Goal: Task Accomplishment & Management: Use online tool/utility

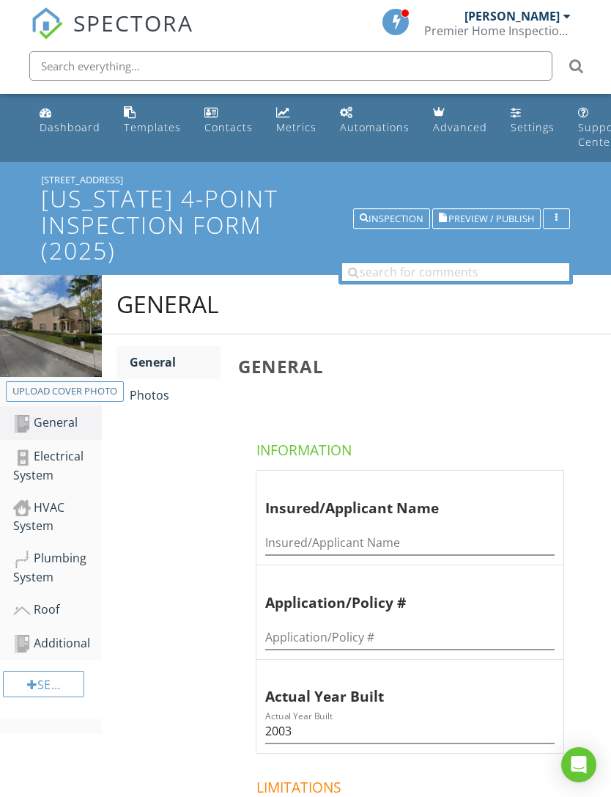
click at [142, 402] on div "Photos" at bounding box center [175, 395] width 91 height 18
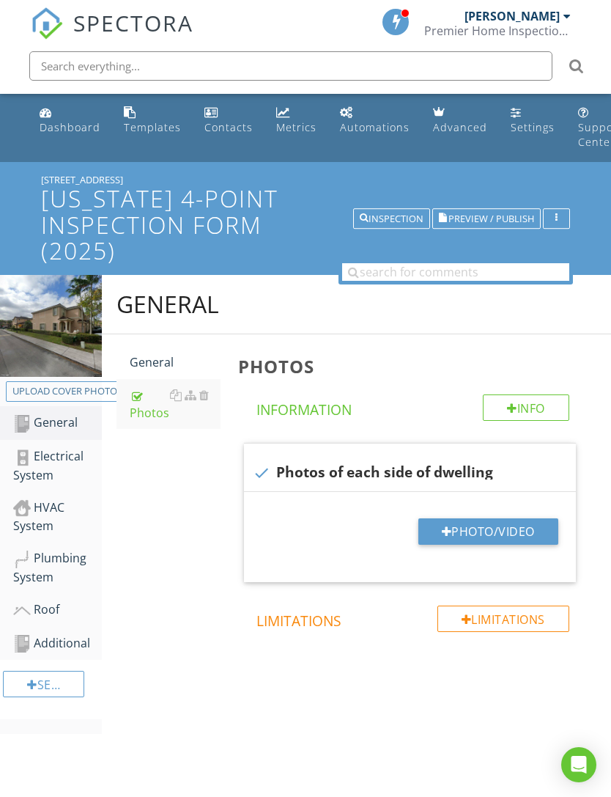
click at [443, 528] on div at bounding box center [447, 531] width 10 height 12
type input "C:\fakepath\IMG_7361.jpeg"
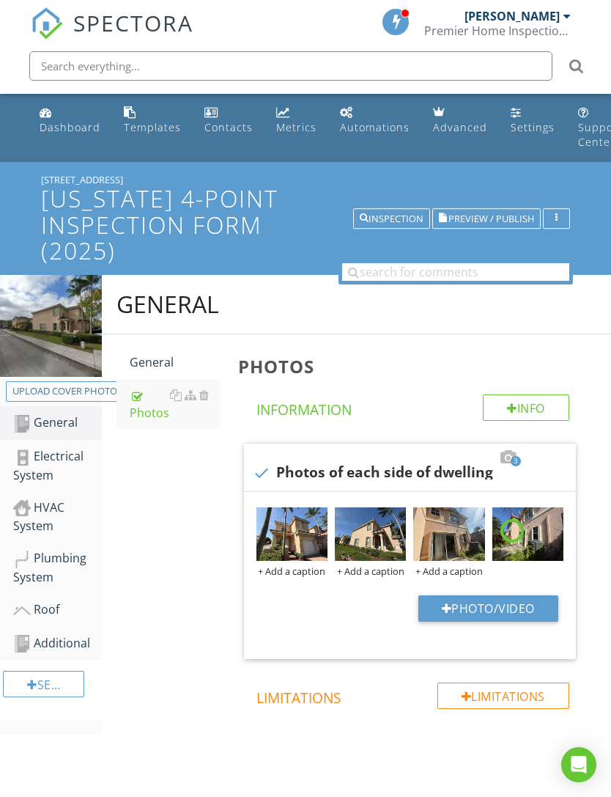
click at [311, 571] on div "+ Add a caption" at bounding box center [291, 571] width 71 height 12
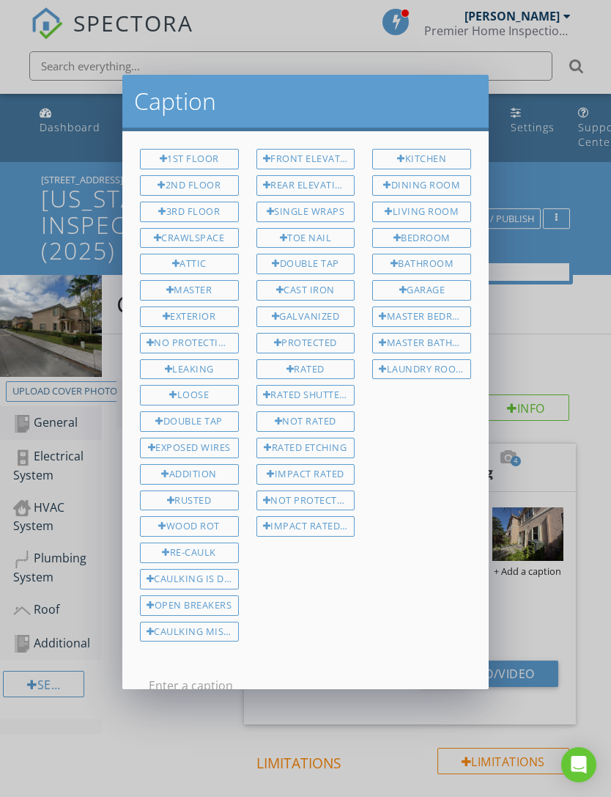
click at [317, 161] on div "Front Elevation" at bounding box center [305, 159] width 99 height 21
type input "Front Elevation"
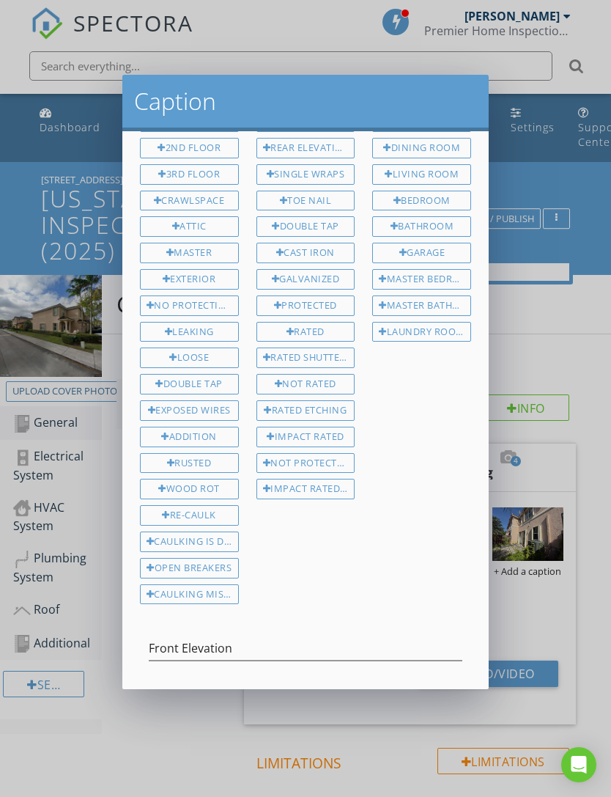
click at [328, 700] on div "Save Caption" at bounding box center [338, 707] width 71 height 15
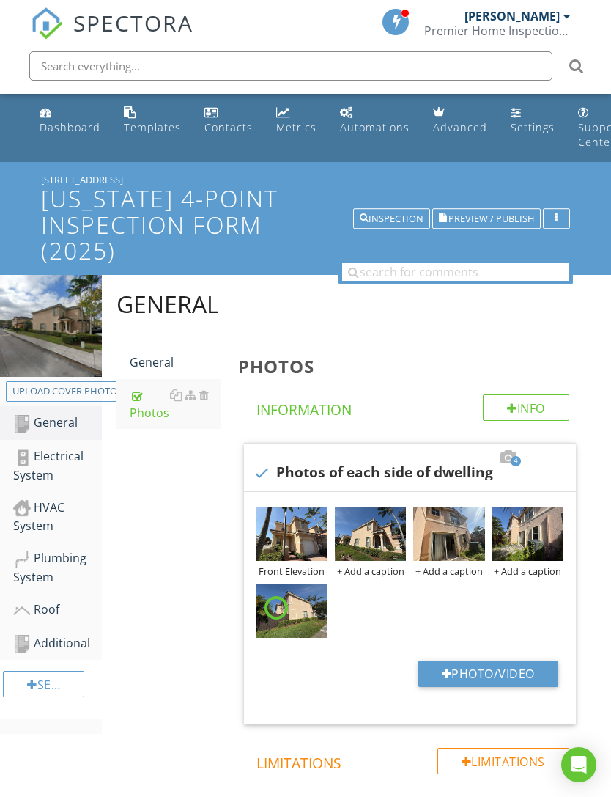
click at [382, 567] on div "+ Add a caption" at bounding box center [370, 571] width 71 height 12
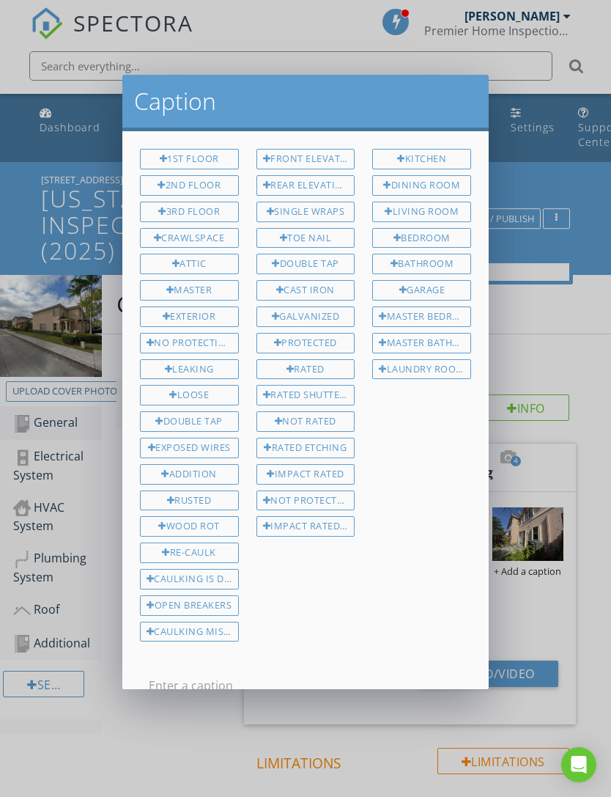
click at [314, 152] on div "Front Elevation" at bounding box center [305, 159] width 99 height 21
type input "Front Elevation"
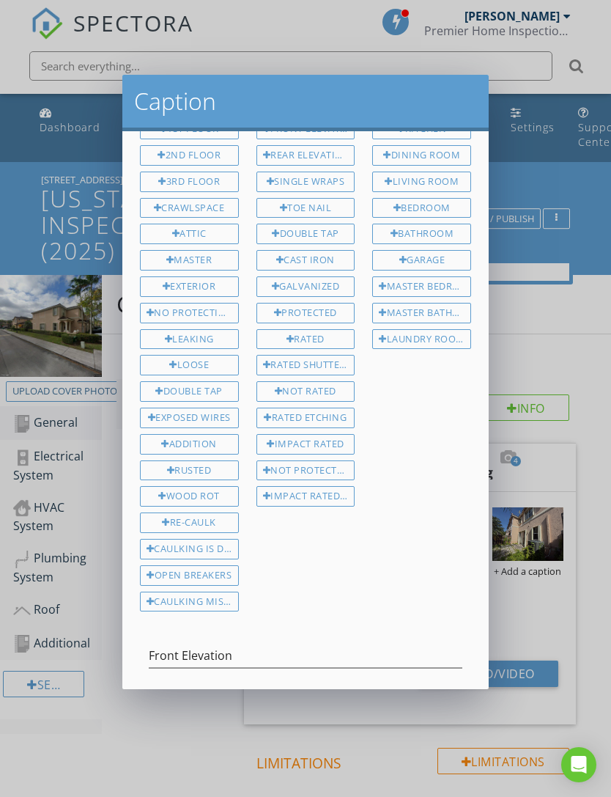
scroll to position [32, 0]
click at [340, 706] on div "Save Caption" at bounding box center [338, 713] width 71 height 15
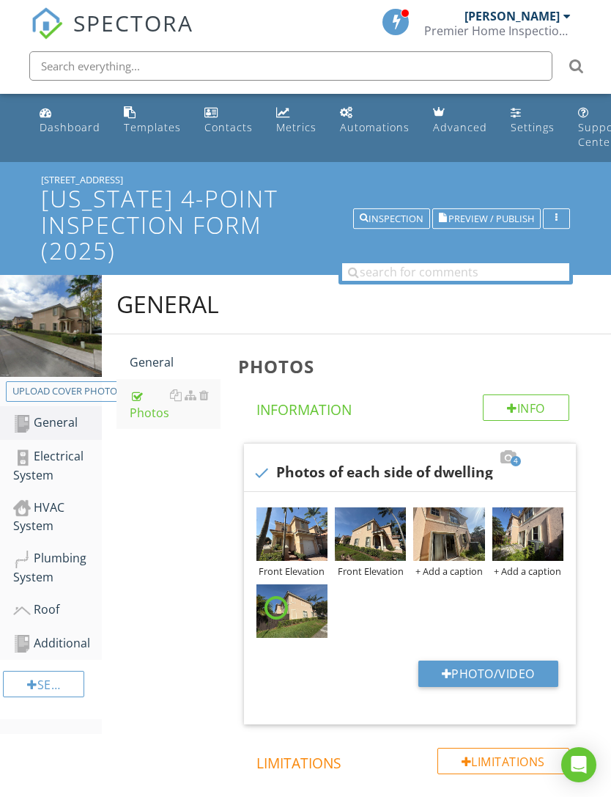
click at [450, 663] on button "Photo/Video" at bounding box center [488, 673] width 140 height 26
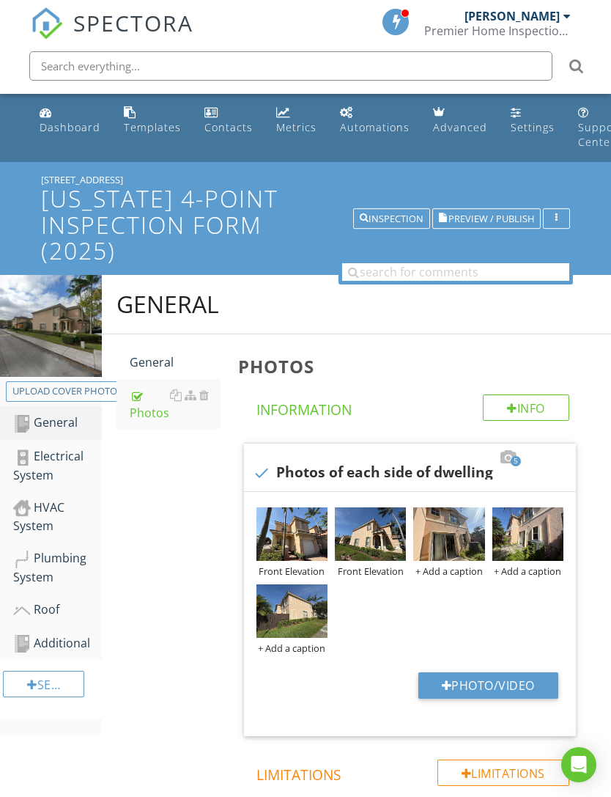
click at [499, 673] on button "Photo/Video" at bounding box center [488, 685] width 140 height 26
type input "C:\fakepath\IMG_7372.jpeg"
click at [0, 0] on div at bounding box center [0, 0] width 0 height 0
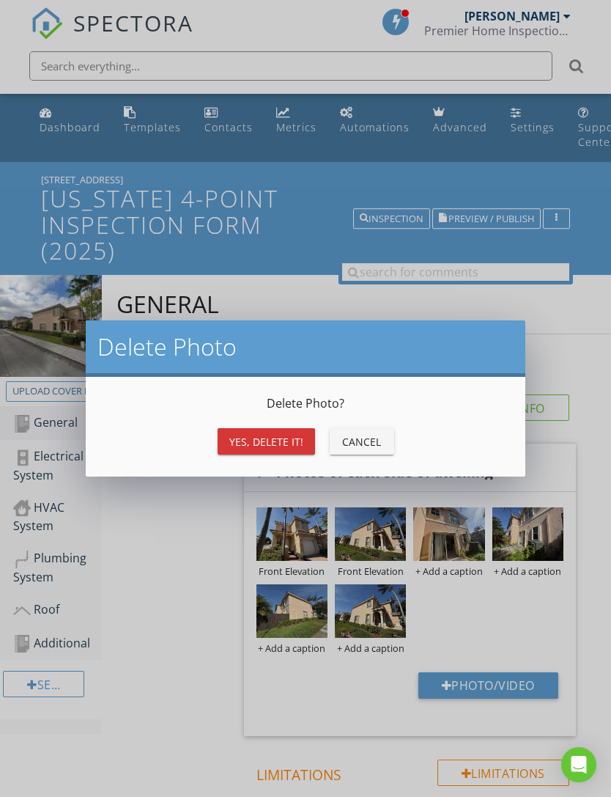
click at [279, 450] on button "Yes, Delete it!" at bounding box center [266, 441] width 97 height 26
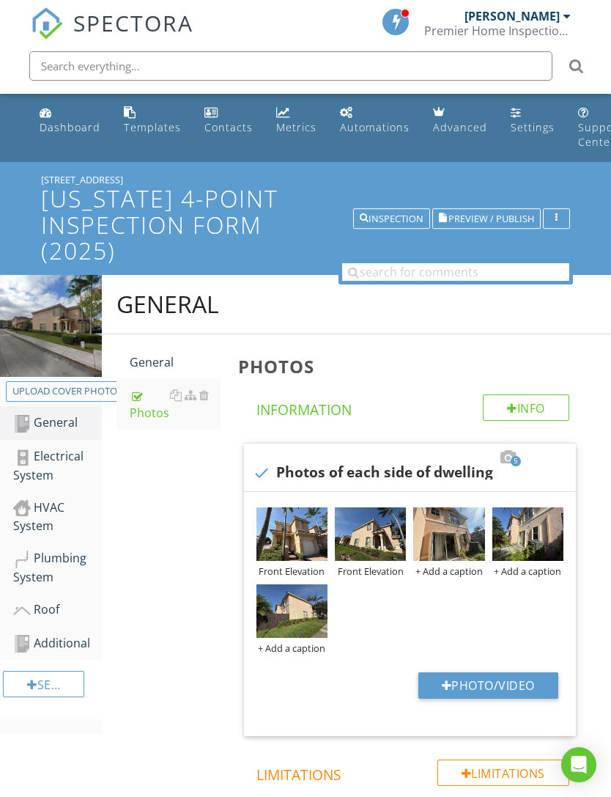
click at [439, 569] on div "+ Add a caption" at bounding box center [448, 571] width 71 height 12
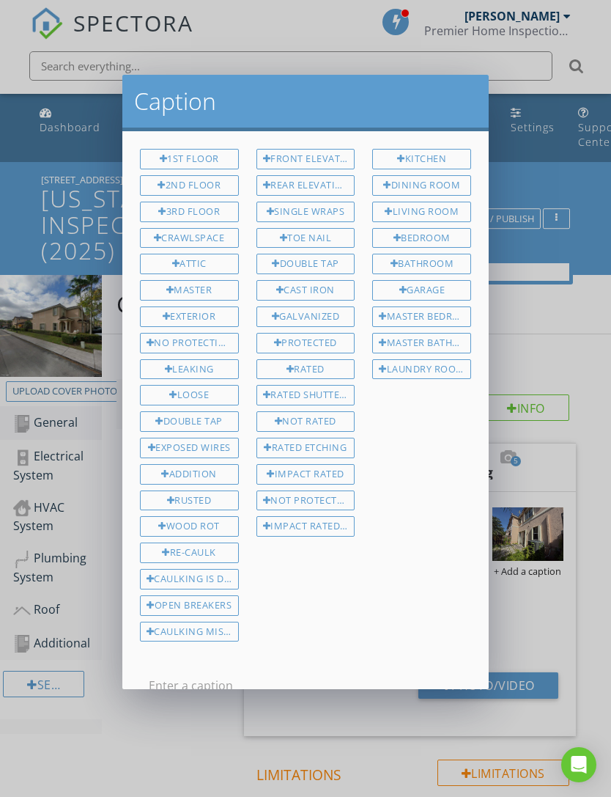
click at [311, 189] on div "Rear Elevation" at bounding box center [305, 185] width 99 height 21
type input "Rear Elevation"
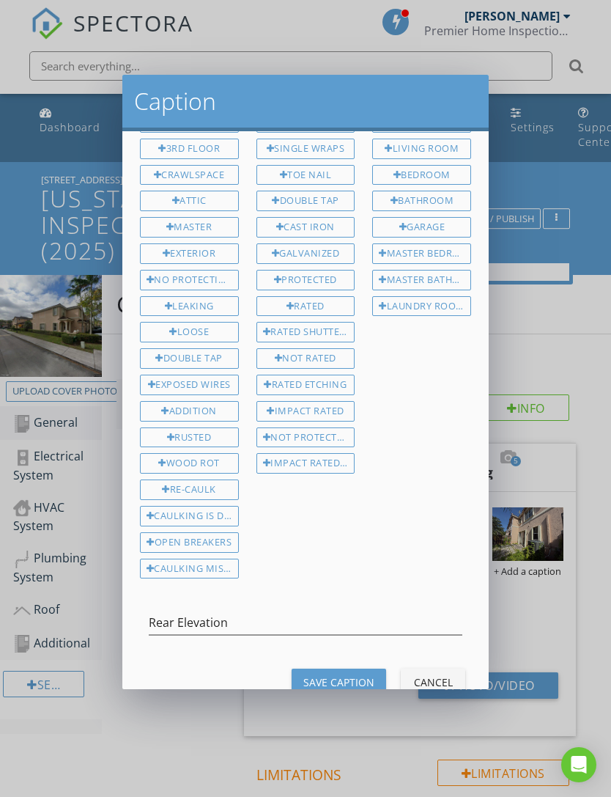
scroll to position [62, 0]
click at [347, 676] on div "Save Caption" at bounding box center [338, 683] width 71 height 15
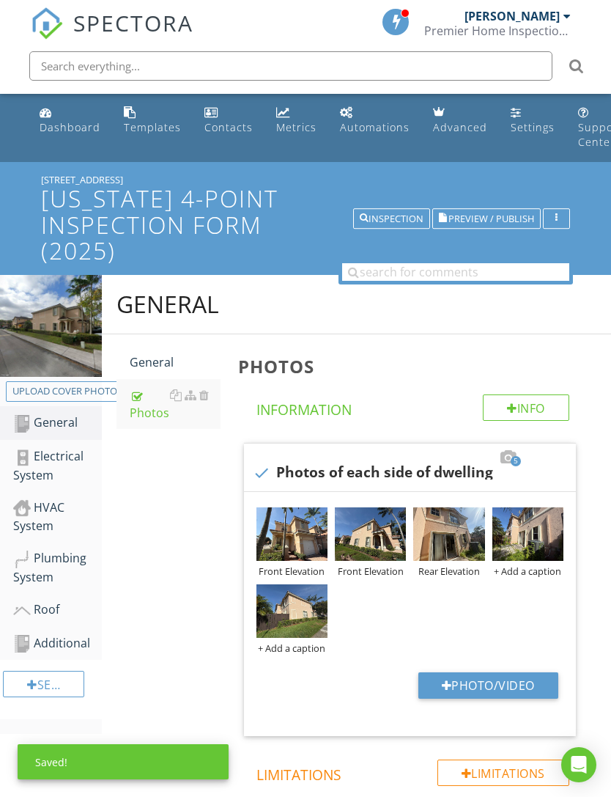
click at [529, 572] on div "+ Add a caption" at bounding box center [527, 571] width 71 height 12
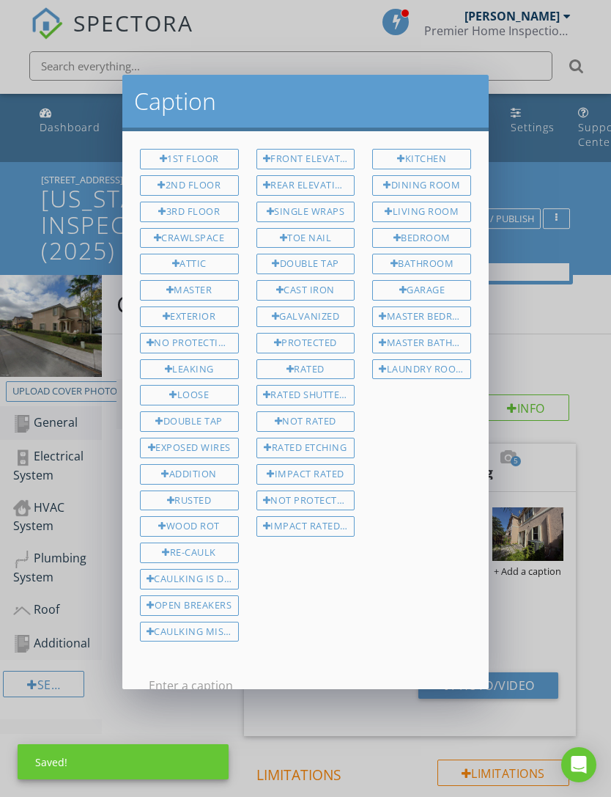
click at [322, 175] on div "Rear Elevation" at bounding box center [305, 185] width 99 height 21
type input "Rear Elevation"
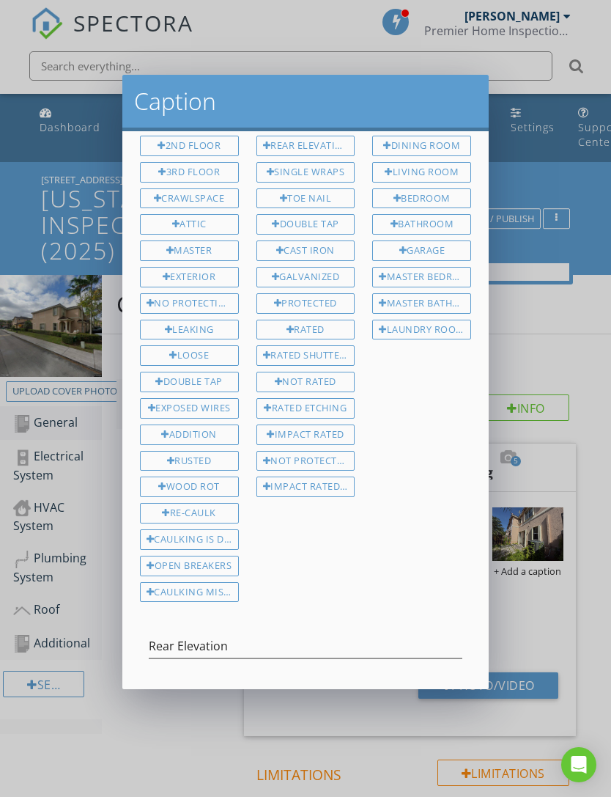
scroll to position [53, 0]
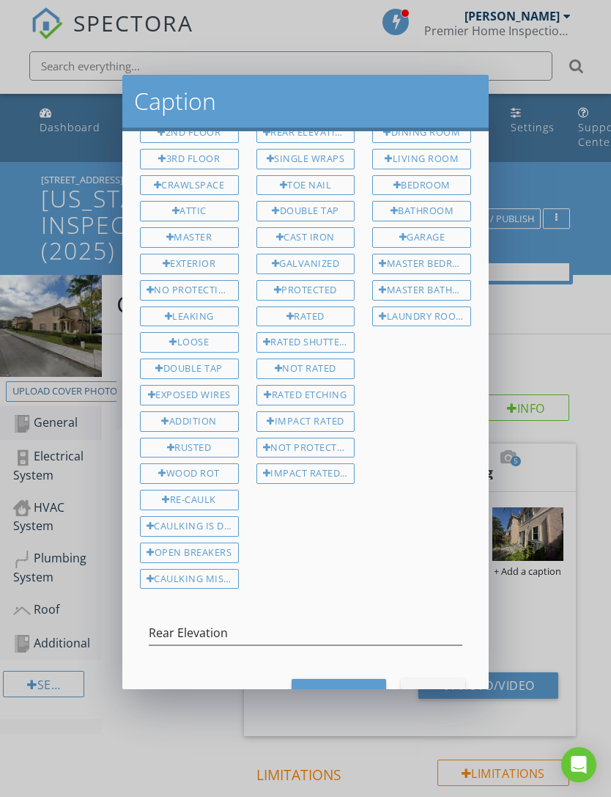
click at [347, 689] on button "Save Caption" at bounding box center [339, 692] width 95 height 26
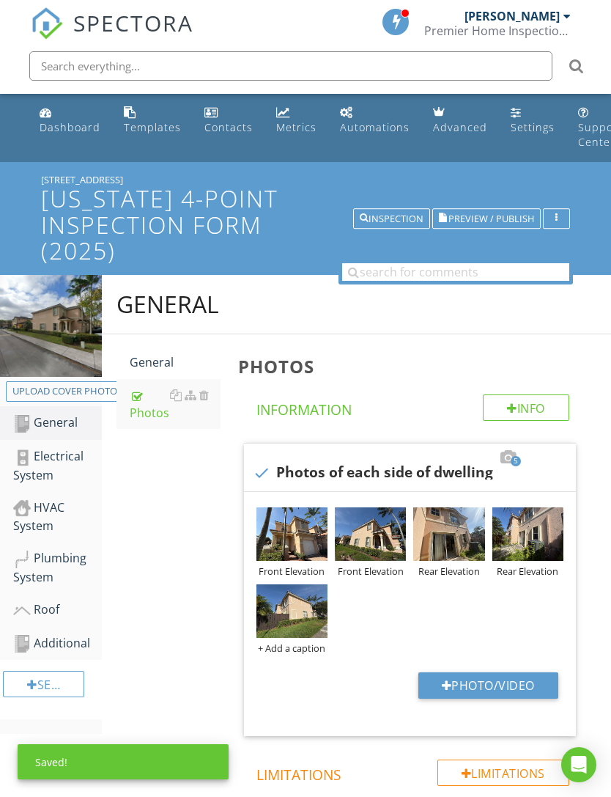
click at [311, 643] on div "+ Add a caption" at bounding box center [291, 648] width 71 height 12
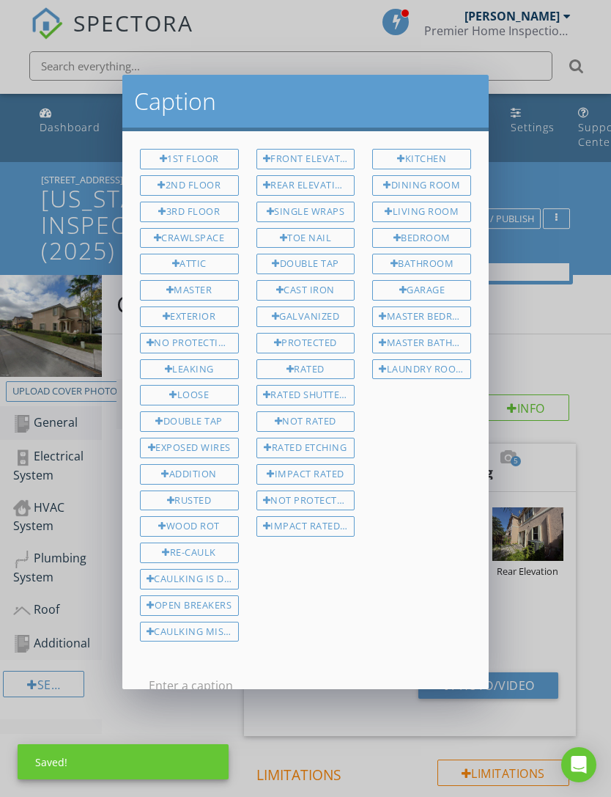
click at [311, 177] on div "Rear Elevation" at bounding box center [305, 185] width 99 height 21
type input "Rear Elevation"
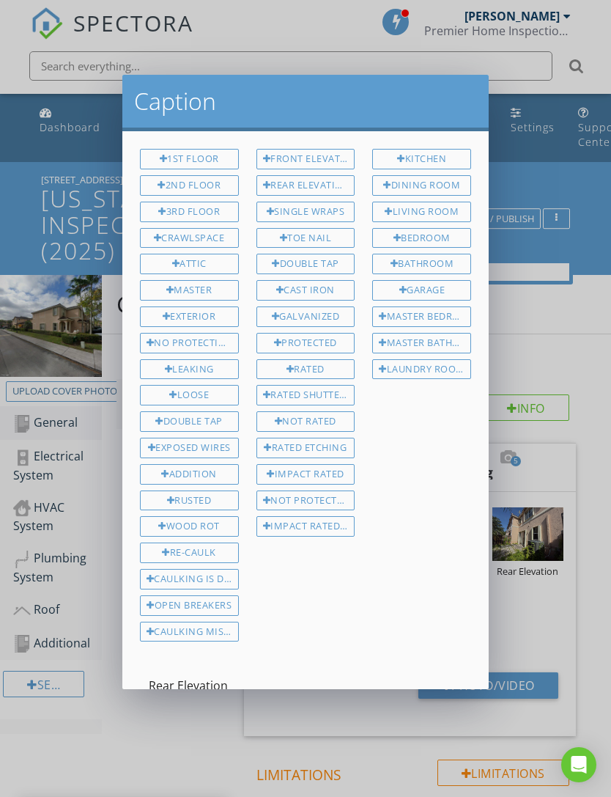
scroll to position [50, 0]
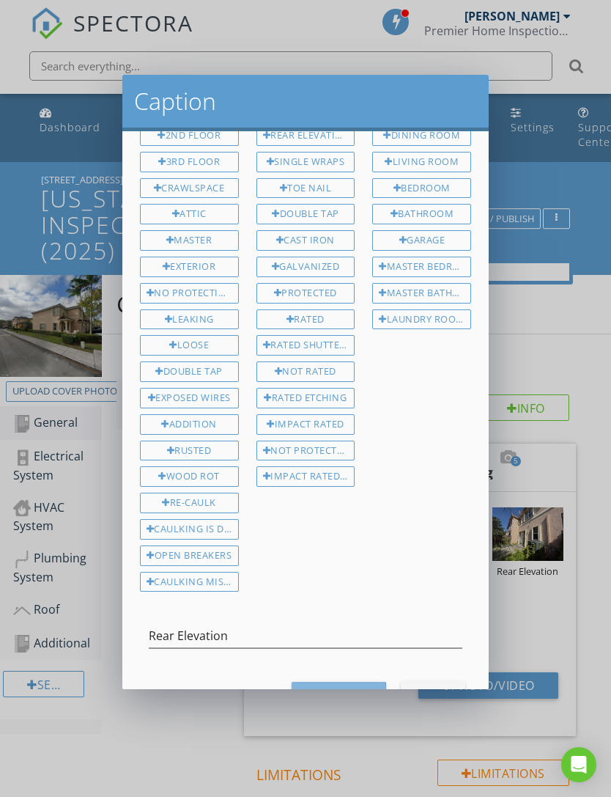
click at [335, 690] on div "Save Caption" at bounding box center [338, 694] width 71 height 15
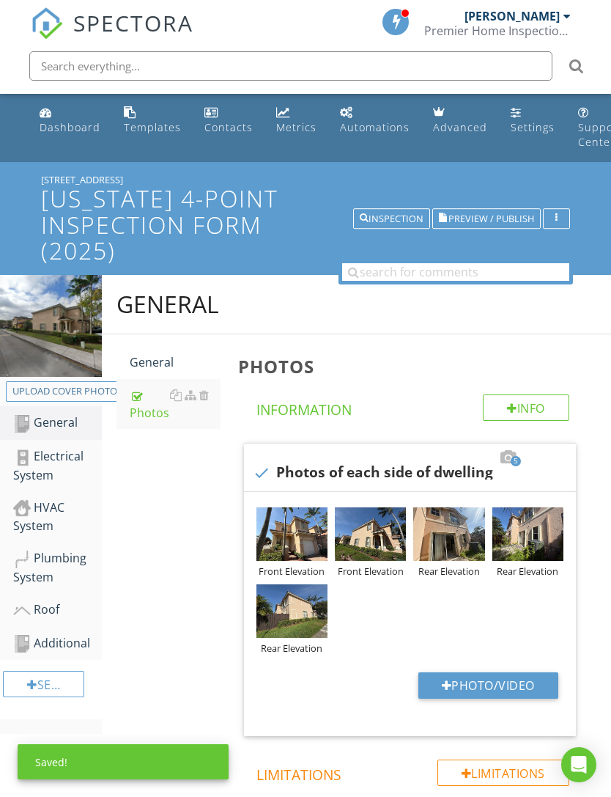
click at [159, 524] on div "General General Photos Photos Info Information 5 check Photos of each side of d…" at bounding box center [356, 590] width 509 height 630
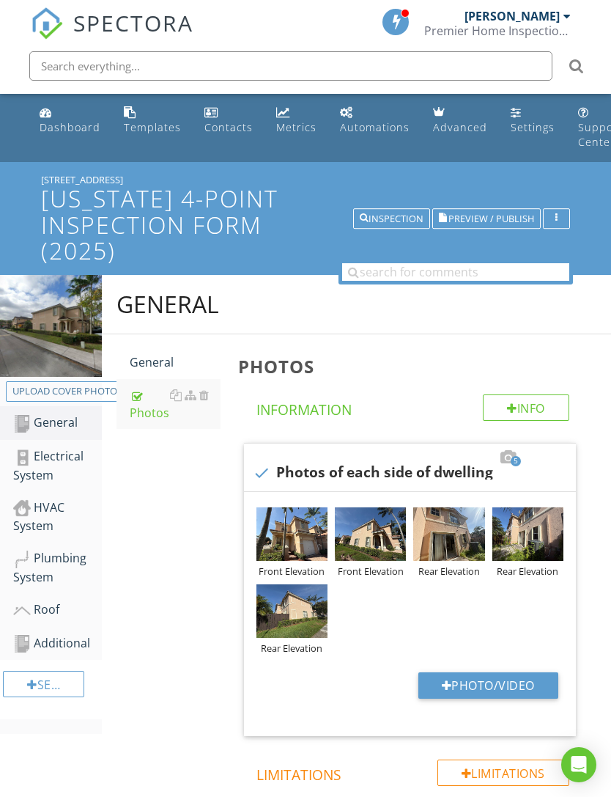
click at [62, 462] on div "Electrical System" at bounding box center [57, 465] width 89 height 37
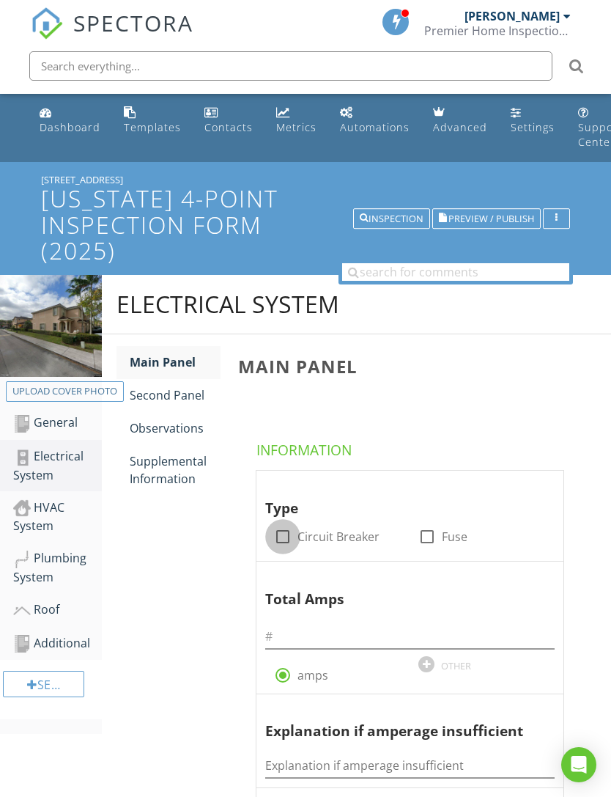
click at [288, 531] on div at bounding box center [282, 536] width 25 height 25
checkbox input "true"
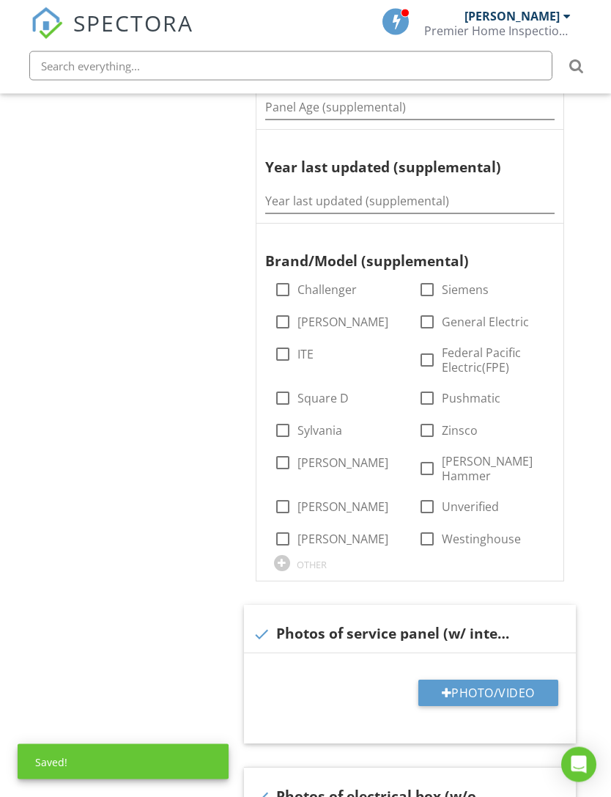
scroll to position [753, 0]
click at [440, 679] on button "Photo/Video" at bounding box center [488, 692] width 140 height 26
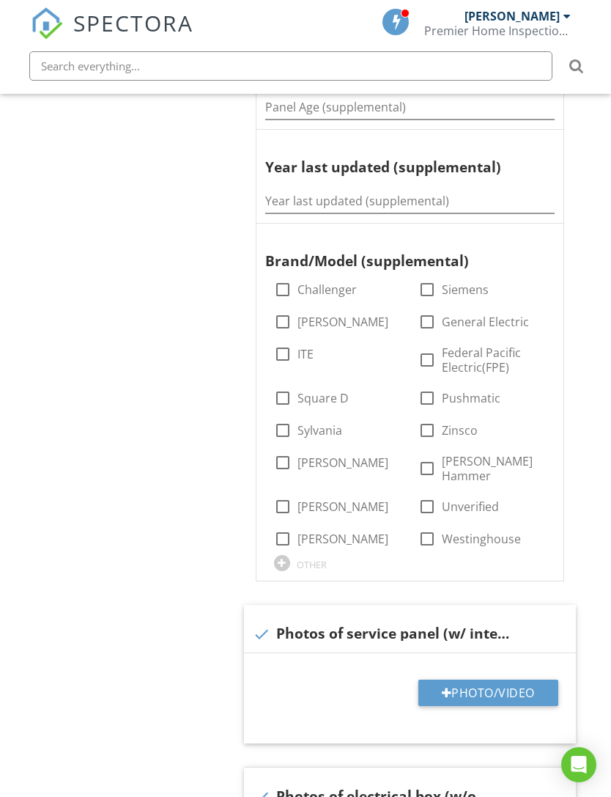
type input "C:\fakepath\IMG_7435.jpeg"
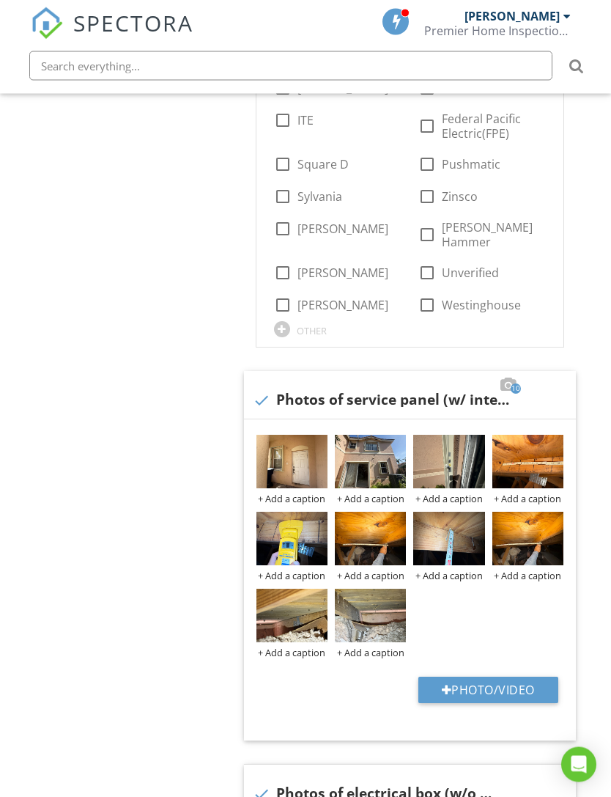
scroll to position [986, 0]
click at [316, 435] on img at bounding box center [291, 461] width 71 height 53
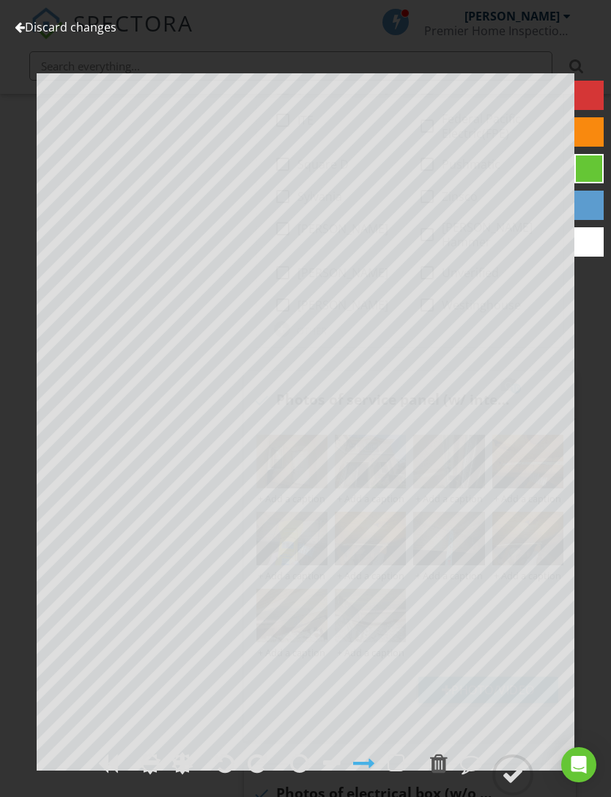
click at [27, 19] on link "Discard changes" at bounding box center [66, 27] width 102 height 16
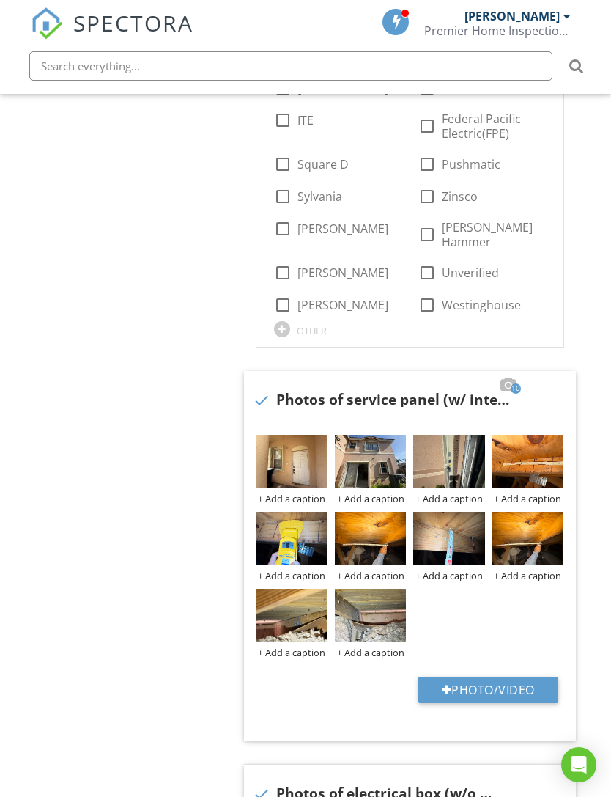
click at [0, 0] on div at bounding box center [0, 0] width 0 height 0
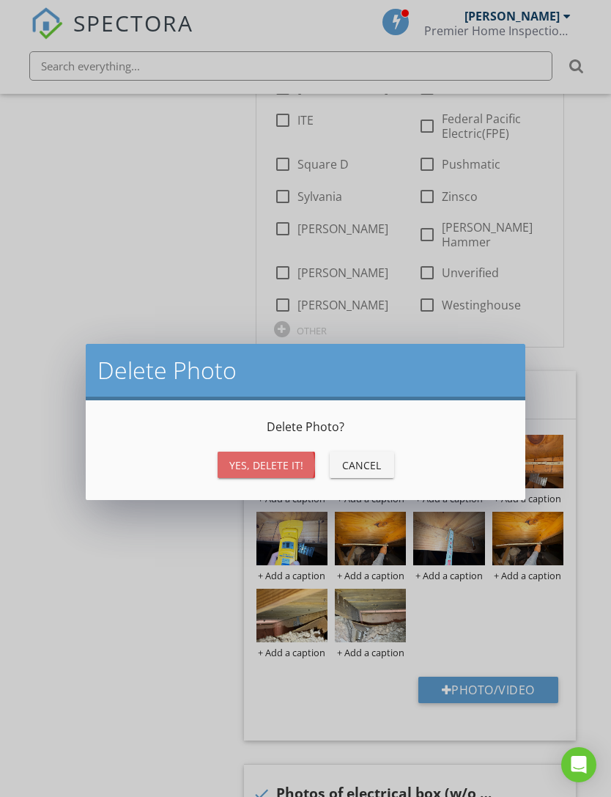
click at [270, 461] on div "Yes, Delete it!" at bounding box center [266, 464] width 74 height 15
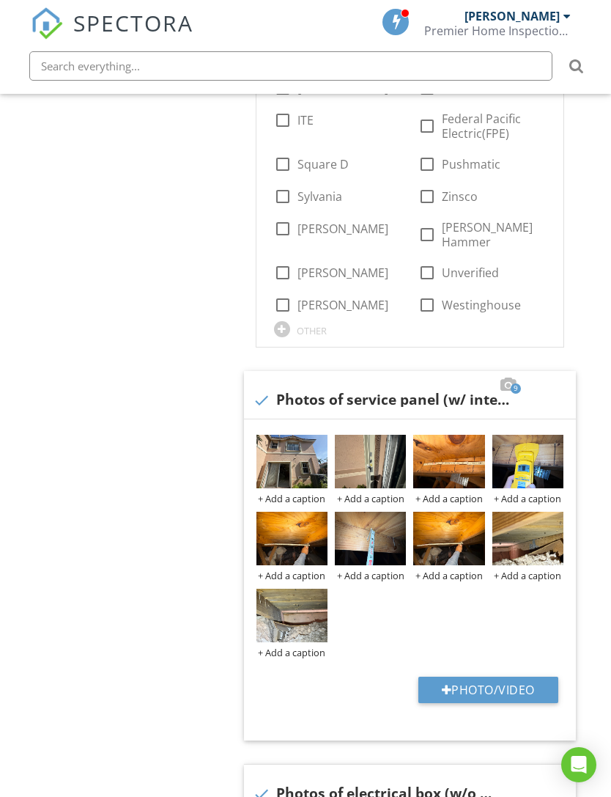
click at [317, 437] on img at bounding box center [291, 461] width 71 height 53
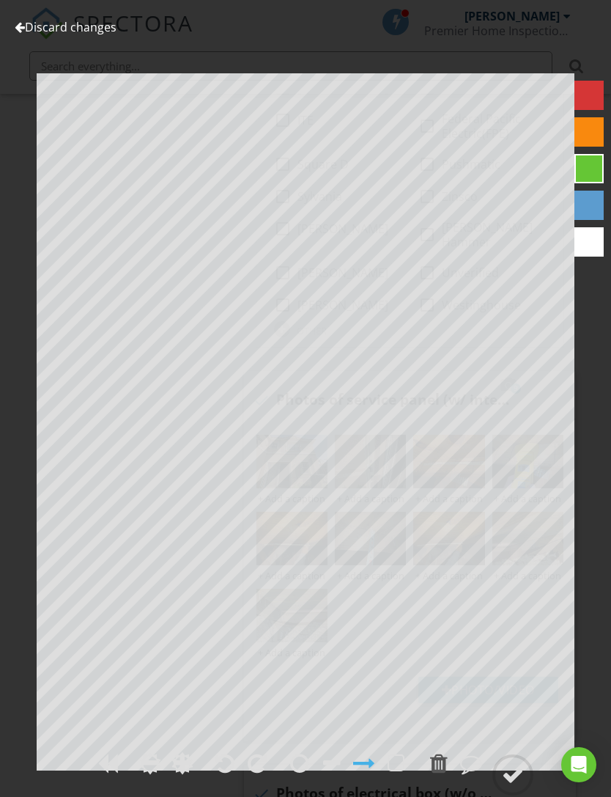
click at [21, 20] on link "Discard changes" at bounding box center [66, 27] width 102 height 16
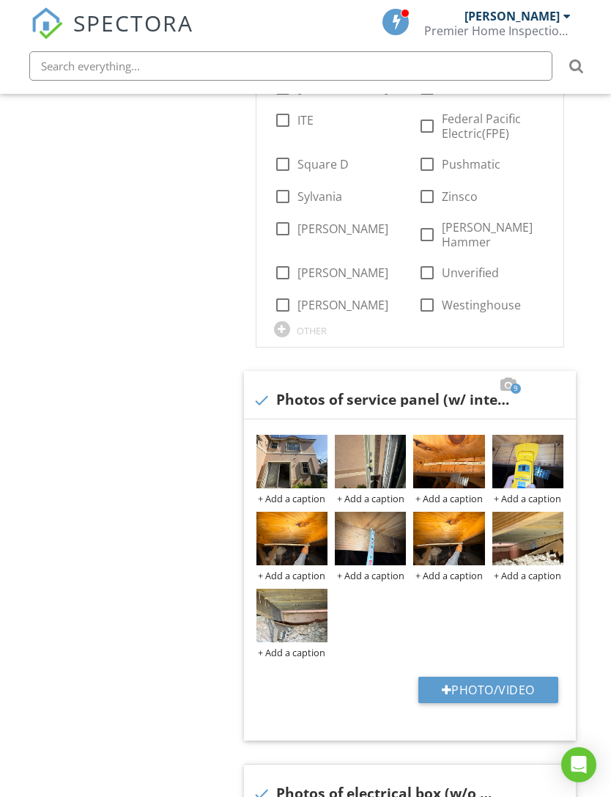
click at [0, 0] on div at bounding box center [0, 0] width 0 height 0
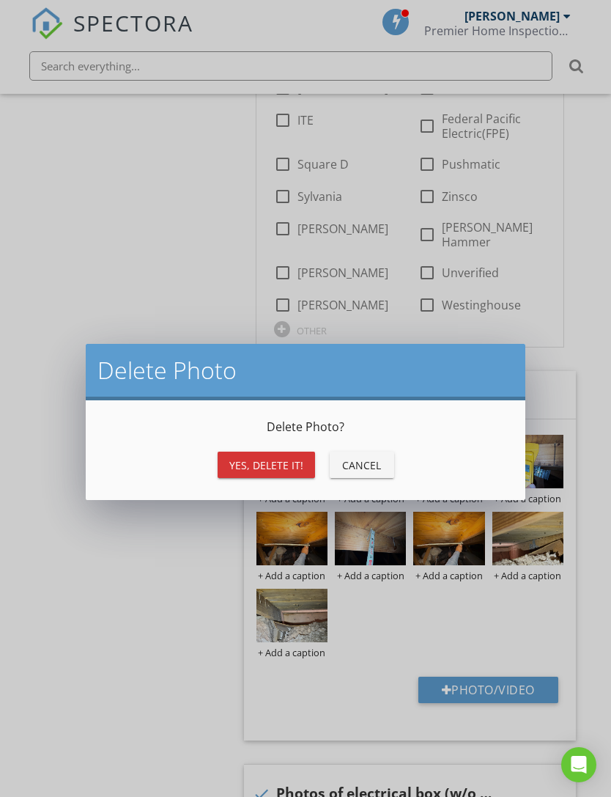
click at [288, 463] on div "Yes, Delete it!" at bounding box center [266, 464] width 74 height 15
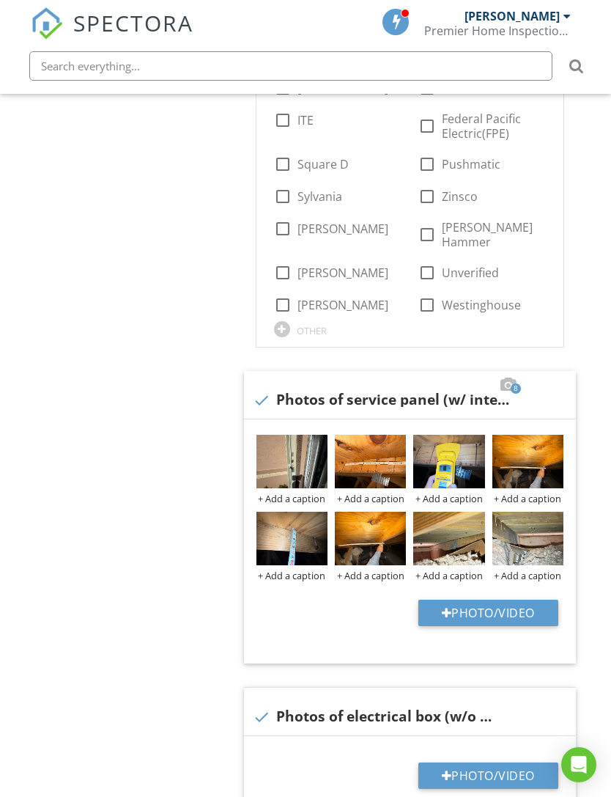
click at [314, 442] on img at bounding box center [291, 461] width 71 height 53
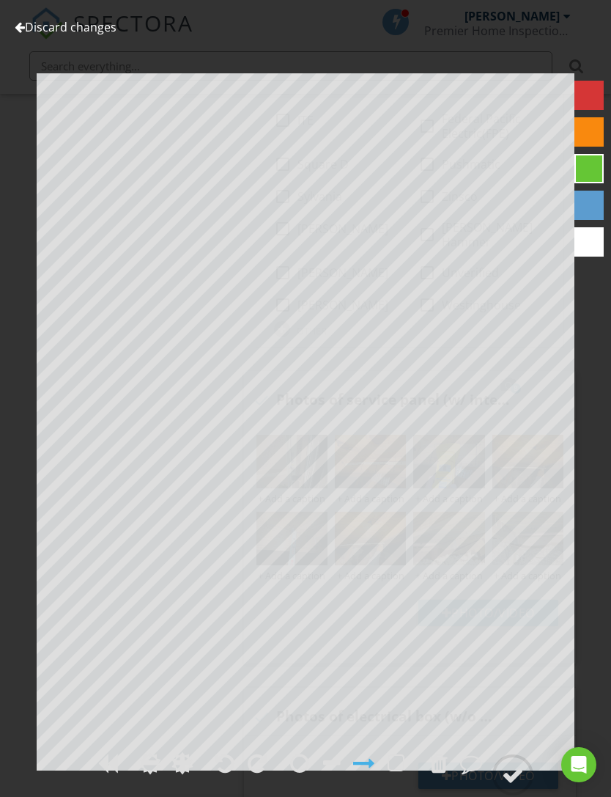
click at [31, 26] on link "Discard changes" at bounding box center [66, 27] width 102 height 16
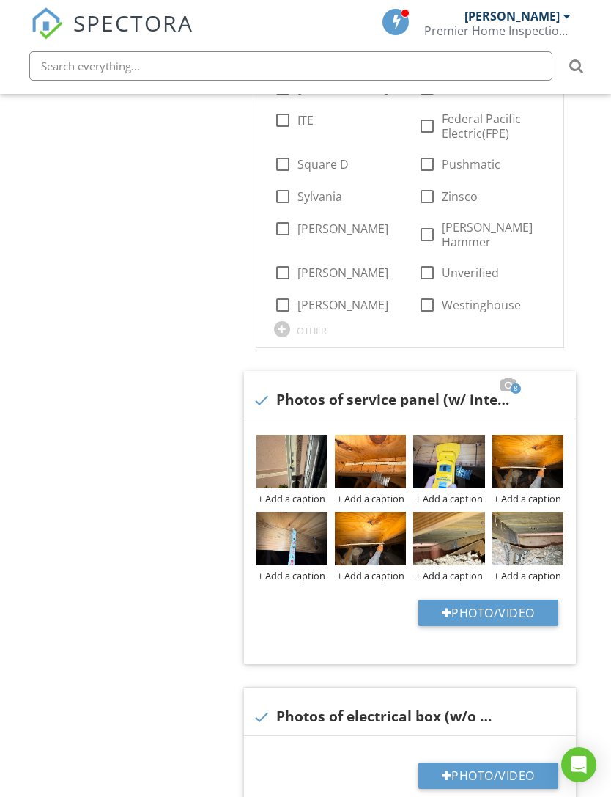
click at [327, 435] on img at bounding box center [291, 461] width 71 height 53
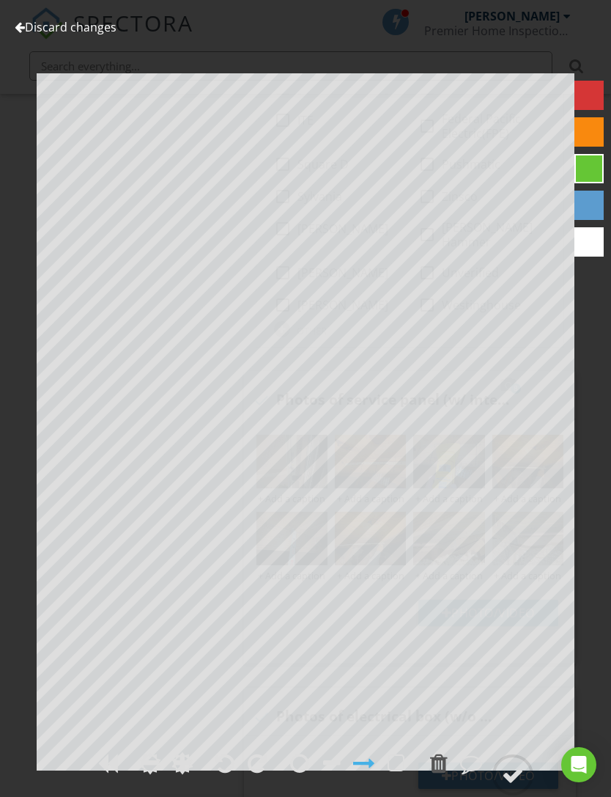
click at [32, 26] on link "Discard changes" at bounding box center [66, 27] width 102 height 16
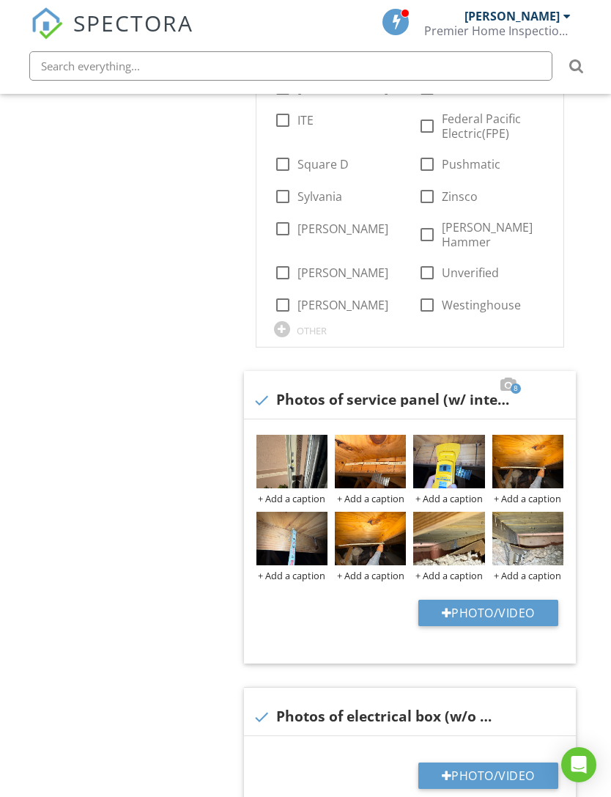
click at [0, 0] on div at bounding box center [0, 0] width 0 height 0
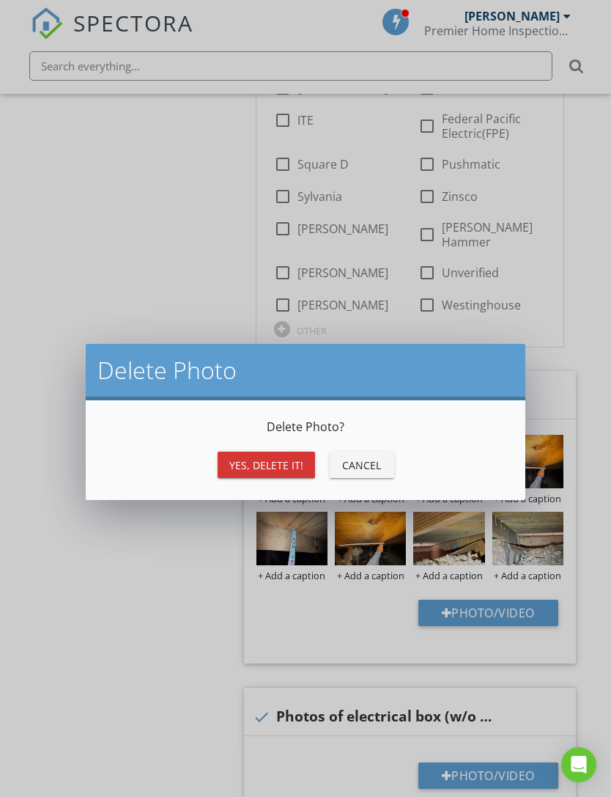
click at [281, 459] on div "Yes, Delete it!" at bounding box center [266, 464] width 74 height 15
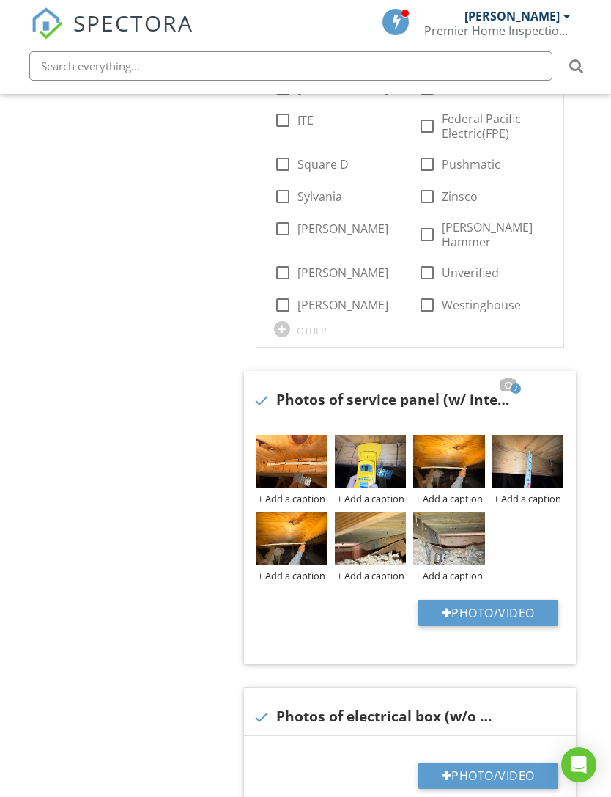
click at [328, 435] on img at bounding box center [291, 461] width 71 height 53
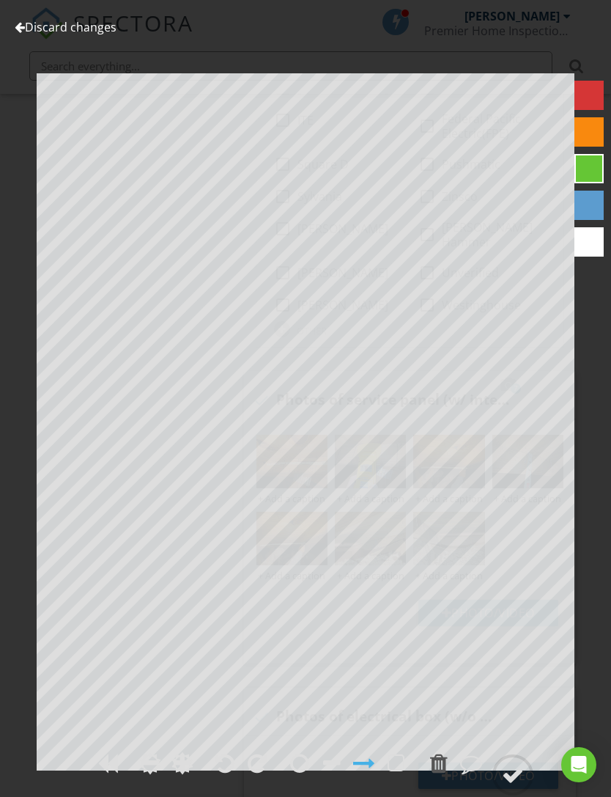
click at [27, 23] on link "Discard changes" at bounding box center [66, 27] width 102 height 16
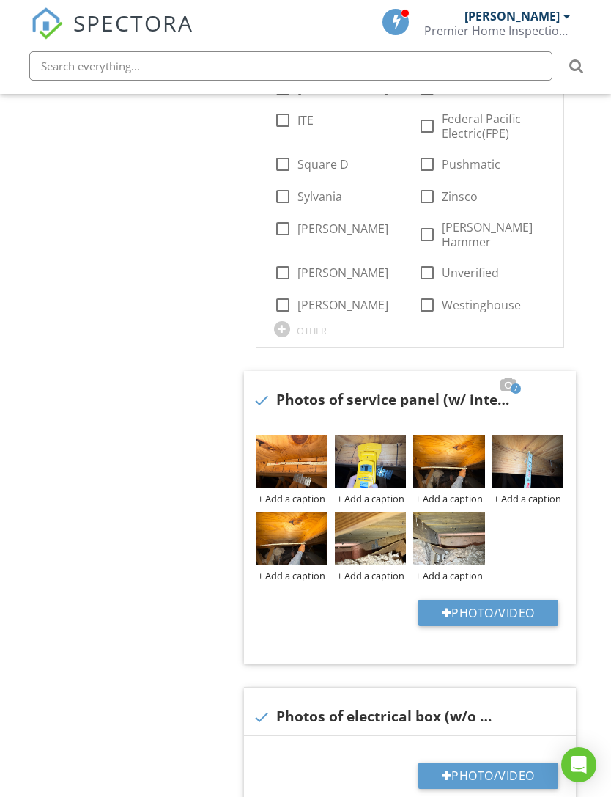
click at [0, 0] on div at bounding box center [0, 0] width 0 height 0
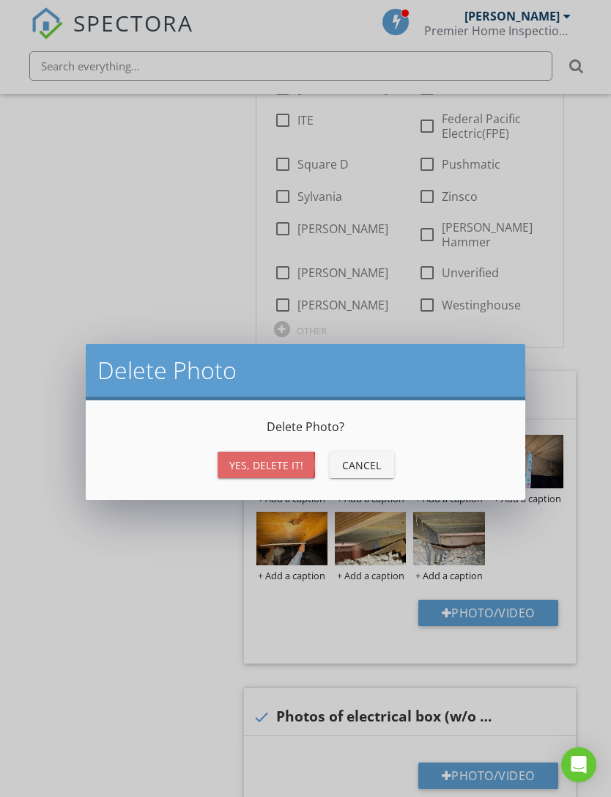
click at [280, 474] on button "Yes, Delete it!" at bounding box center [266, 464] width 97 height 26
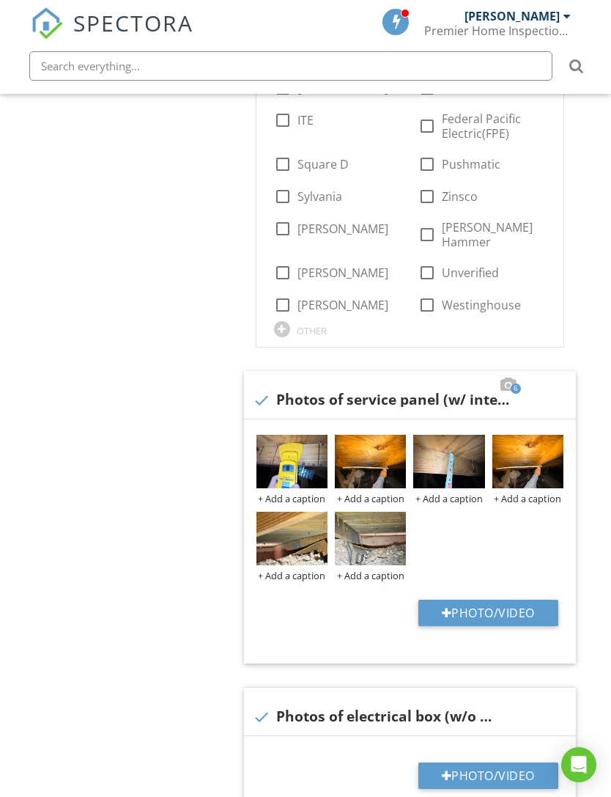
click at [326, 435] on img at bounding box center [291, 461] width 71 height 53
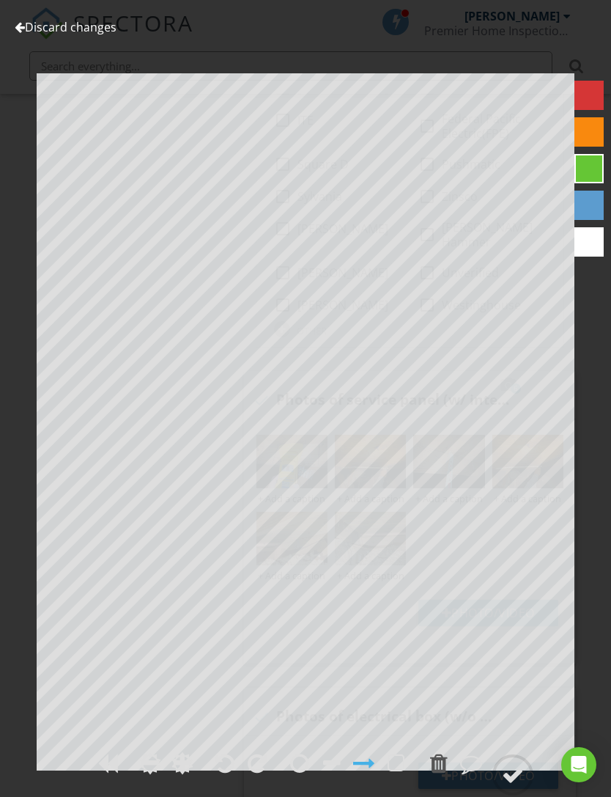
click at [32, 24] on link "Discard changes" at bounding box center [66, 27] width 102 height 16
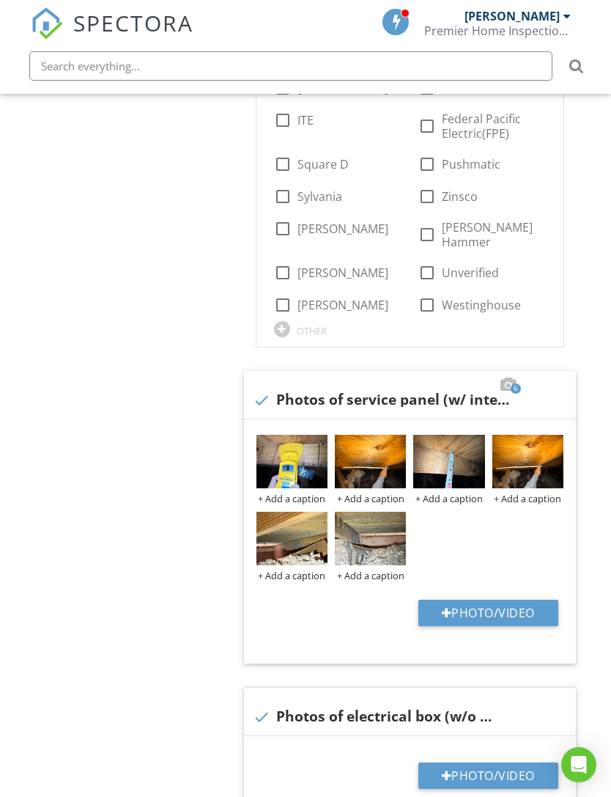
click at [0, 0] on div at bounding box center [0, 0] width 0 height 0
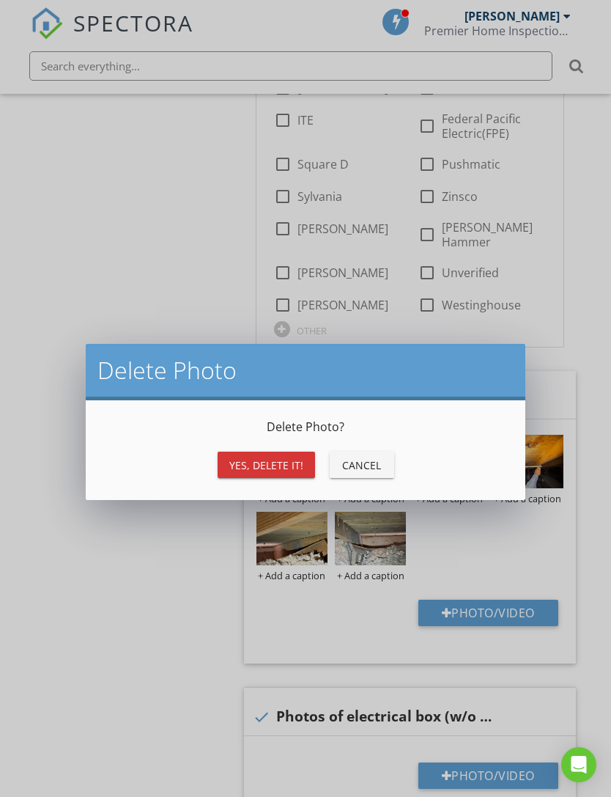
click at [278, 456] on button "Yes, Delete it!" at bounding box center [266, 464] width 97 height 26
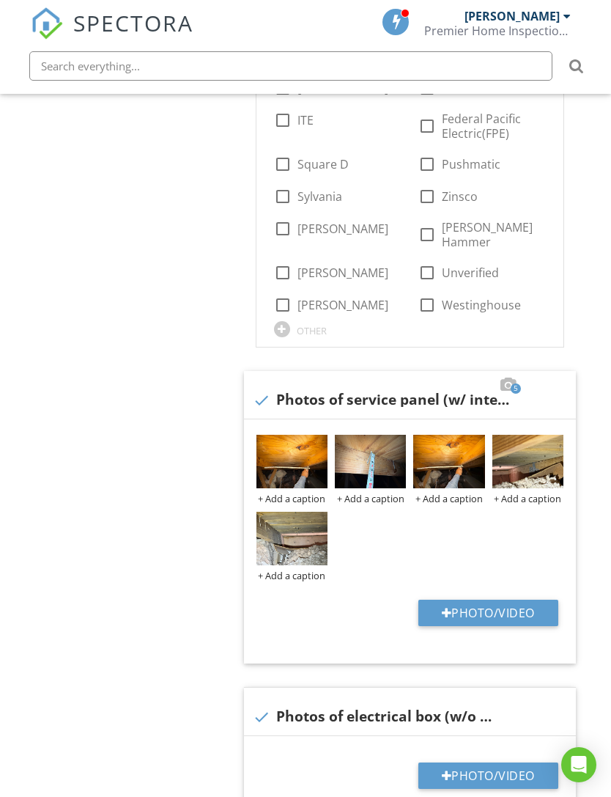
click at [328, 435] on img at bounding box center [291, 461] width 71 height 53
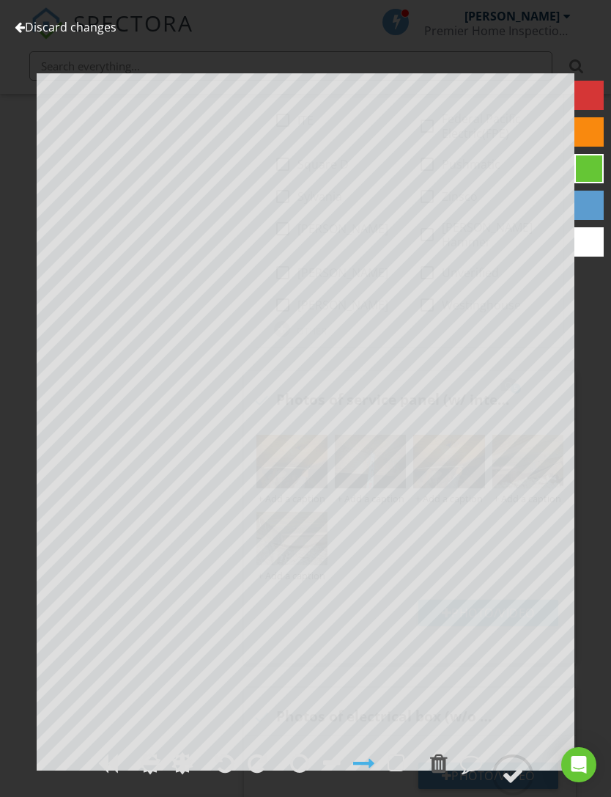
click at [26, 27] on link "Discard changes" at bounding box center [66, 27] width 102 height 16
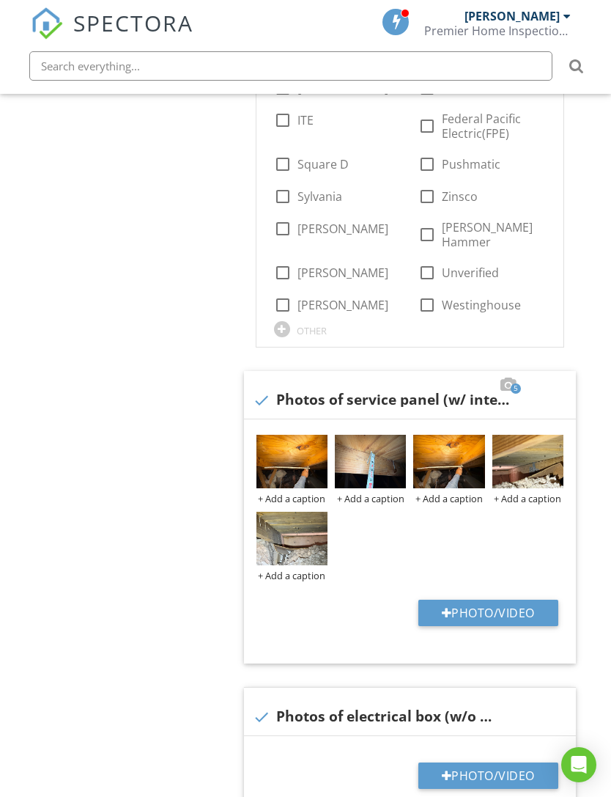
click at [321, 435] on img at bounding box center [291, 461] width 71 height 53
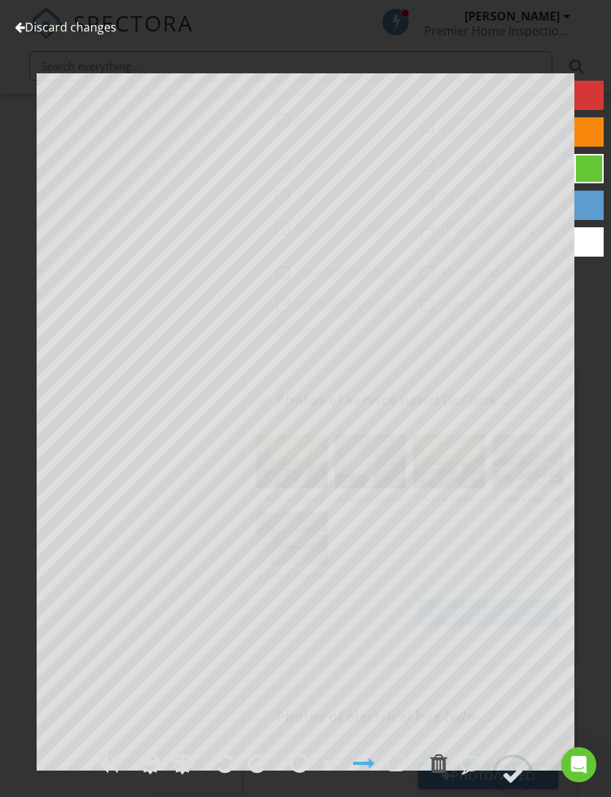
click at [34, 34] on link "Discard changes" at bounding box center [66, 27] width 102 height 16
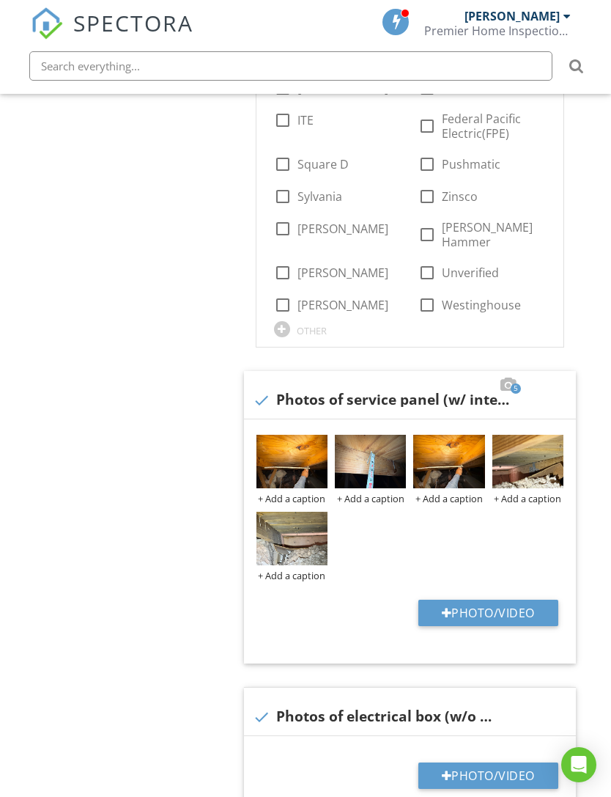
click at [327, 435] on img at bounding box center [291, 461] width 71 height 53
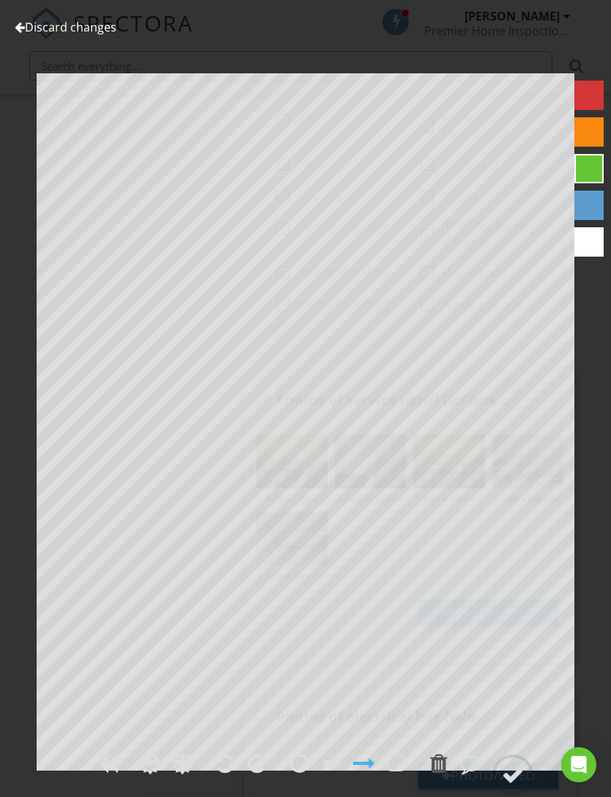
click at [29, 33] on link "Discard changes" at bounding box center [66, 27] width 102 height 16
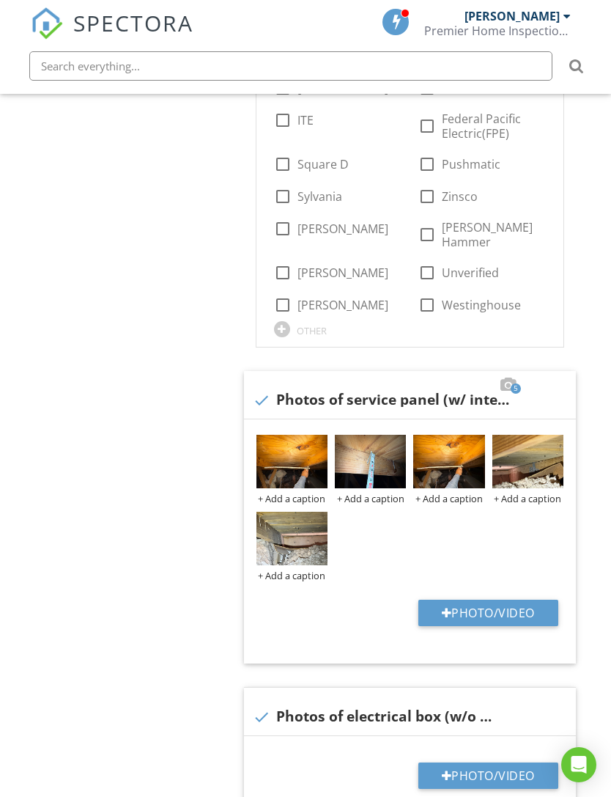
click at [0, 0] on div at bounding box center [0, 0] width 0 height 0
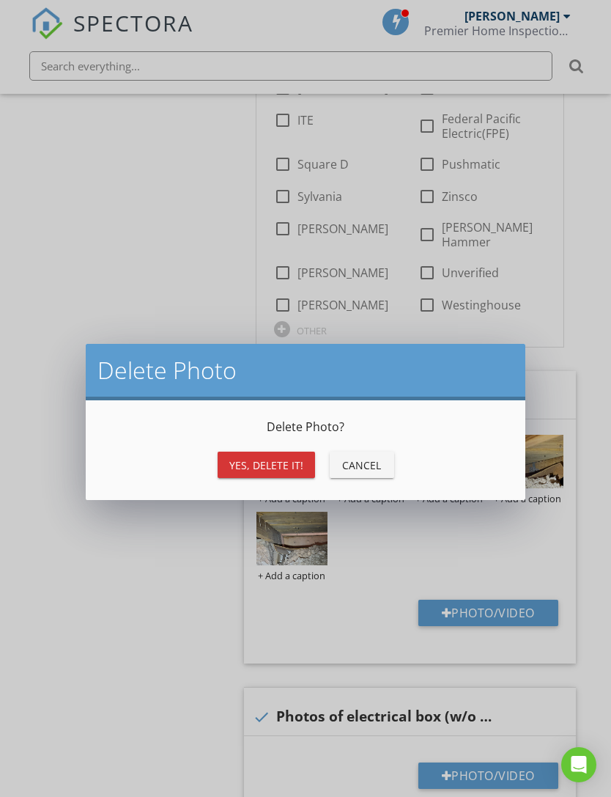
click at [281, 469] on div "Yes, Delete it!" at bounding box center [266, 464] width 74 height 15
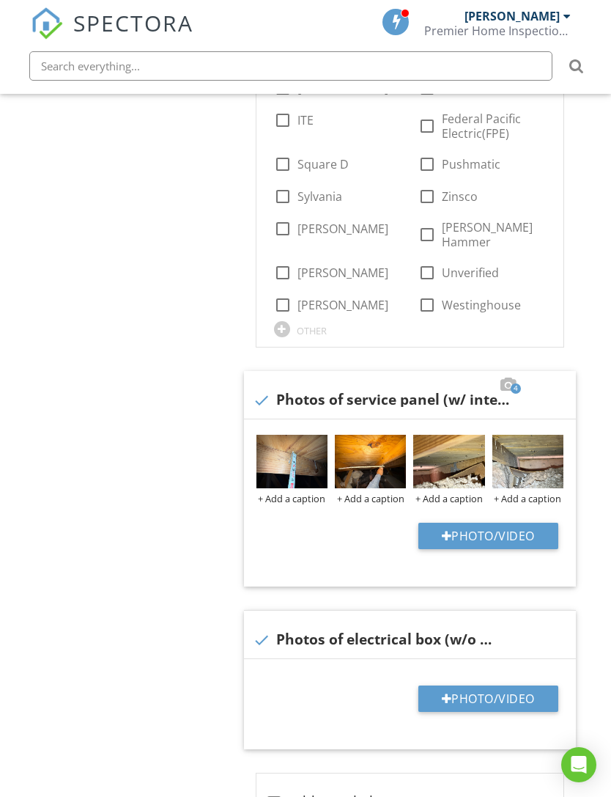
click at [319, 435] on img at bounding box center [291, 461] width 71 height 53
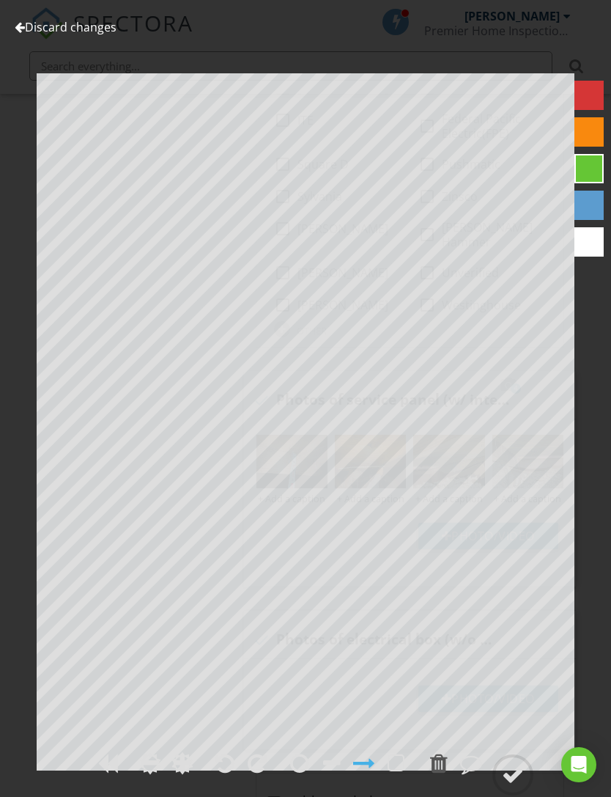
click at [22, 32] on div at bounding box center [20, 27] width 10 height 12
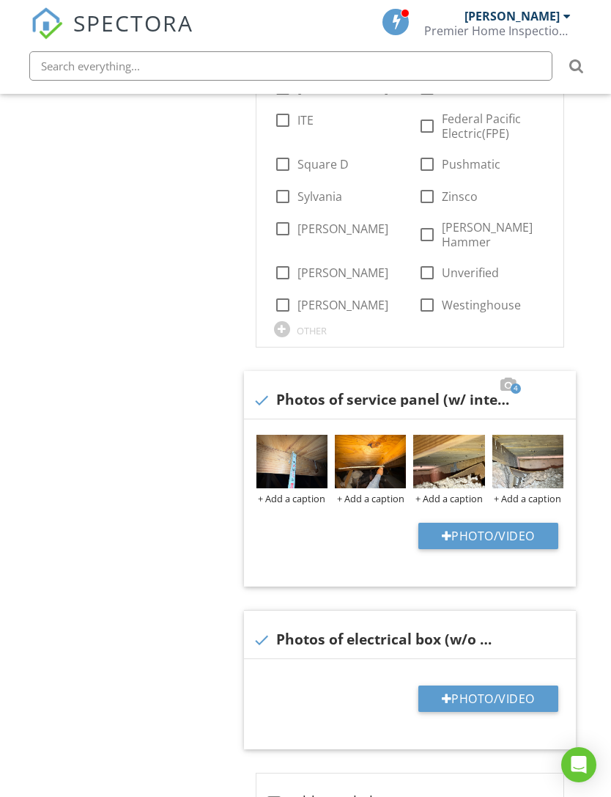
click at [0, 0] on div at bounding box center [0, 0] width 0 height 0
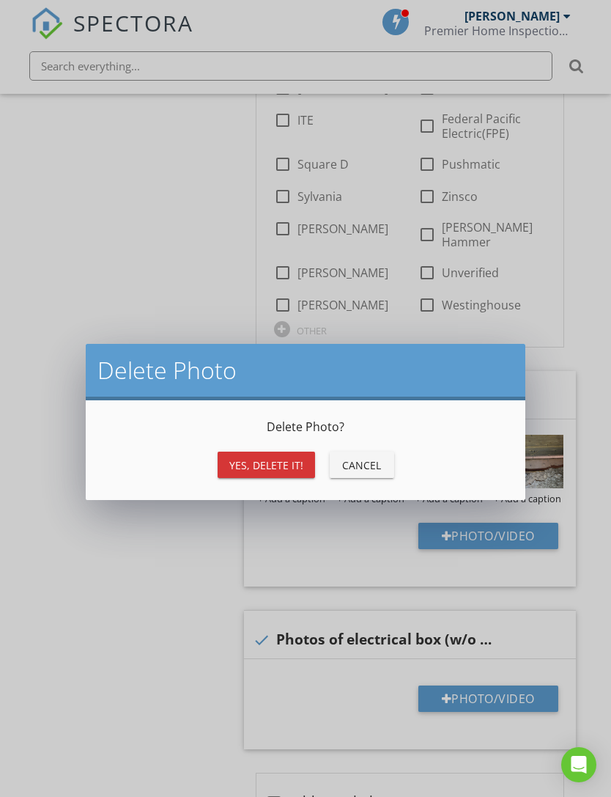
click at [268, 473] on button "Yes, Delete it!" at bounding box center [266, 464] width 97 height 26
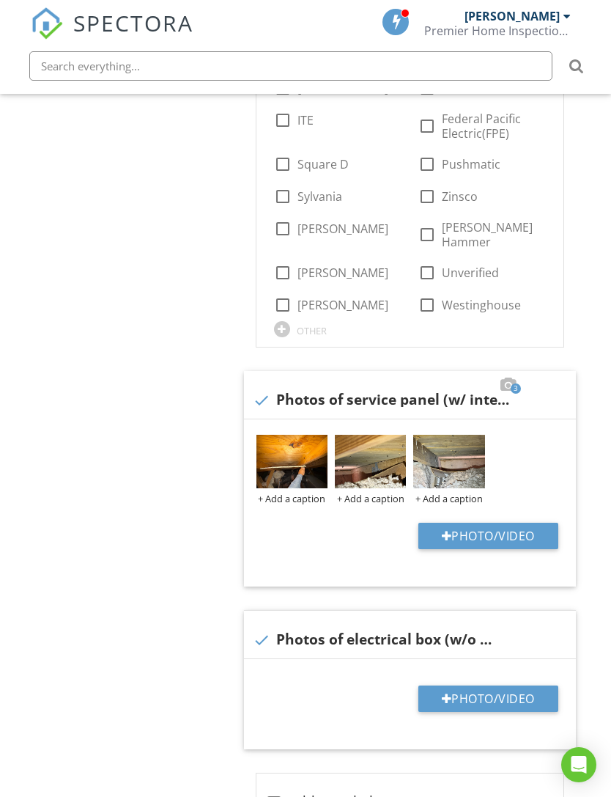
click at [0, 0] on div at bounding box center [0, 0] width 0 height 0
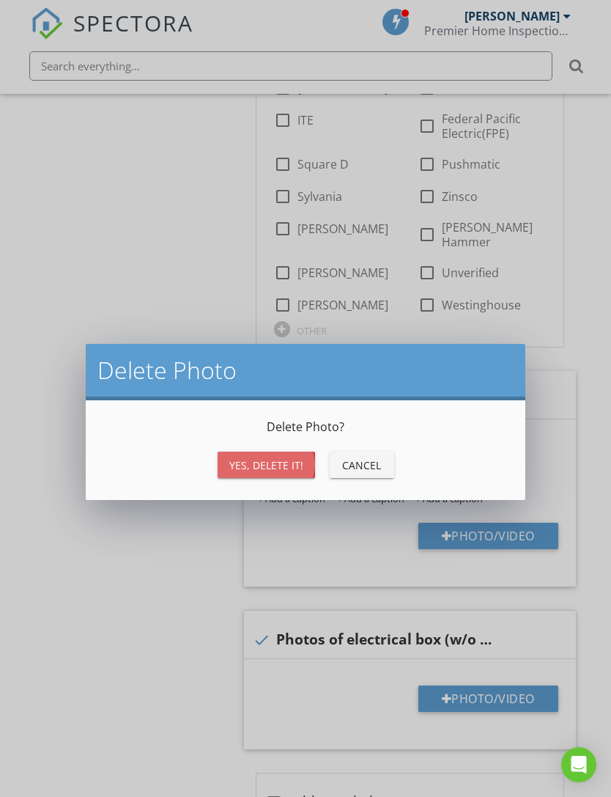
click at [283, 467] on div "Yes, Delete it!" at bounding box center [266, 464] width 74 height 15
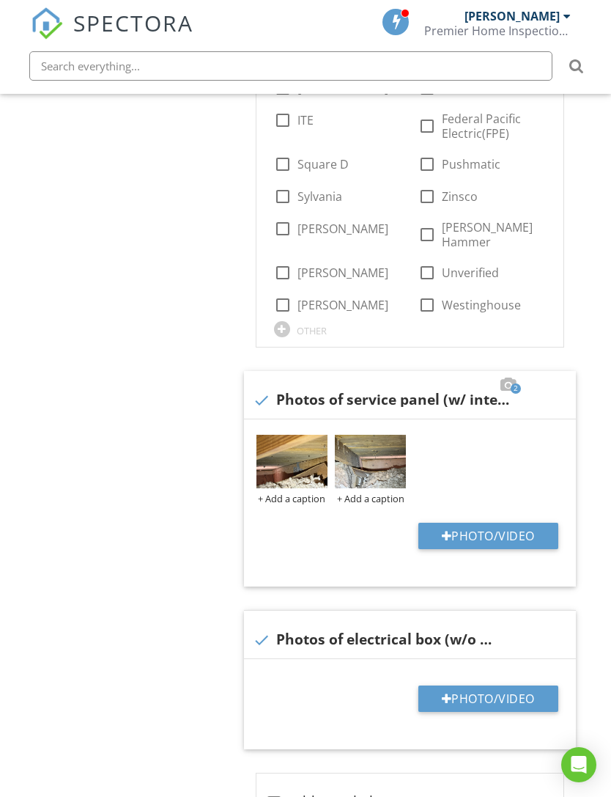
click at [0, 0] on div at bounding box center [0, 0] width 0 height 0
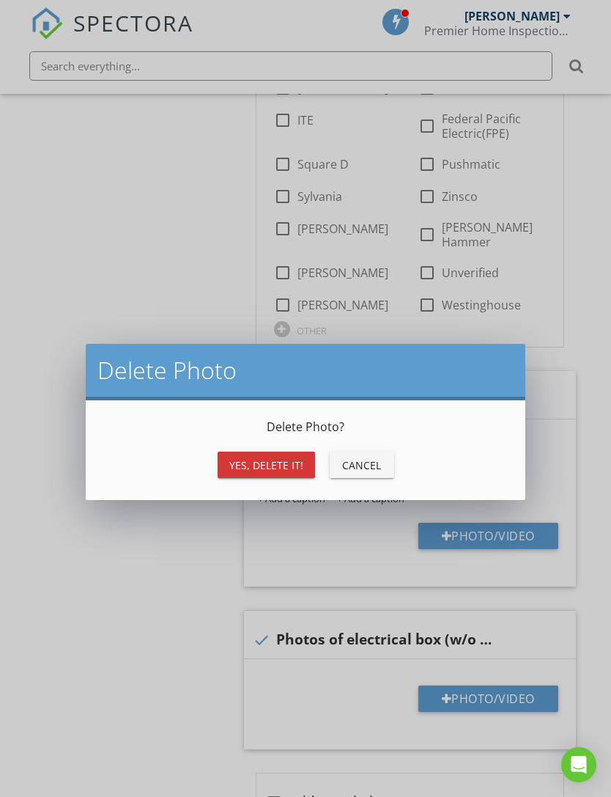
click at [273, 465] on div "Yes, Delete it!" at bounding box center [266, 464] width 74 height 15
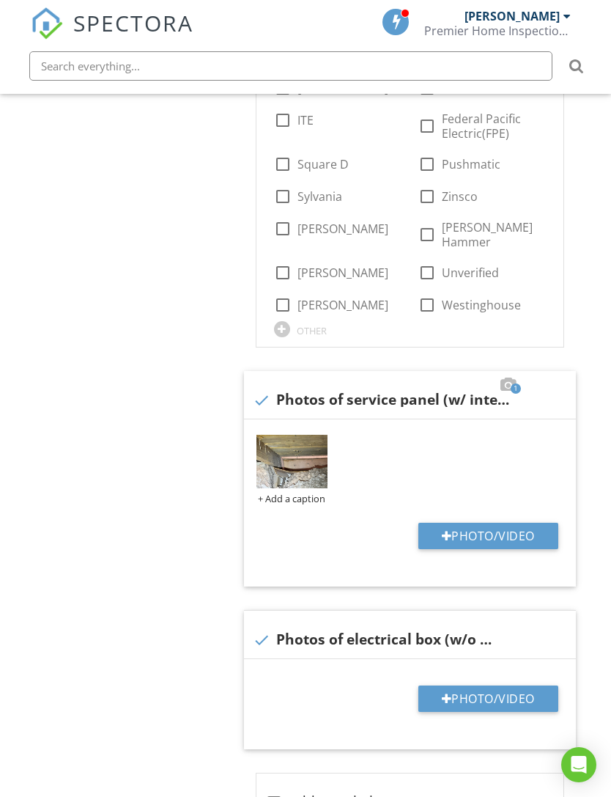
click at [0, 0] on div at bounding box center [0, 0] width 0 height 0
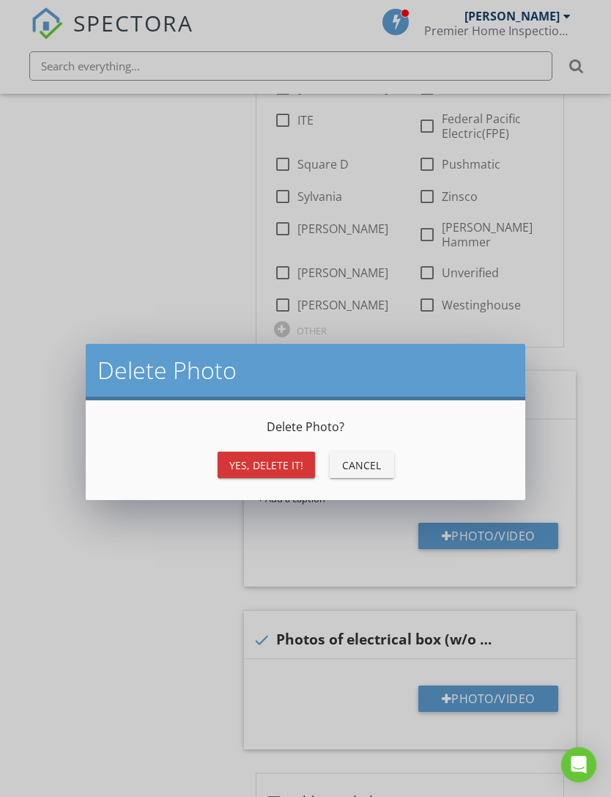
click at [279, 461] on div "Yes, Delete it!" at bounding box center [266, 464] width 74 height 15
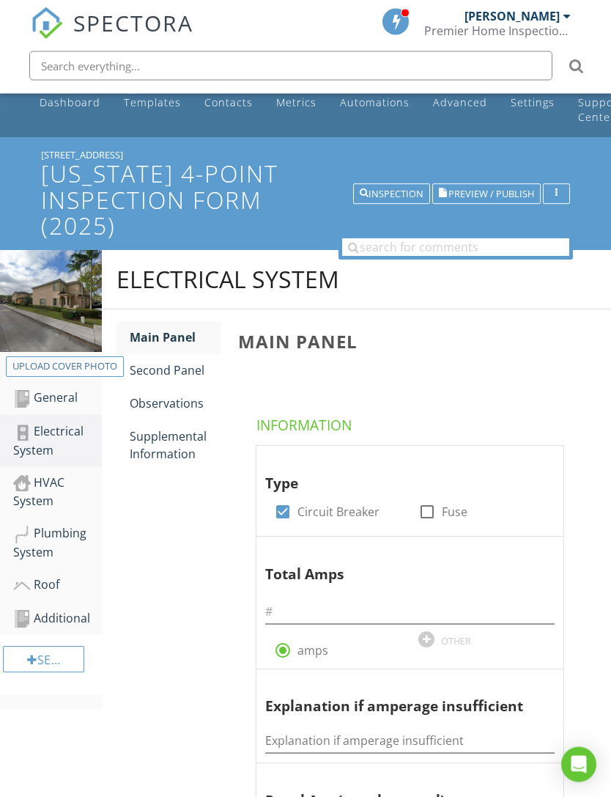
scroll to position [0, 0]
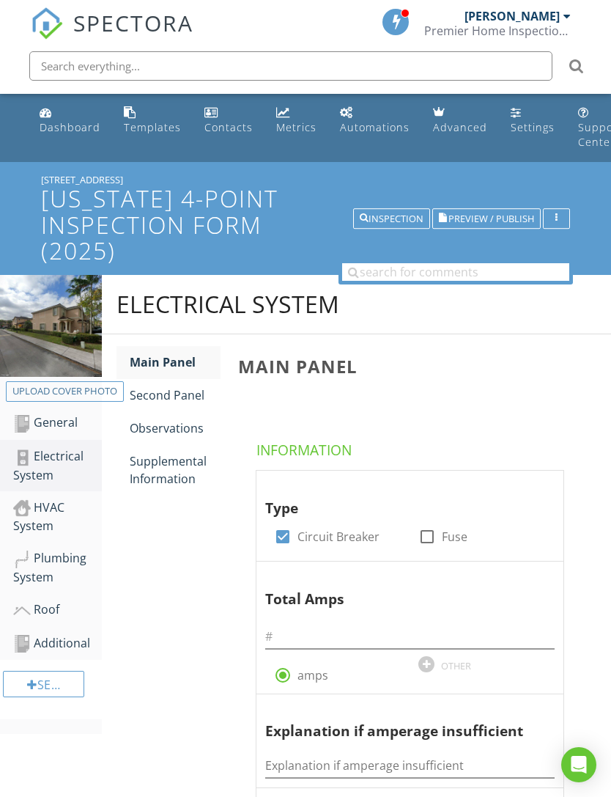
click at [77, 425] on div "General" at bounding box center [57, 422] width 89 height 19
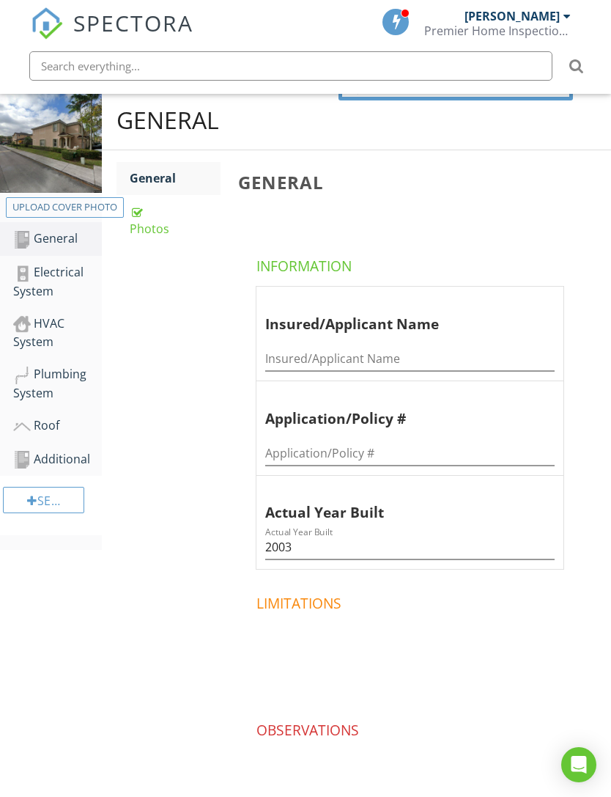
scroll to position [180, 0]
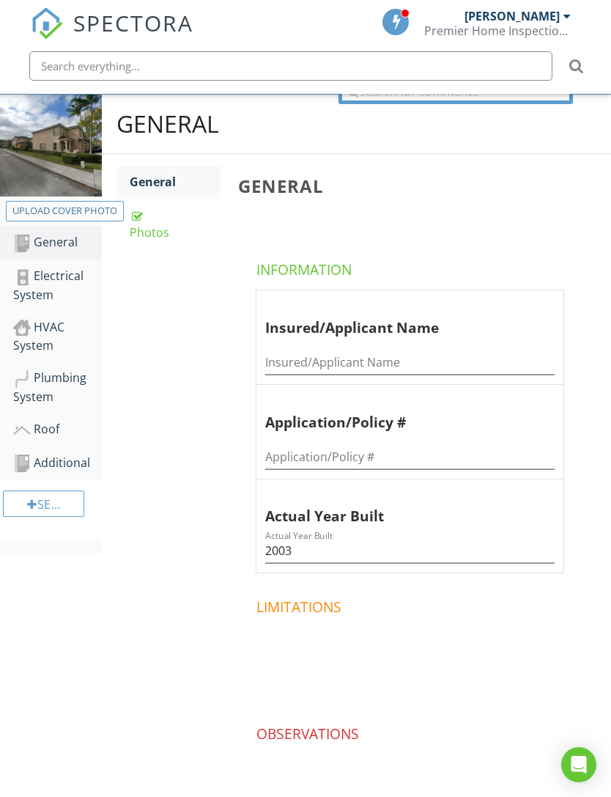
click at [147, 228] on div "Photos" at bounding box center [175, 223] width 91 height 35
click at [151, 233] on div "Photos" at bounding box center [175, 223] width 91 height 35
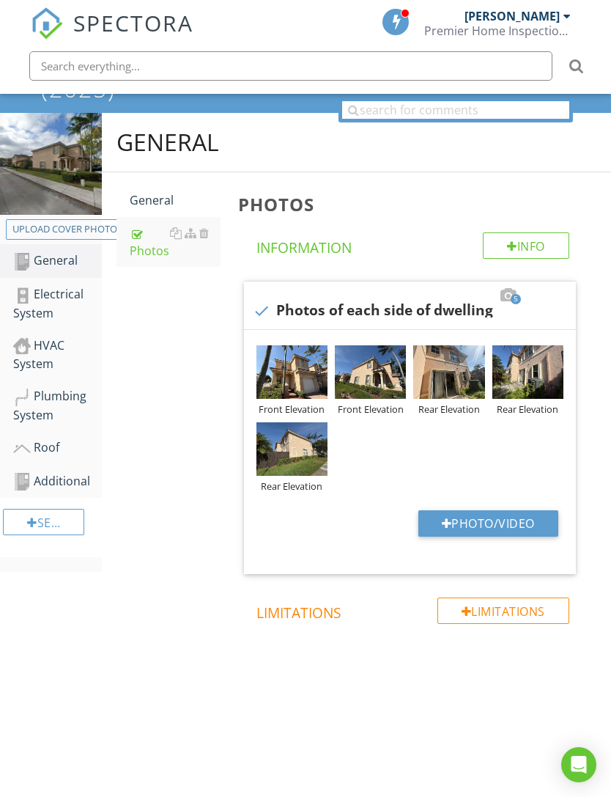
click at [68, 285] on div "Electrical System" at bounding box center [57, 303] width 89 height 37
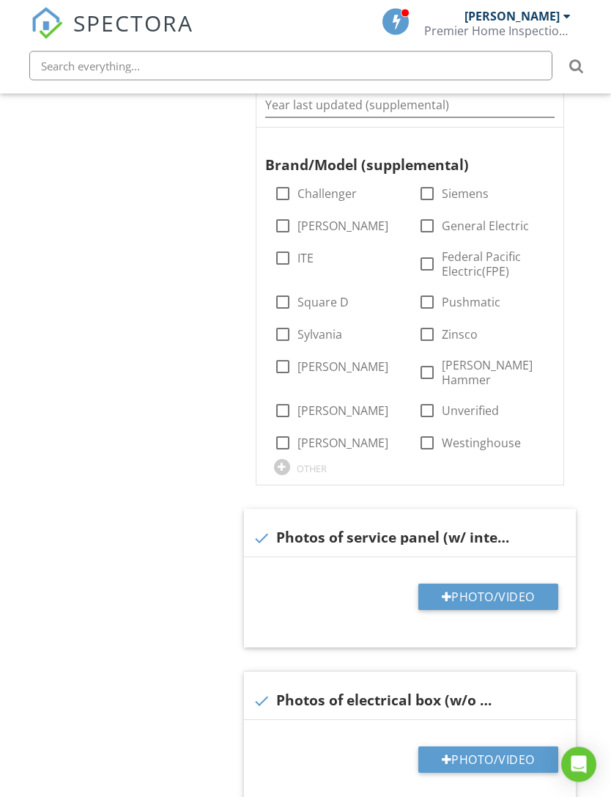
scroll to position [897, 0]
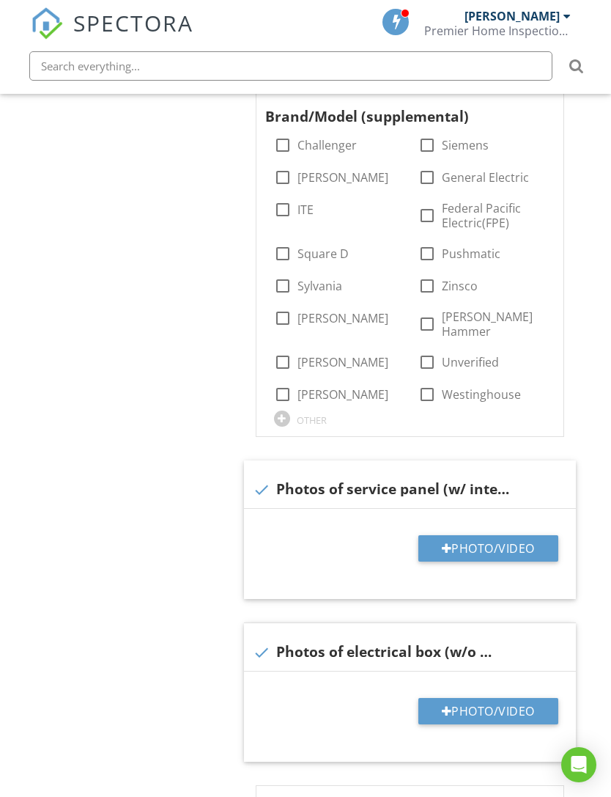
click at [448, 535] on button "Photo/Video" at bounding box center [488, 548] width 140 height 26
type input "C:\fakepath\IMG_7647.jpeg"
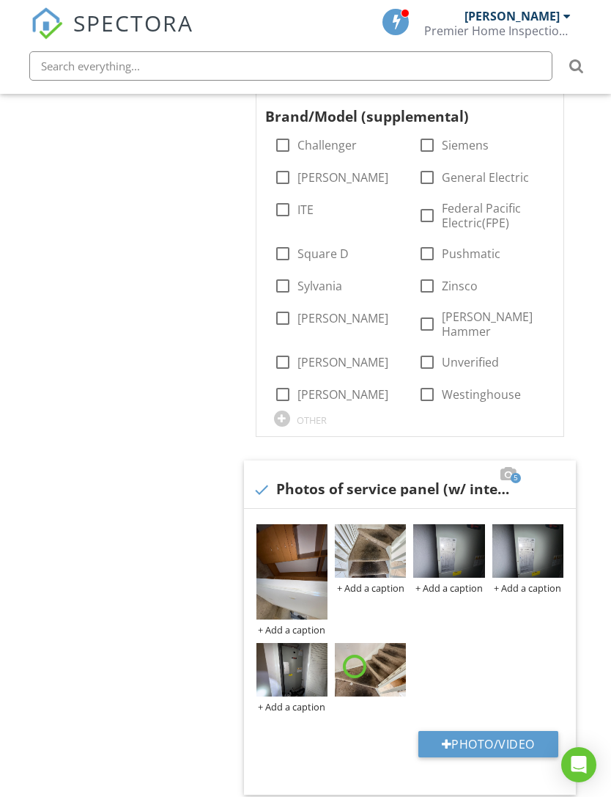
click at [0, 0] on div at bounding box center [0, 0] width 0 height 0
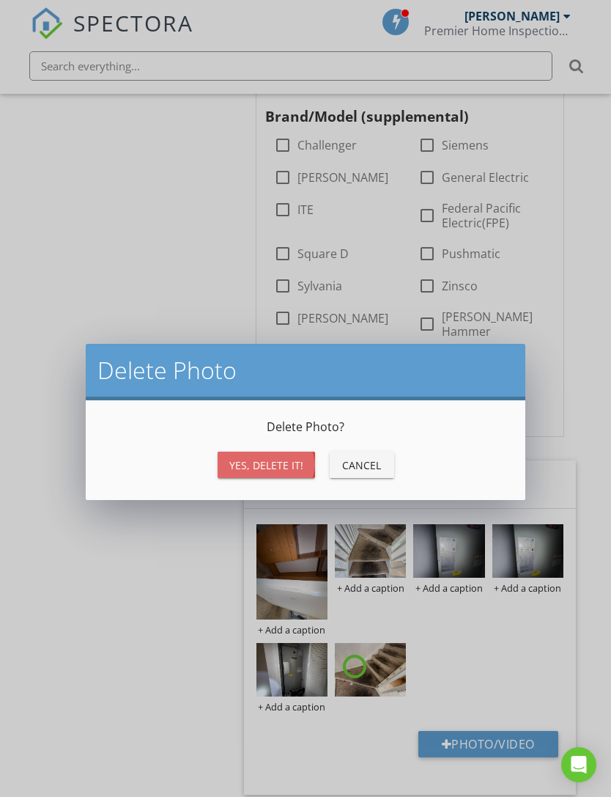
click at [276, 462] on div "Yes, Delete it!" at bounding box center [266, 464] width 74 height 15
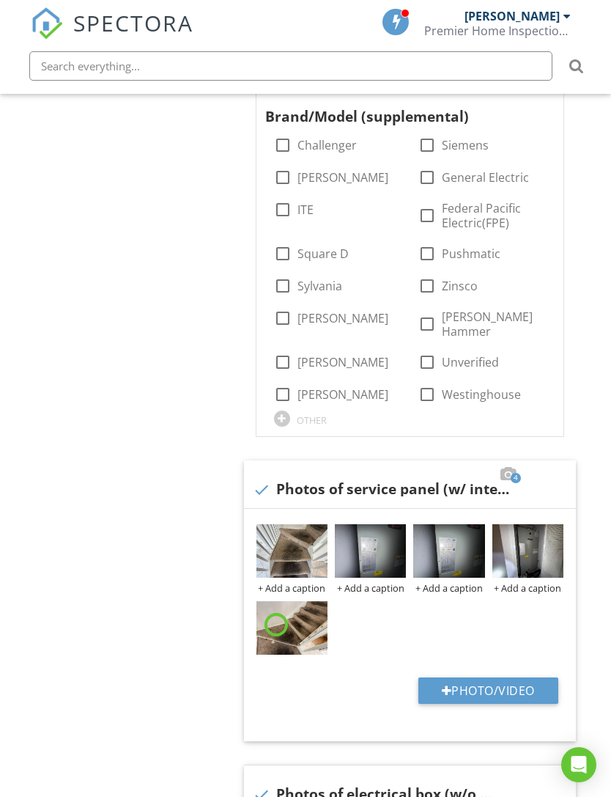
click at [0, 0] on div at bounding box center [0, 0] width 0 height 0
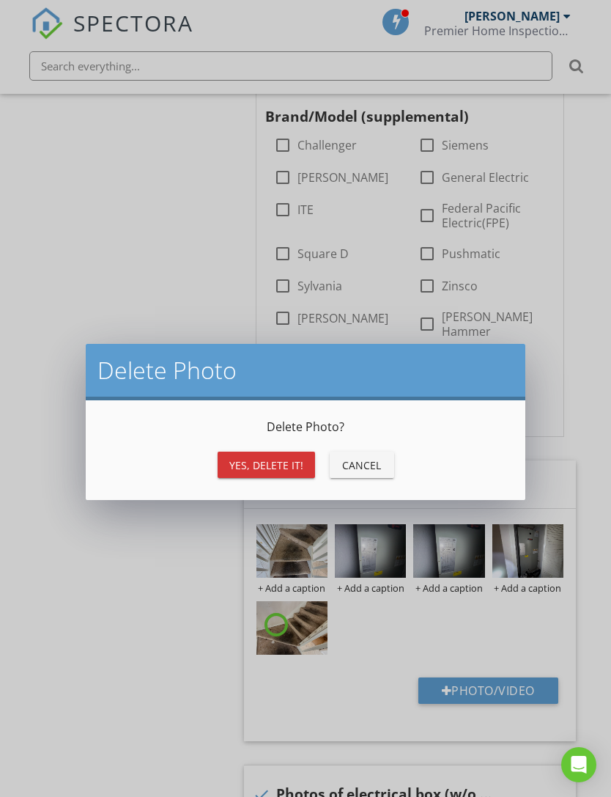
click at [278, 467] on div "Yes, Delete it!" at bounding box center [266, 464] width 74 height 15
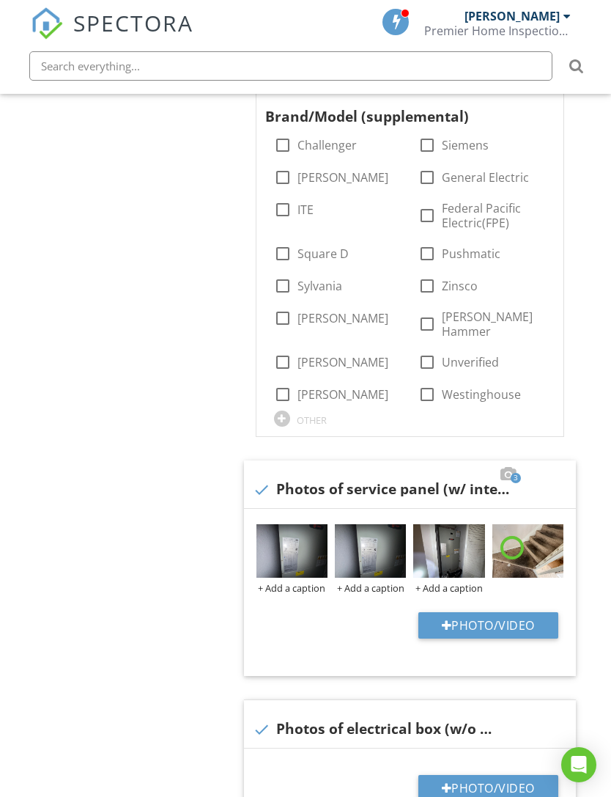
click at [516, 467] on div at bounding box center [509, 474] width 18 height 15
click at [509, 467] on div at bounding box center [509, 474] width 18 height 15
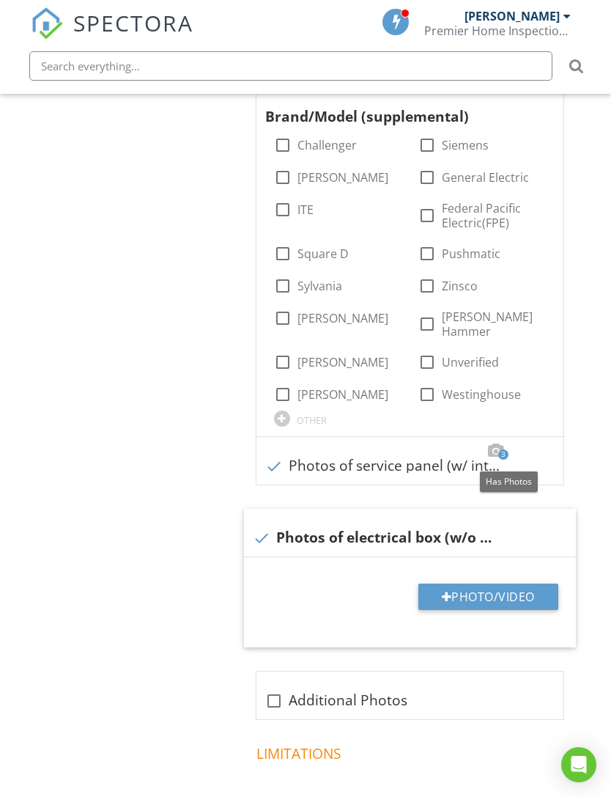
click at [501, 449] on span "3" at bounding box center [503, 454] width 10 height 10
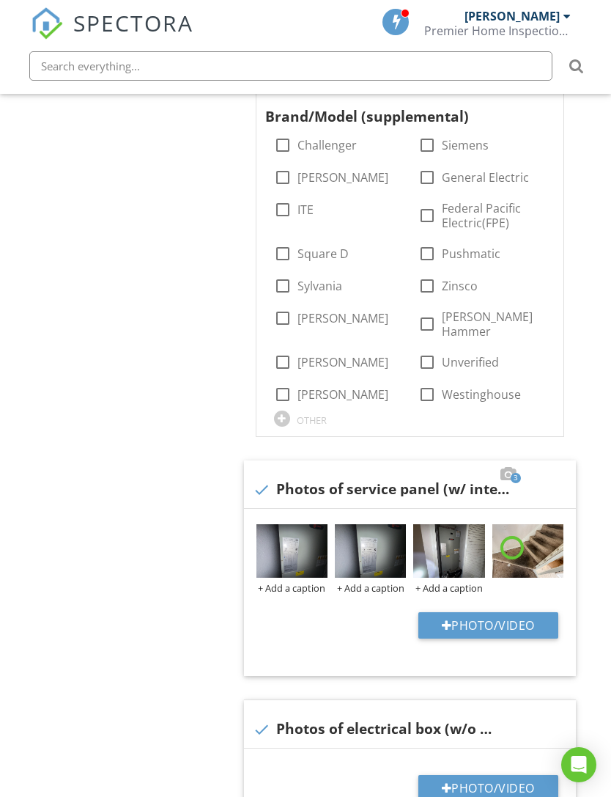
click at [0, 0] on div at bounding box center [0, 0] width 0 height 0
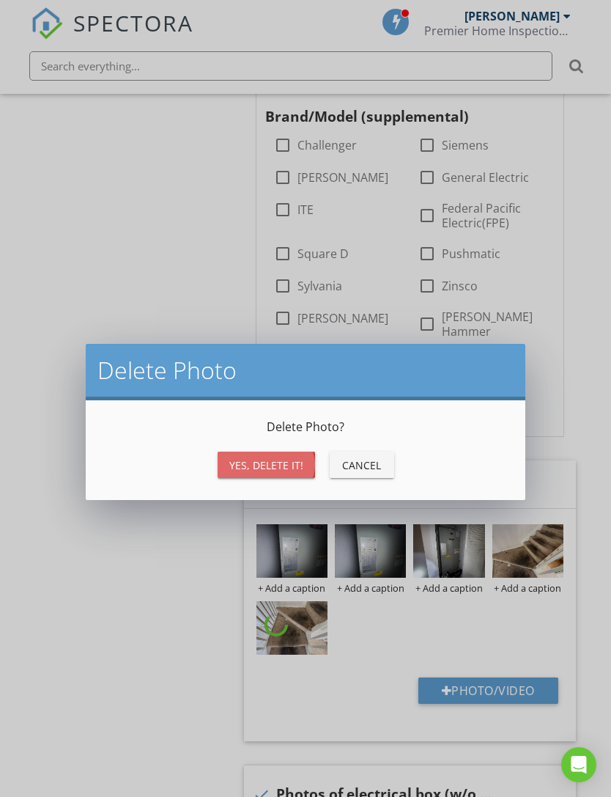
click at [288, 475] on button "Yes, Delete it!" at bounding box center [266, 464] width 97 height 26
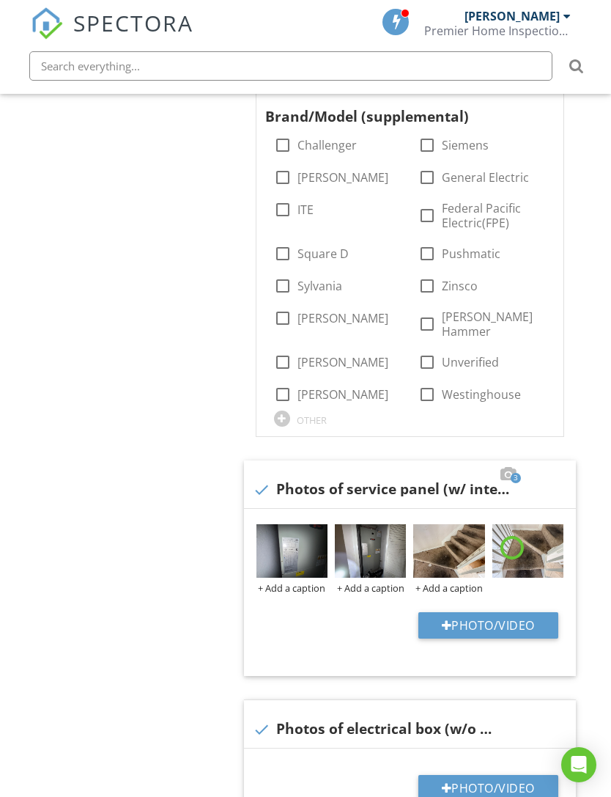
click at [327, 524] on img at bounding box center [291, 550] width 71 height 53
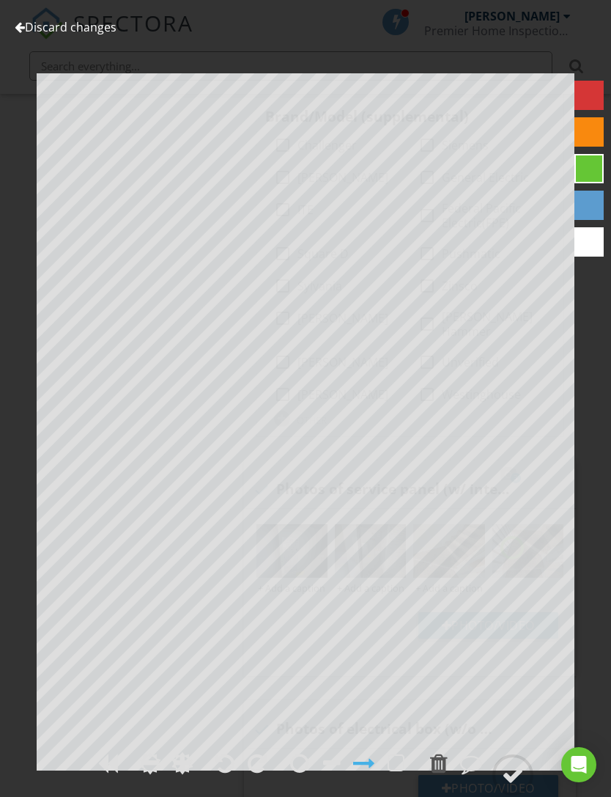
click at [24, 26] on link "Discard changes" at bounding box center [66, 27] width 102 height 16
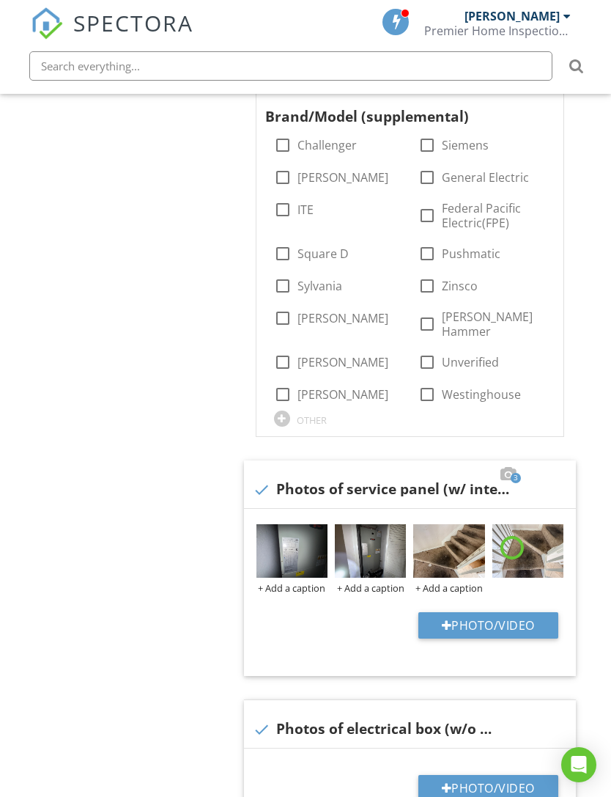
click at [327, 524] on img at bounding box center [291, 550] width 71 height 53
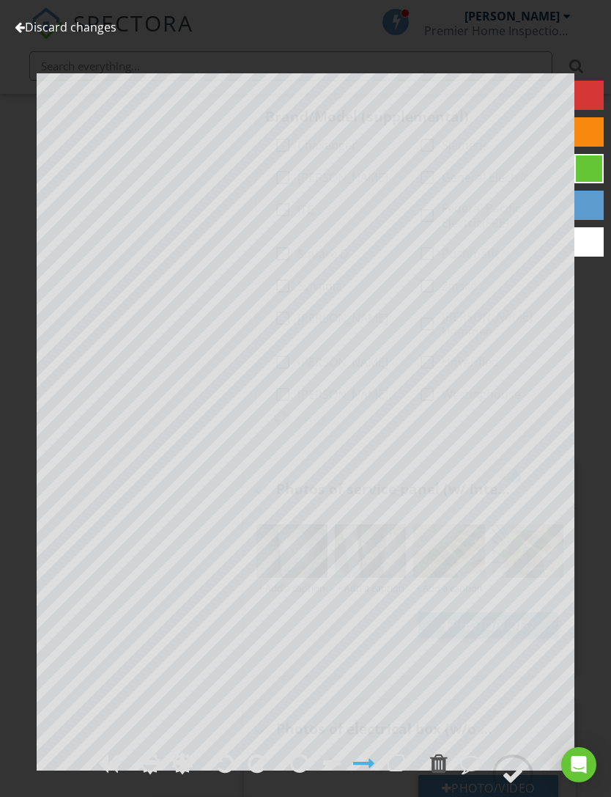
click at [29, 29] on link "Discard changes" at bounding box center [66, 27] width 102 height 16
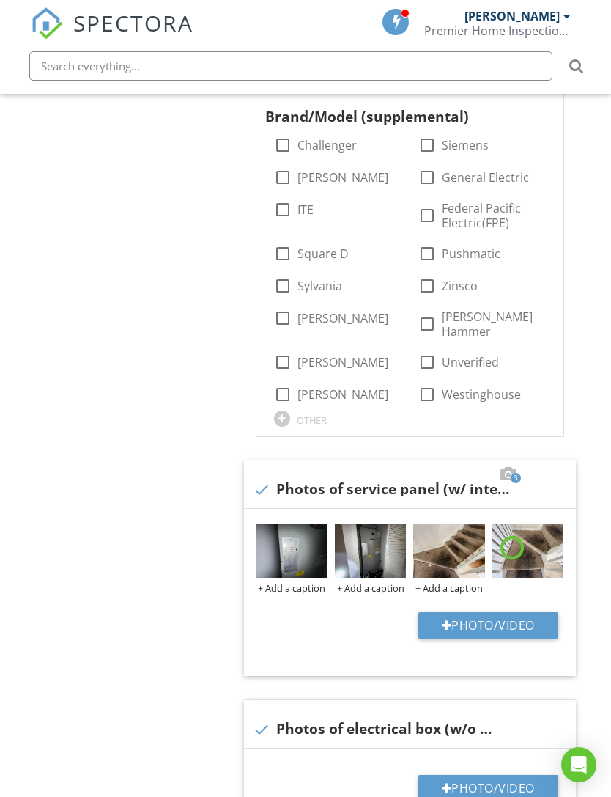
click at [326, 524] on img at bounding box center [291, 550] width 71 height 53
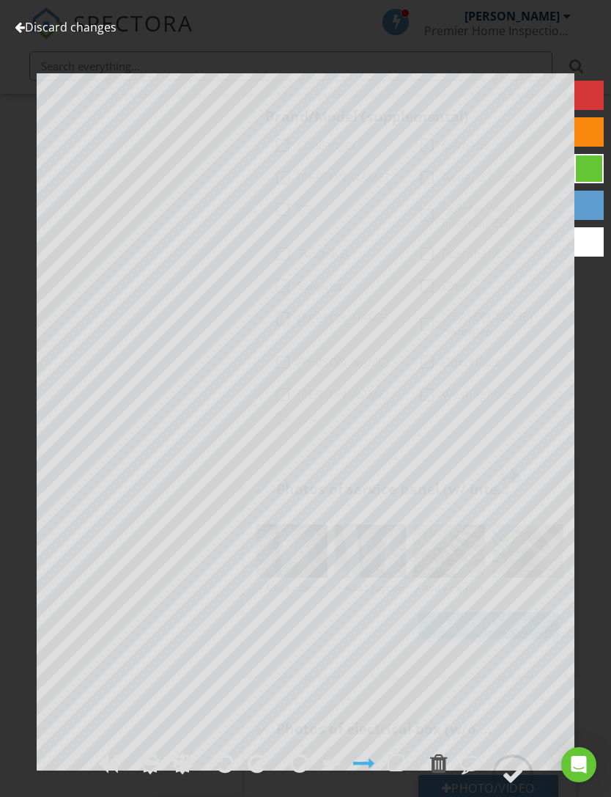
click at [34, 33] on link "Discard changes" at bounding box center [66, 27] width 102 height 16
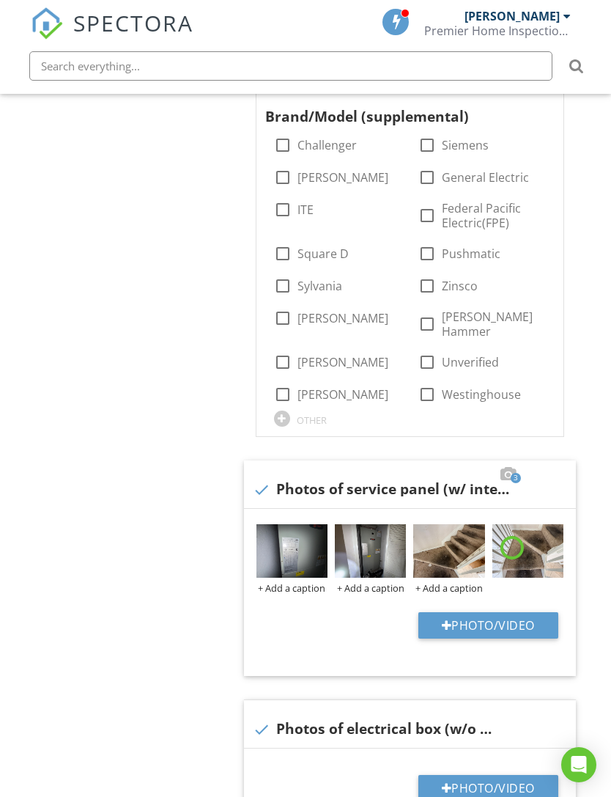
click at [0, 0] on div at bounding box center [0, 0] width 0 height 0
click at [328, 524] on img at bounding box center [291, 550] width 71 height 53
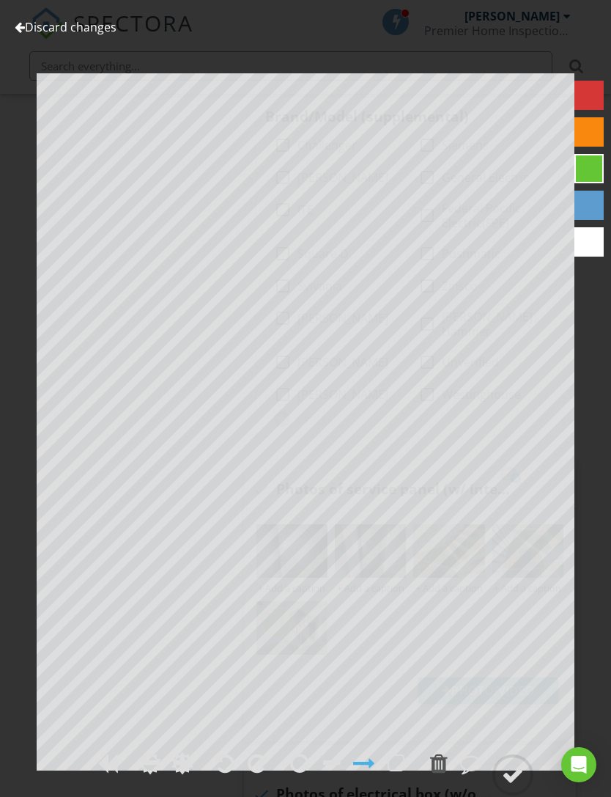
click at [30, 34] on link "Discard changes" at bounding box center [66, 27] width 102 height 16
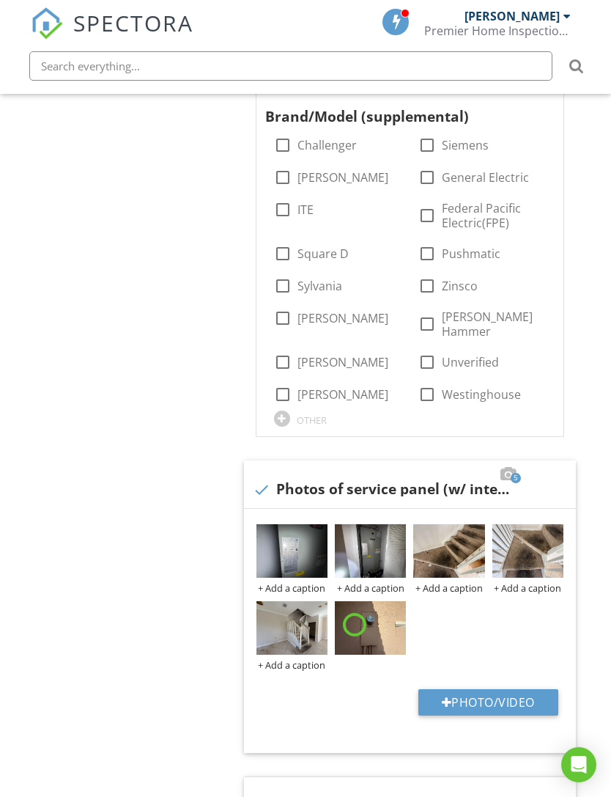
click at [0, 0] on div at bounding box center [0, 0] width 0 height 0
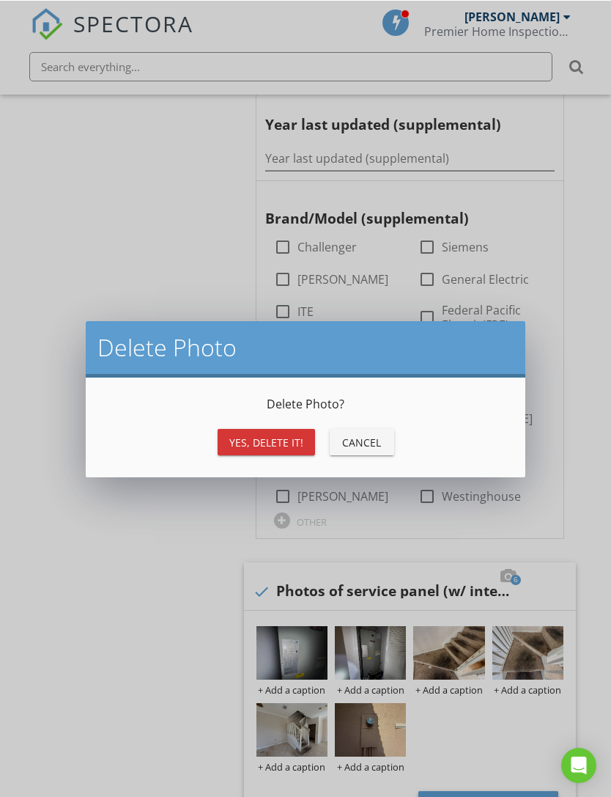
click at [298, 439] on div "Yes, Delete it!" at bounding box center [266, 441] width 74 height 15
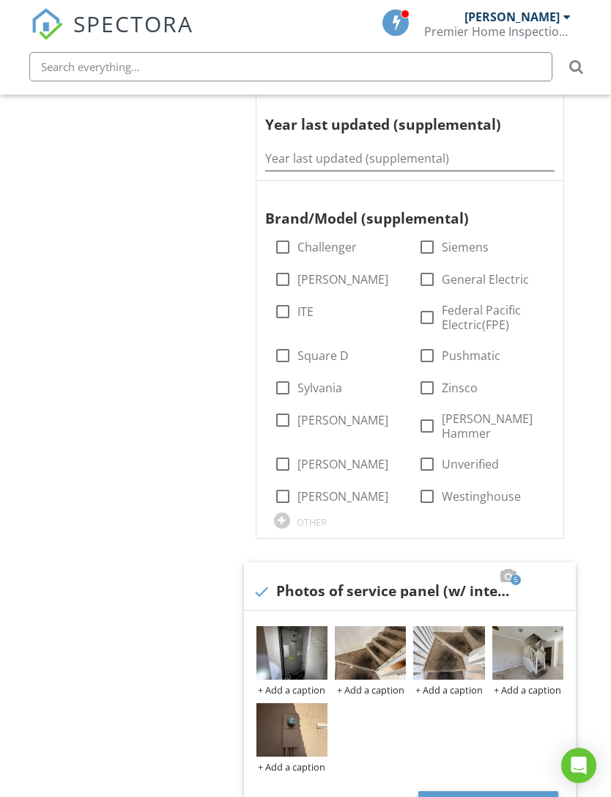
scroll to position [795, 0]
click at [327, 626] on img at bounding box center [291, 652] width 71 height 53
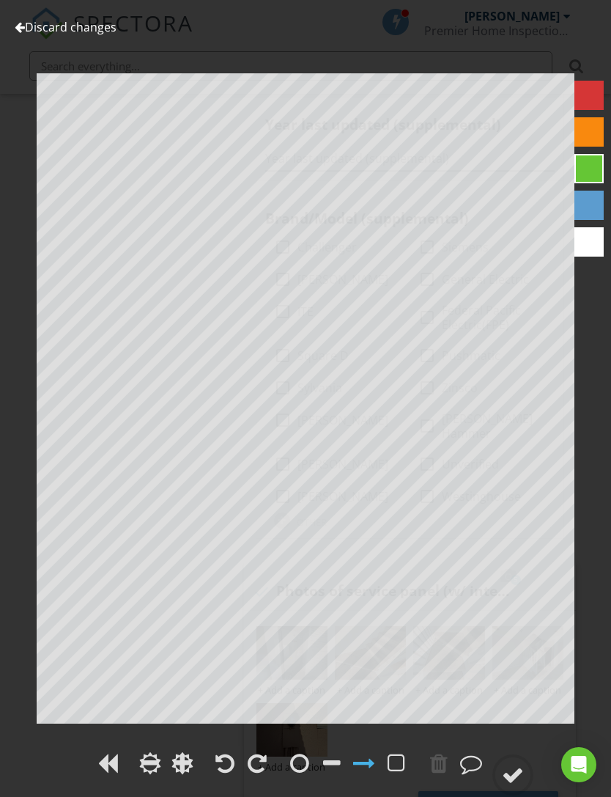
click at [55, 21] on link "Discard changes" at bounding box center [66, 27] width 102 height 16
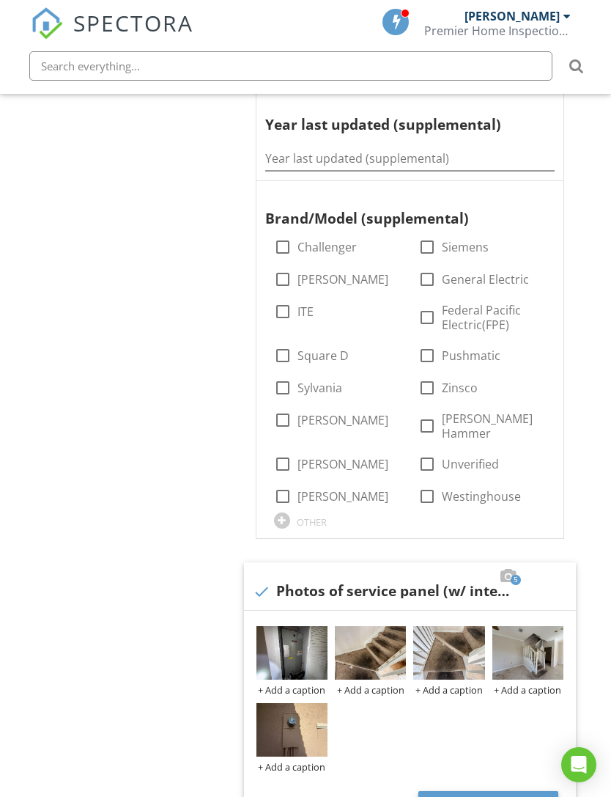
click at [0, 0] on div at bounding box center [0, 0] width 0 height 0
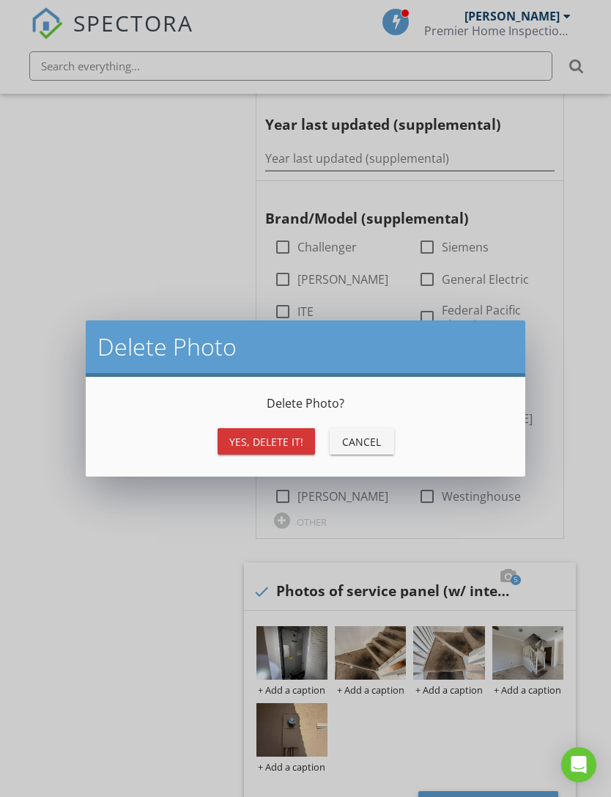
click at [287, 447] on div "Yes, Delete it!" at bounding box center [266, 441] width 74 height 15
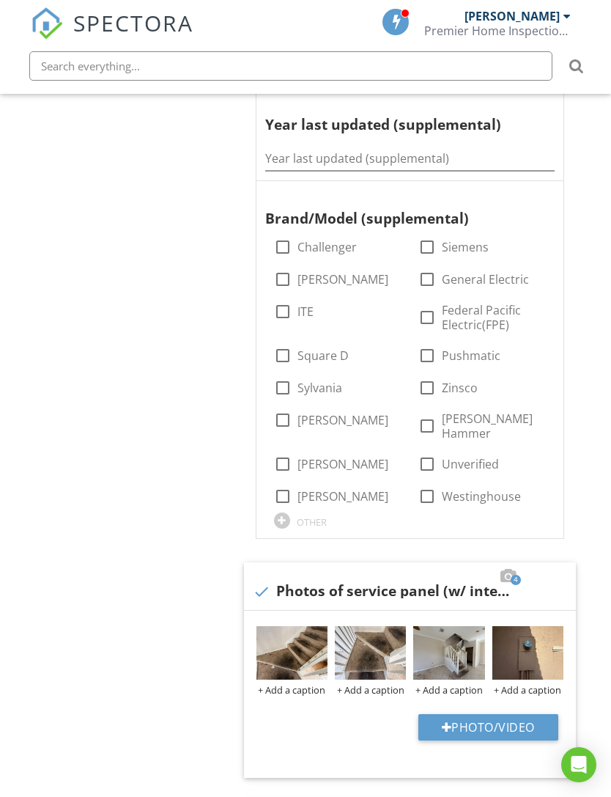
click at [326, 626] on img at bounding box center [291, 652] width 71 height 53
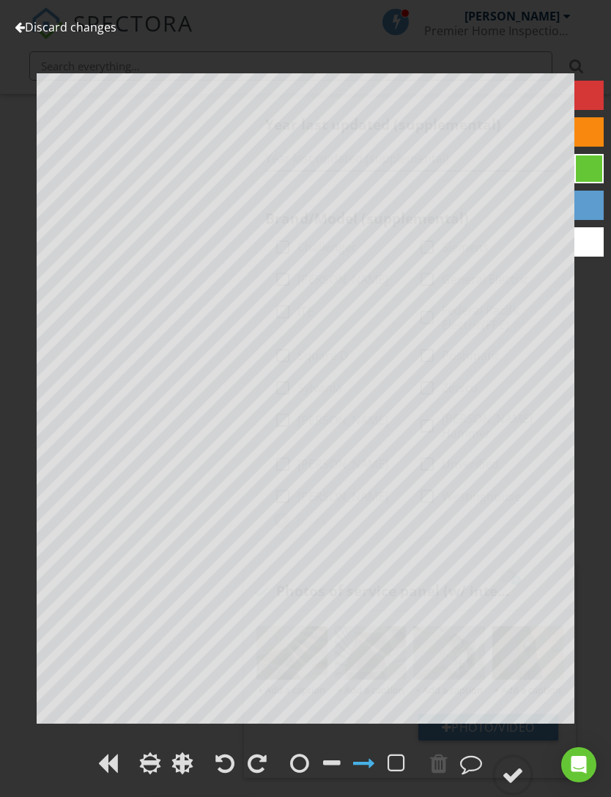
click at [40, 22] on link "Discard changes" at bounding box center [66, 27] width 102 height 16
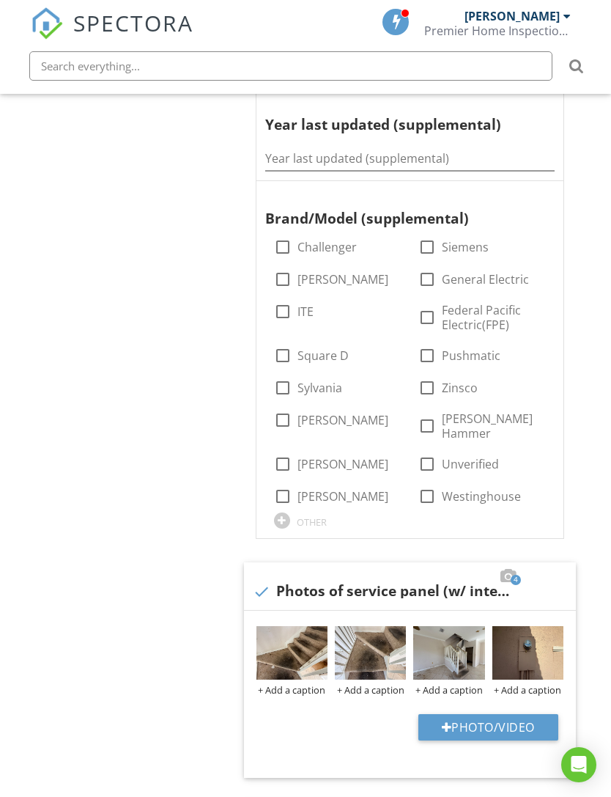
click at [331, 626] on div "+ Add a caption" at bounding box center [292, 661] width 78 height 70
click at [326, 626] on img at bounding box center [291, 652] width 71 height 53
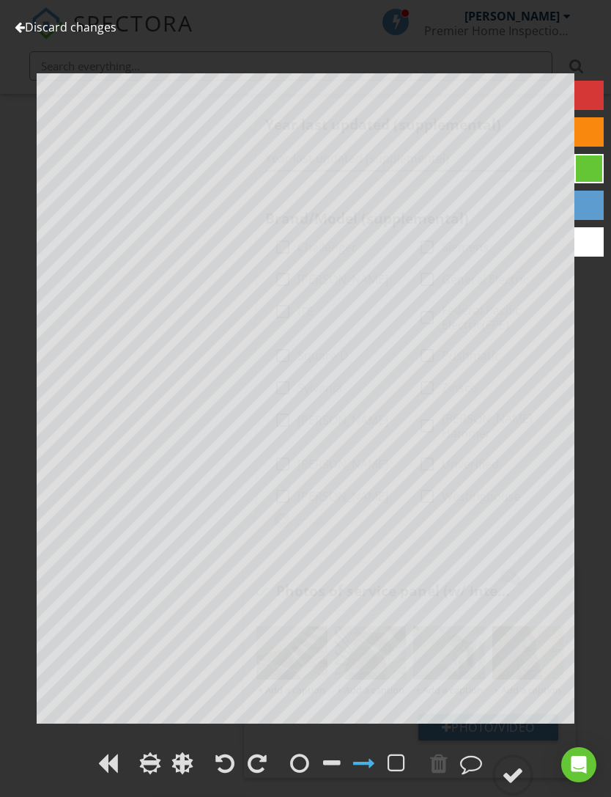
click at [43, 21] on link "Discard changes" at bounding box center [66, 27] width 102 height 16
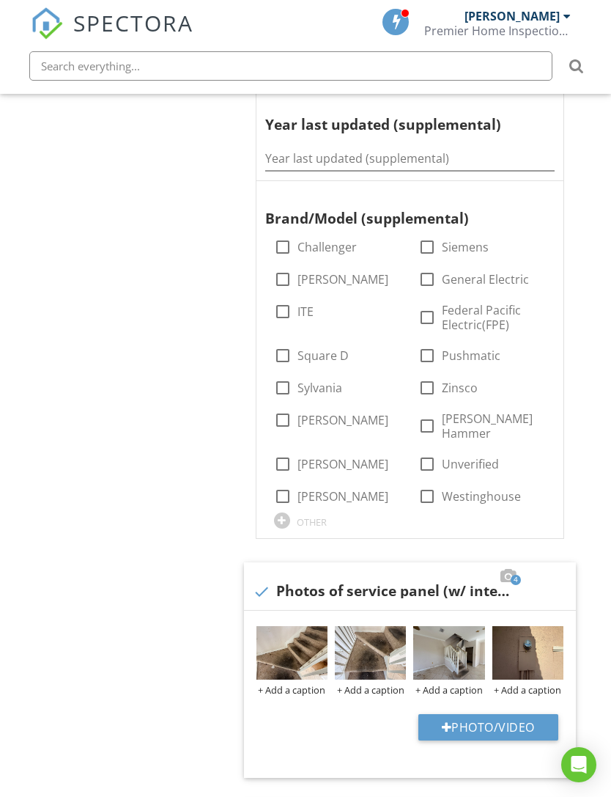
click at [326, 626] on img at bounding box center [291, 652] width 71 height 53
click at [0, 0] on div at bounding box center [0, 0] width 0 height 0
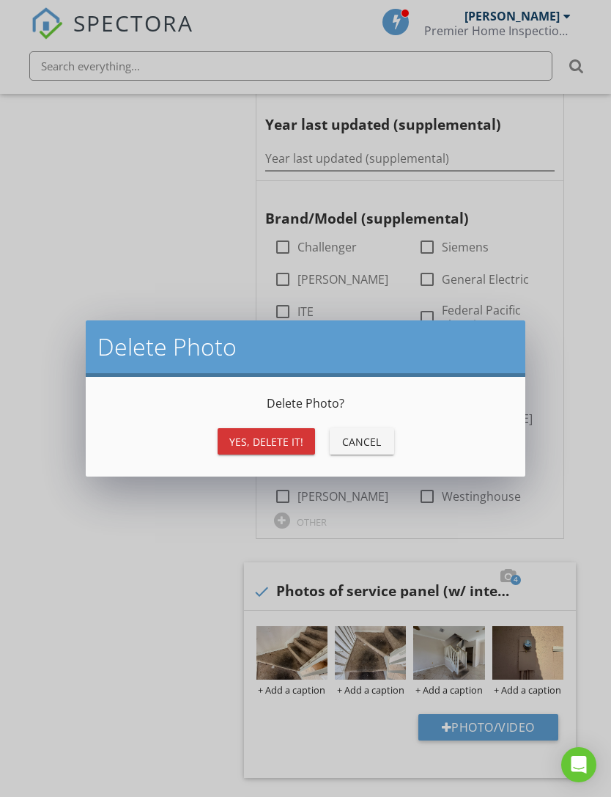
click at [276, 438] on div "Yes, Delete it!" at bounding box center [266, 441] width 74 height 15
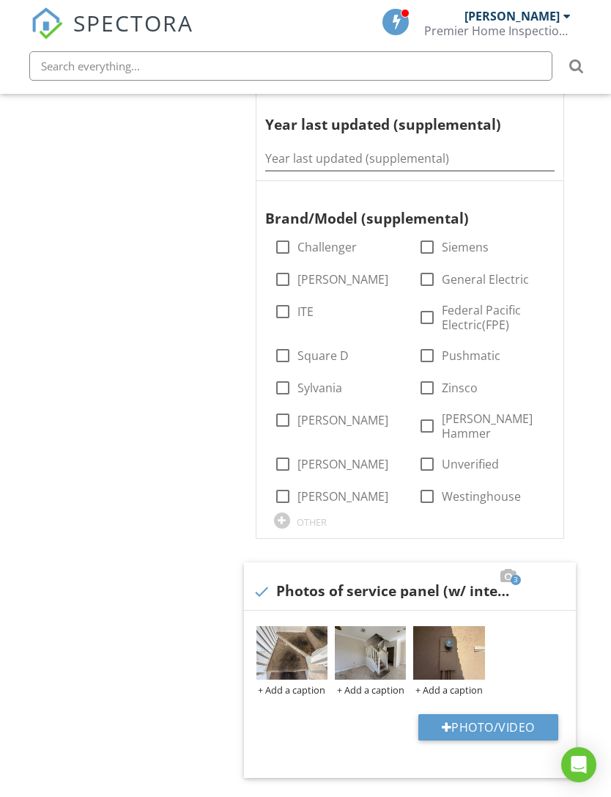
click at [0, 0] on div at bounding box center [0, 0] width 0 height 0
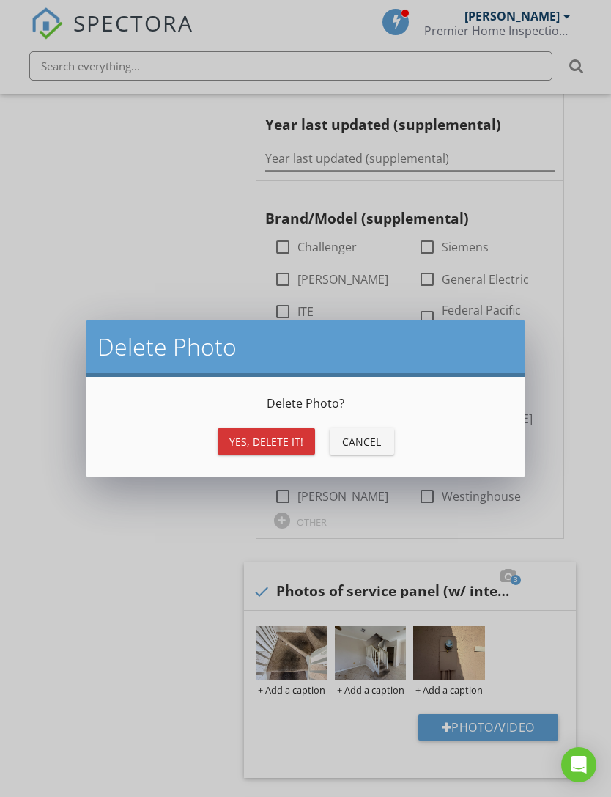
click at [295, 443] on div "Yes, Delete it!" at bounding box center [266, 441] width 74 height 15
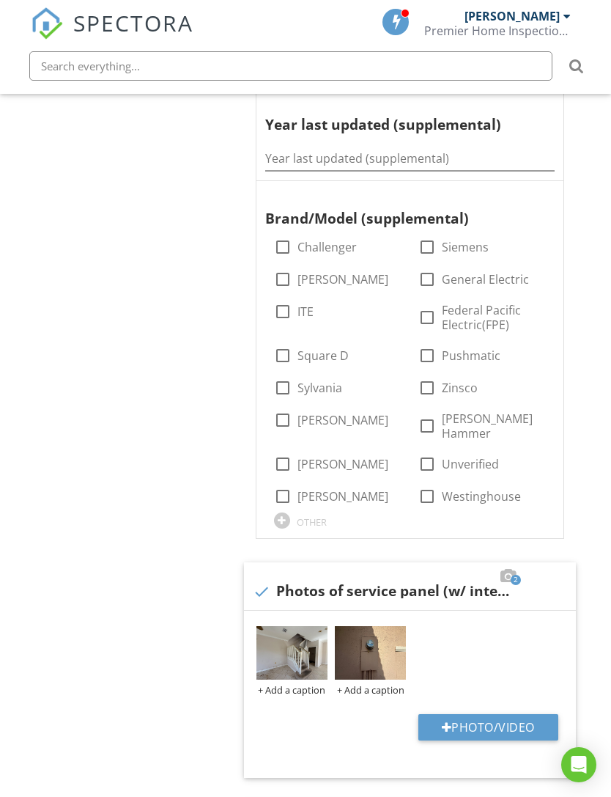
click at [0, 0] on div at bounding box center [0, 0] width 0 height 0
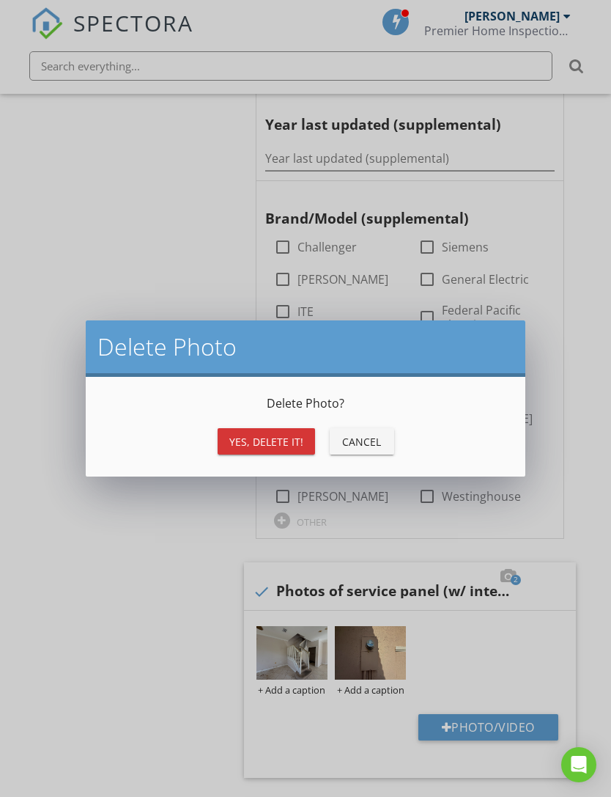
click at [300, 452] on button "Yes, Delete it!" at bounding box center [266, 441] width 97 height 26
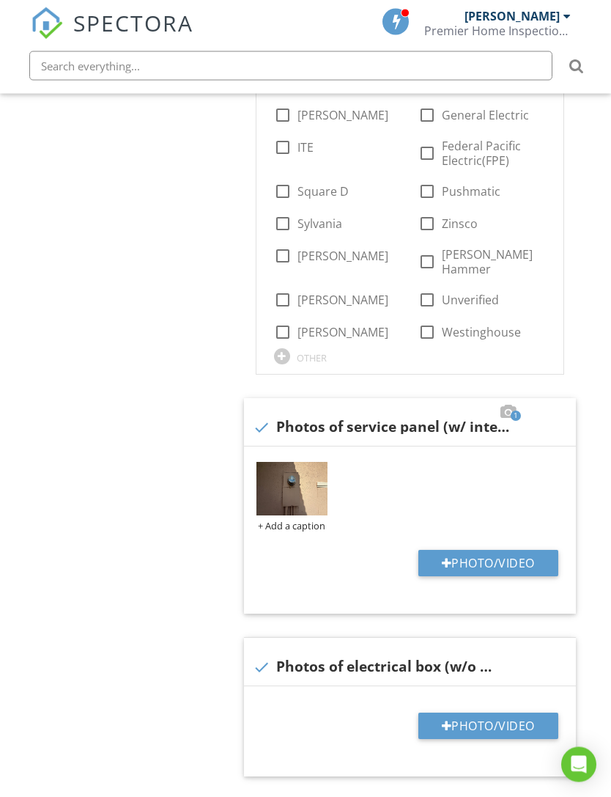
scroll to position [961, 0]
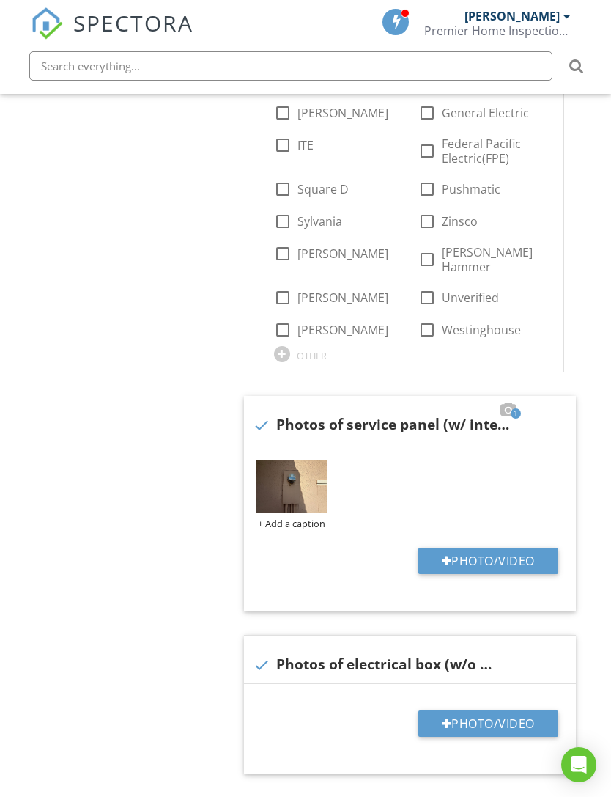
click at [456, 710] on button "Photo/Video" at bounding box center [488, 723] width 140 height 26
type input "C:\fakepath\IMG_7450.jpeg"
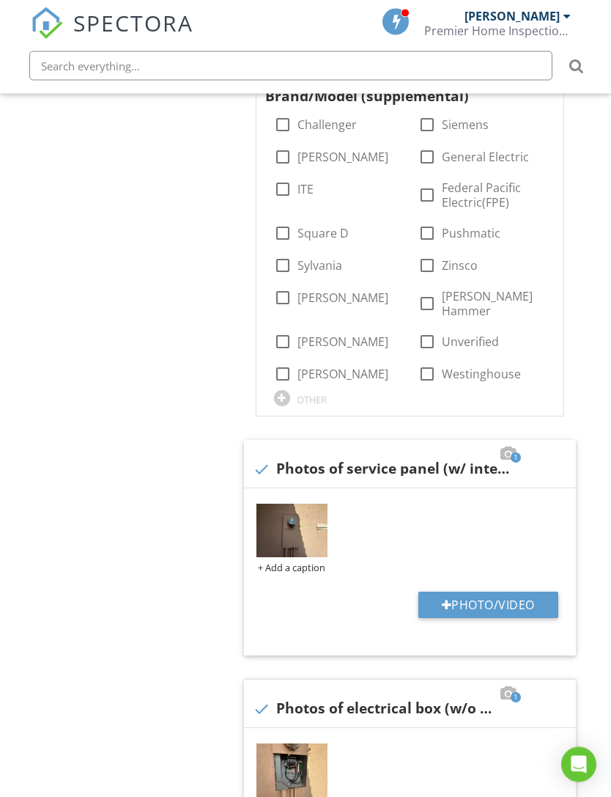
scroll to position [918, 0]
click at [313, 743] on img at bounding box center [291, 769] width 71 height 53
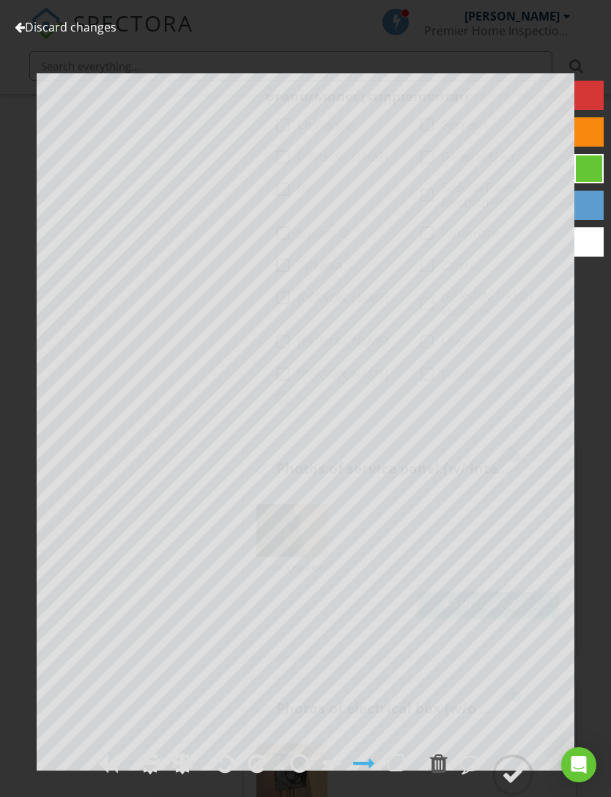
click at [34, 34] on link "Discard changes" at bounding box center [66, 27] width 102 height 16
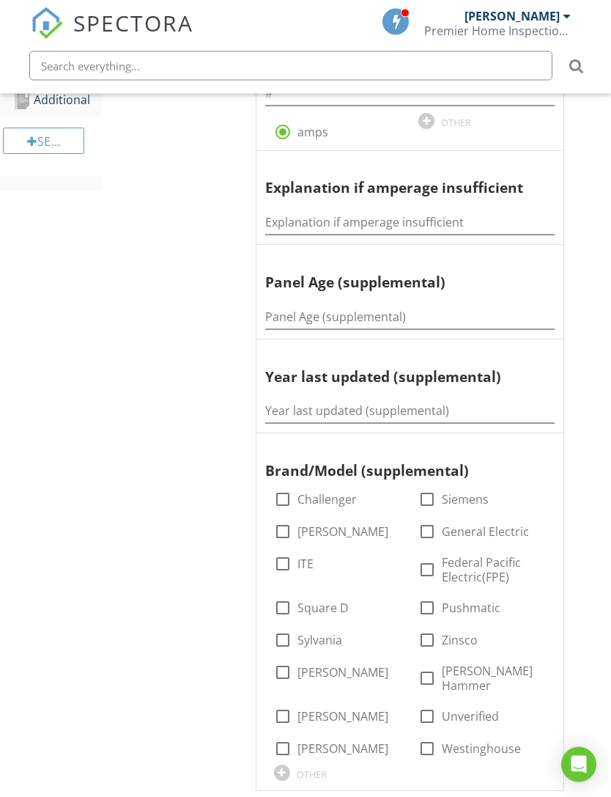
scroll to position [538, 0]
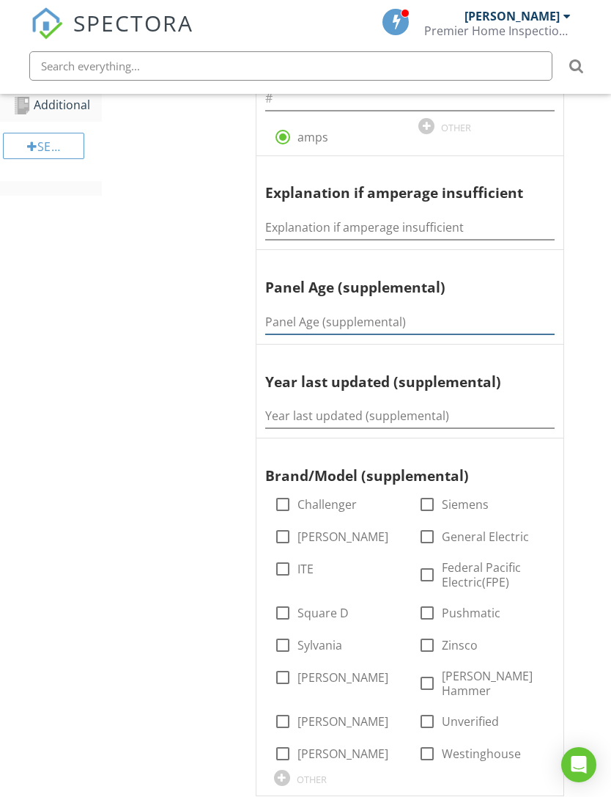
click at [458, 310] on input "Panel Age (supplemental)" at bounding box center [409, 322] width 289 height 24
type input "Original"
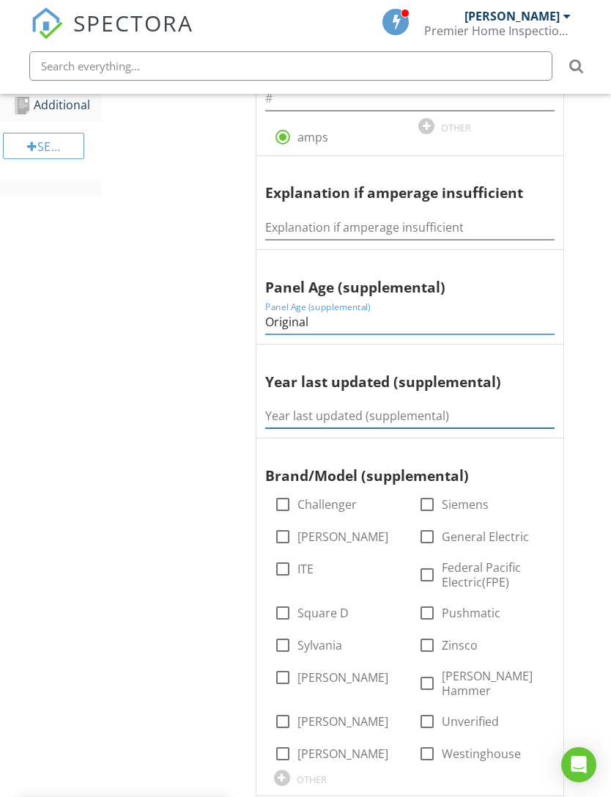
click at [347, 404] on input "Year last updated (supplemental)" at bounding box center [409, 416] width 289 height 24
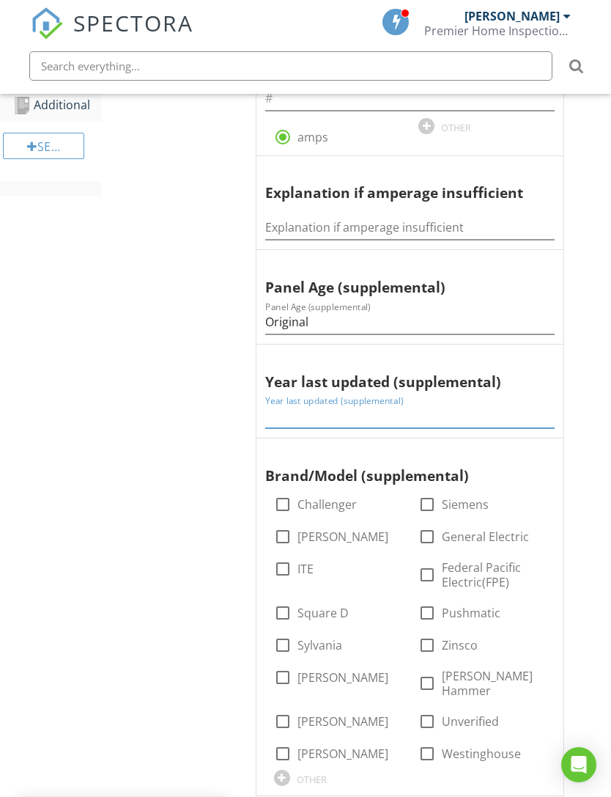
click at [345, 404] on input "Year last updated (supplemental)" at bounding box center [409, 416] width 289 height 24
paste input "Original"
type input "Original"
click at [205, 480] on div "Electrical System Main Panel Second Panel Observations Supplemental Information…" at bounding box center [356, 687] width 509 height 1900
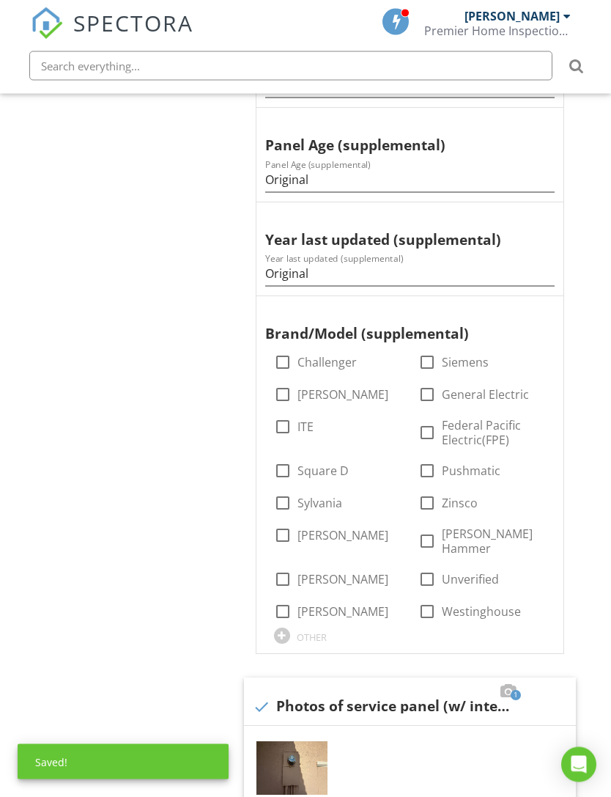
scroll to position [684, 0]
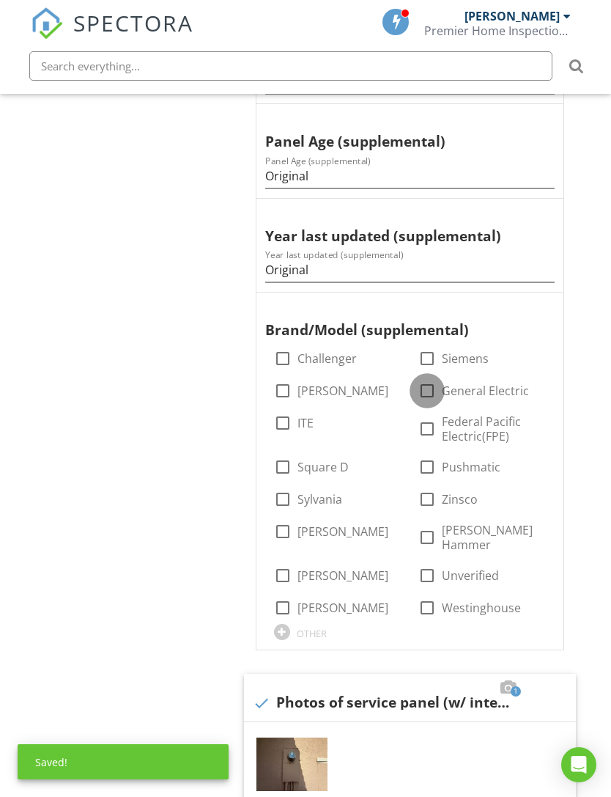
click at [427, 394] on div at bounding box center [427, 390] width 25 height 25
checkbox input "true"
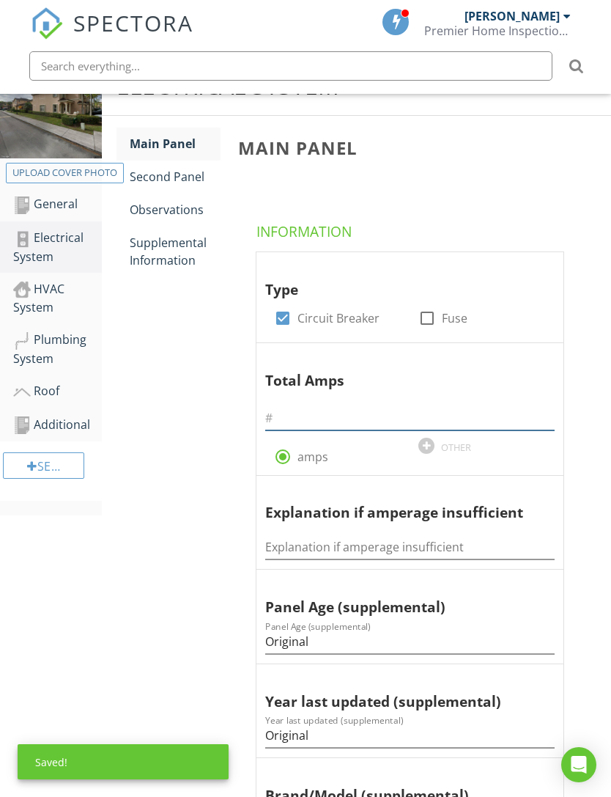
click at [325, 416] on input "text" at bounding box center [409, 418] width 289 height 24
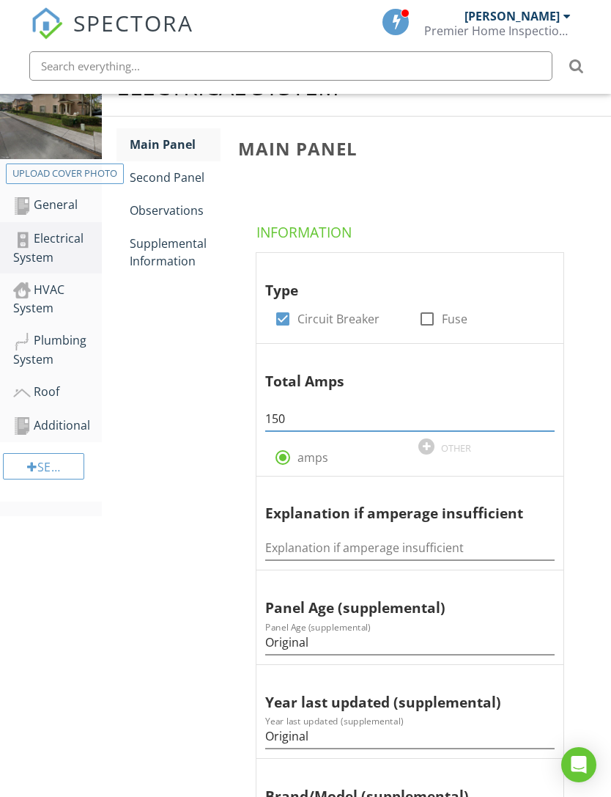
type input "150"
click at [169, 263] on div "Supplemental Information" at bounding box center [175, 252] width 91 height 35
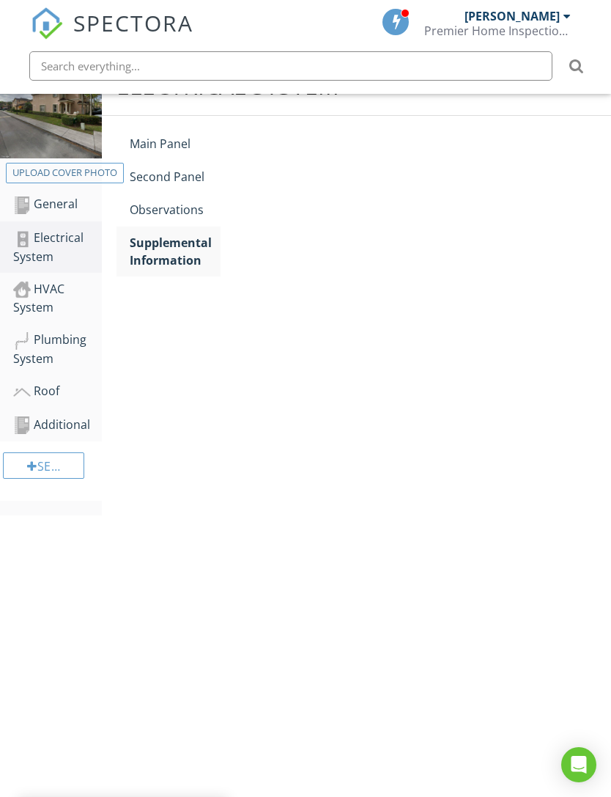
scroll to position [209, 0]
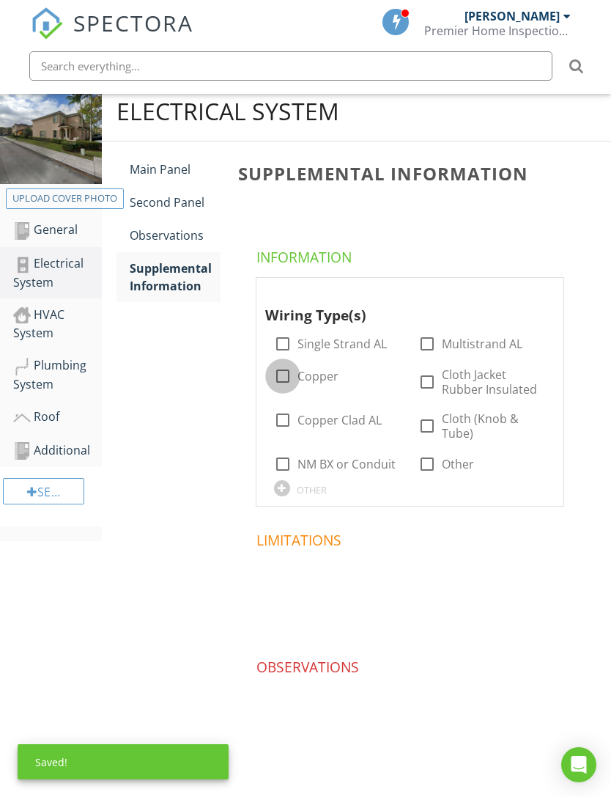
click at [293, 363] on div at bounding box center [282, 375] width 25 height 25
checkbox input "true"
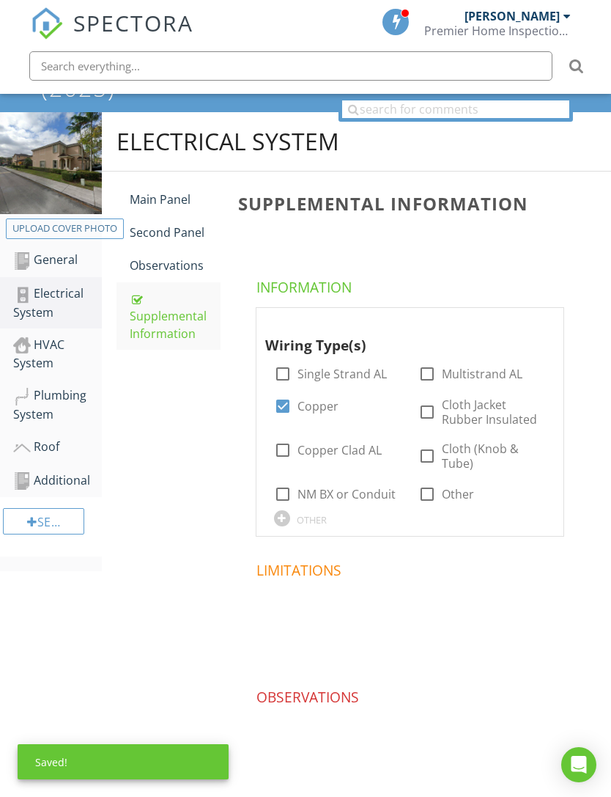
scroll to position [162, 0]
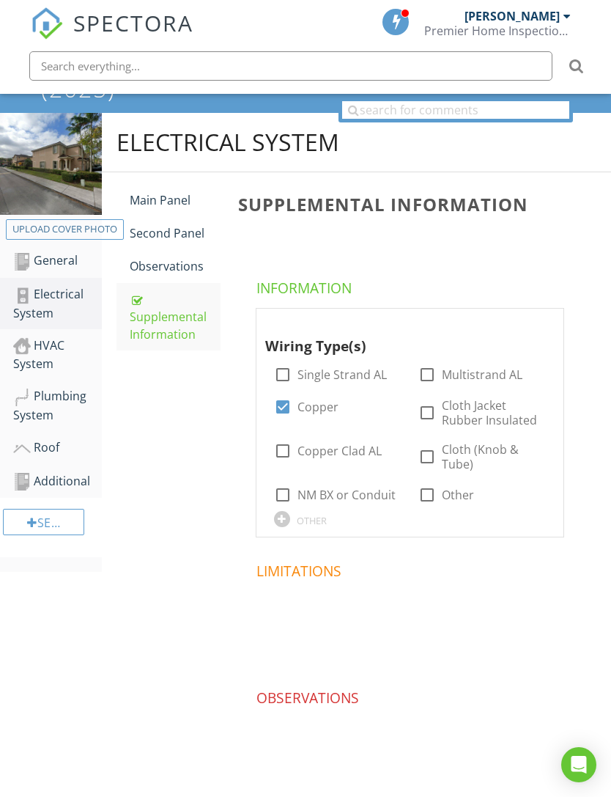
click at [164, 246] on link "Second Panel" at bounding box center [175, 233] width 91 height 32
click at [179, 229] on div "Second Panel" at bounding box center [175, 233] width 91 height 18
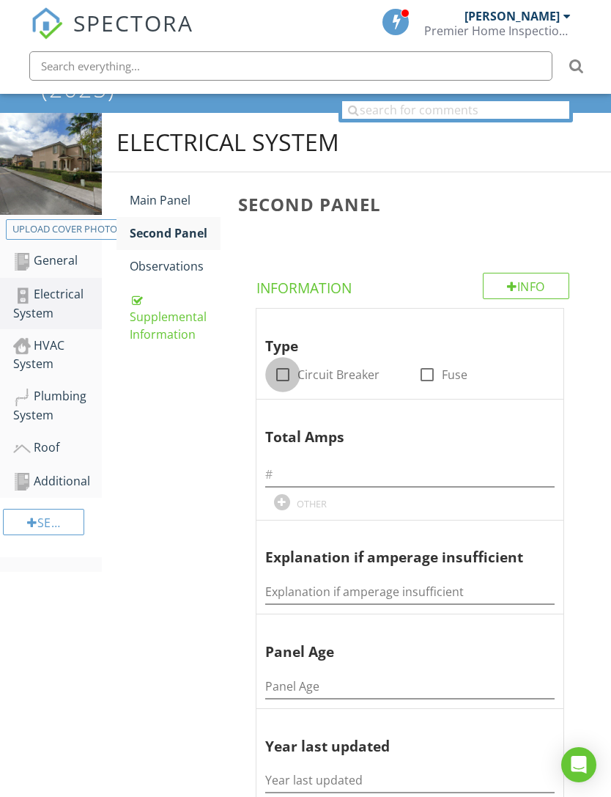
click at [298, 377] on label "Circuit Breaker" at bounding box center [339, 374] width 82 height 15
checkbox input "true"
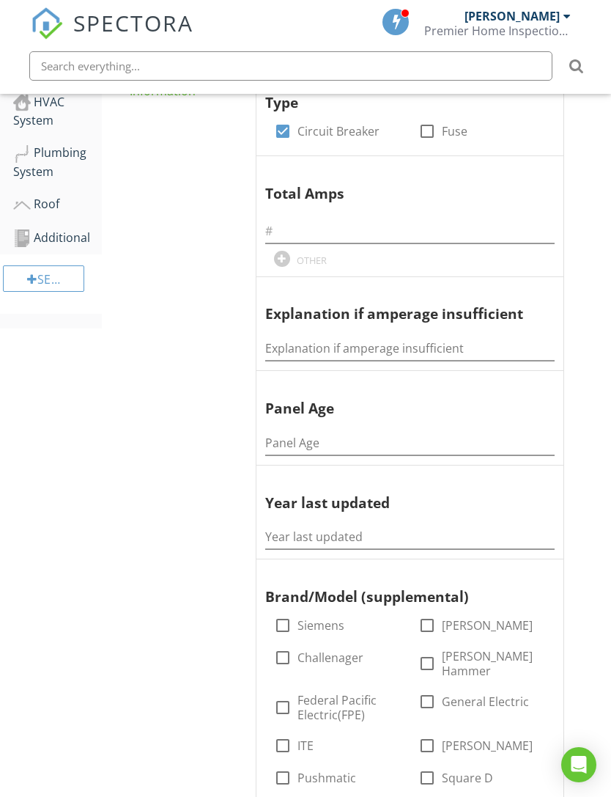
scroll to position [438, 0]
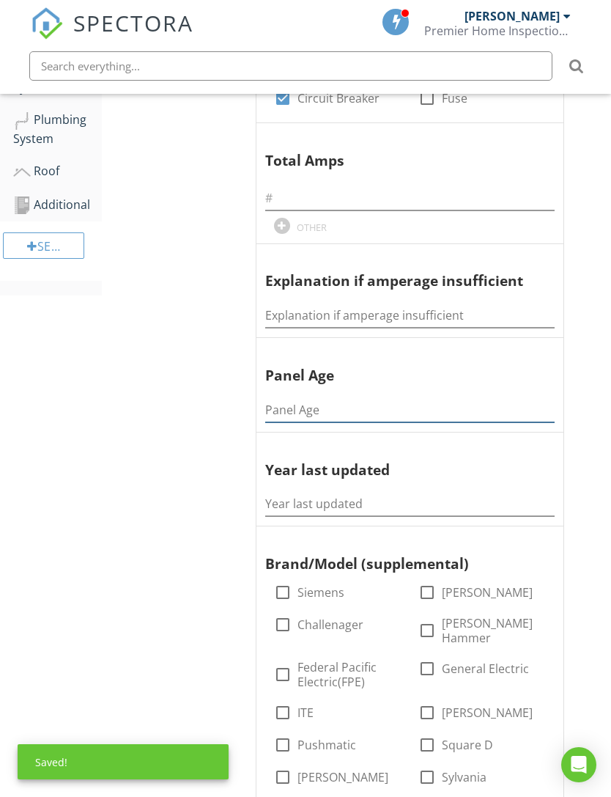
click at [444, 403] on input "Panel Age" at bounding box center [409, 410] width 289 height 24
click at [445, 414] on input "Panel Age" at bounding box center [409, 410] width 289 height 24
type input "Original"
click at [380, 497] on input "Year last updated" at bounding box center [409, 504] width 289 height 24
type input "Original"
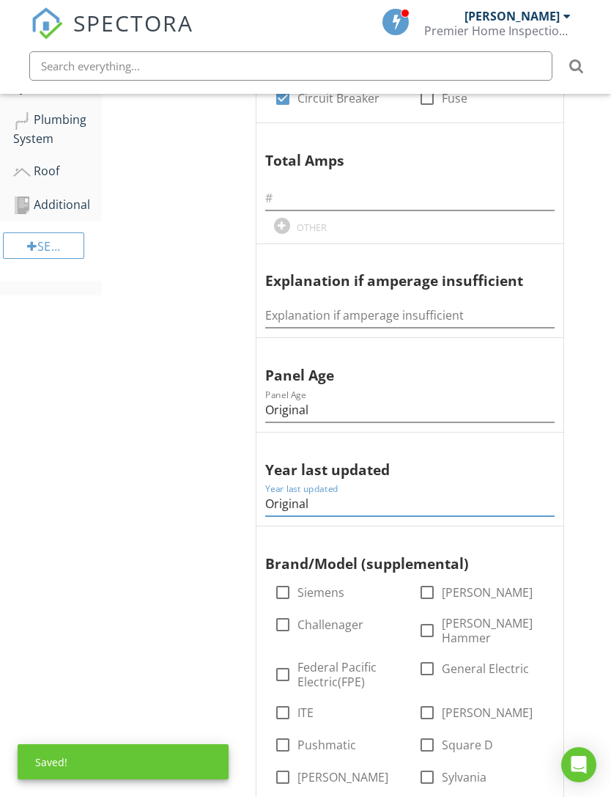
click at [200, 547] on div "Electrical System Main Panel Second Panel Observations Supplemental Information…" at bounding box center [356, 711] width 509 height 1749
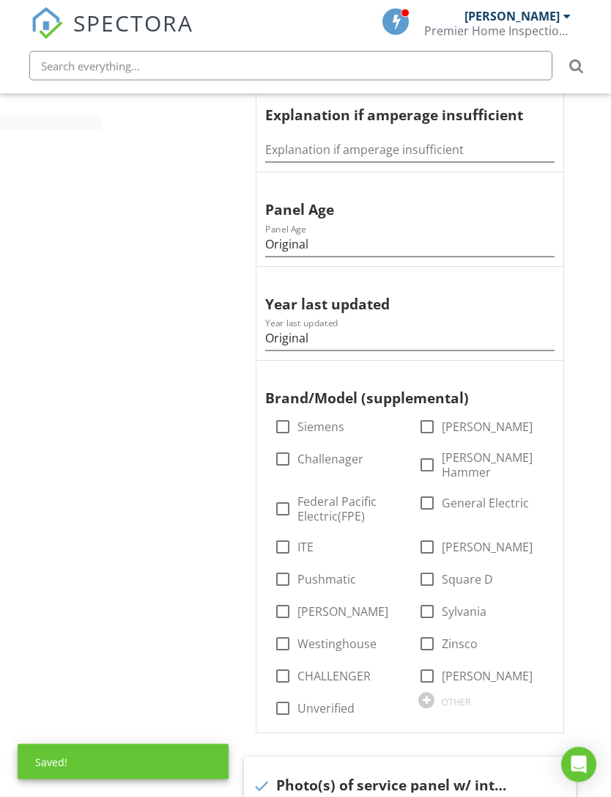
scroll to position [608, 0]
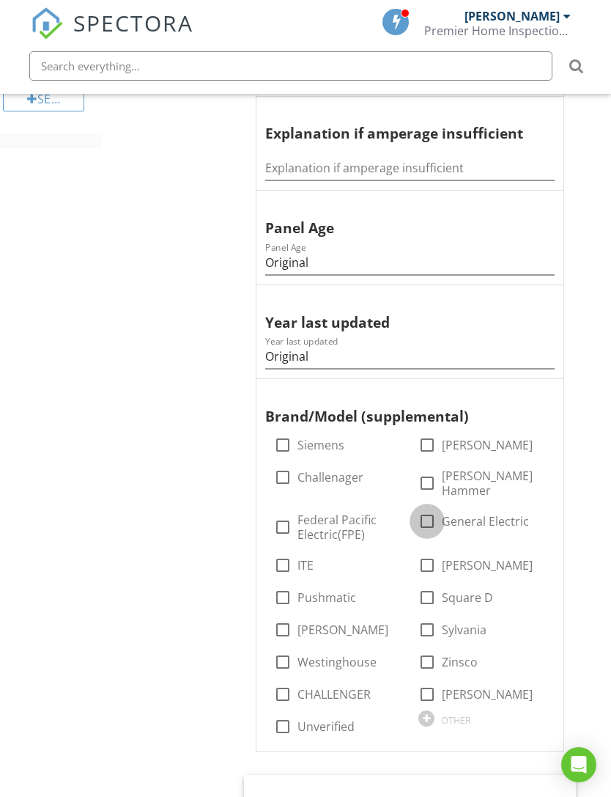
click at [433, 509] on div at bounding box center [427, 521] width 25 height 25
checkbox input "true"
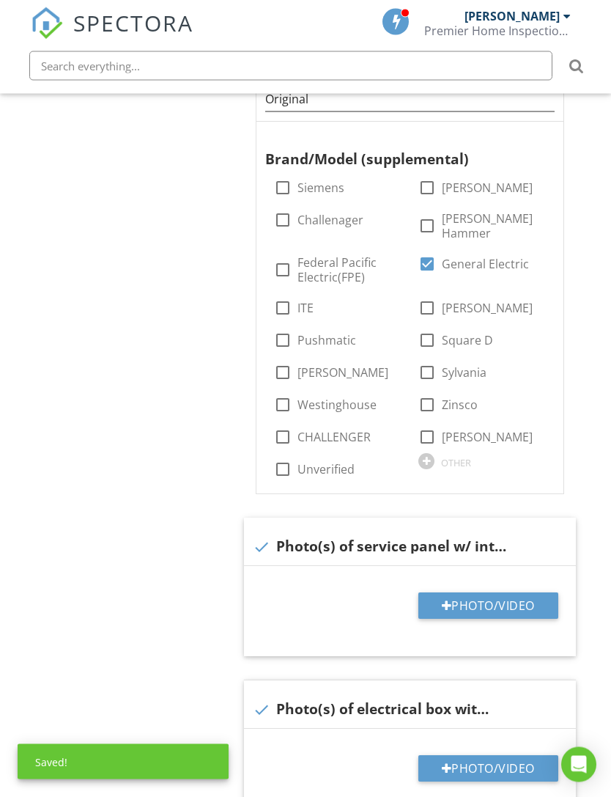
scroll to position [843, 0]
click at [503, 592] on button "Photo/Video" at bounding box center [488, 605] width 140 height 26
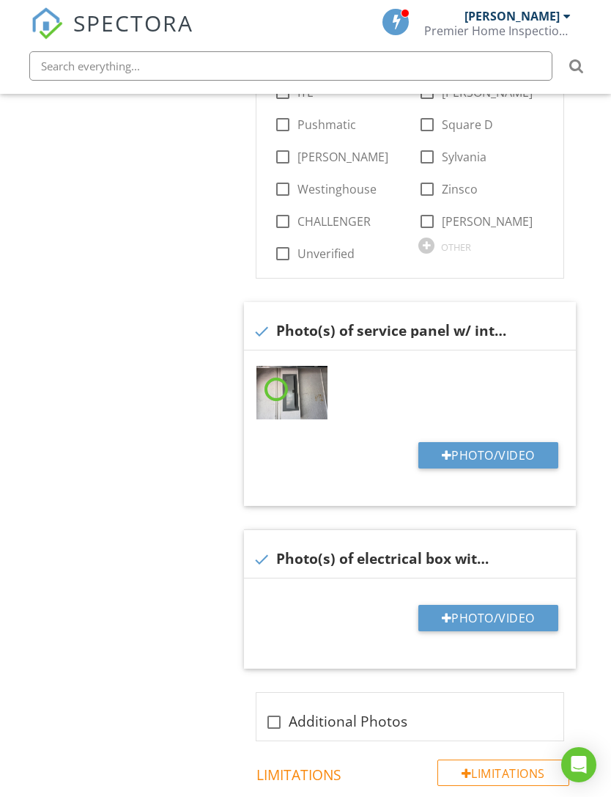
scroll to position [1060, 0]
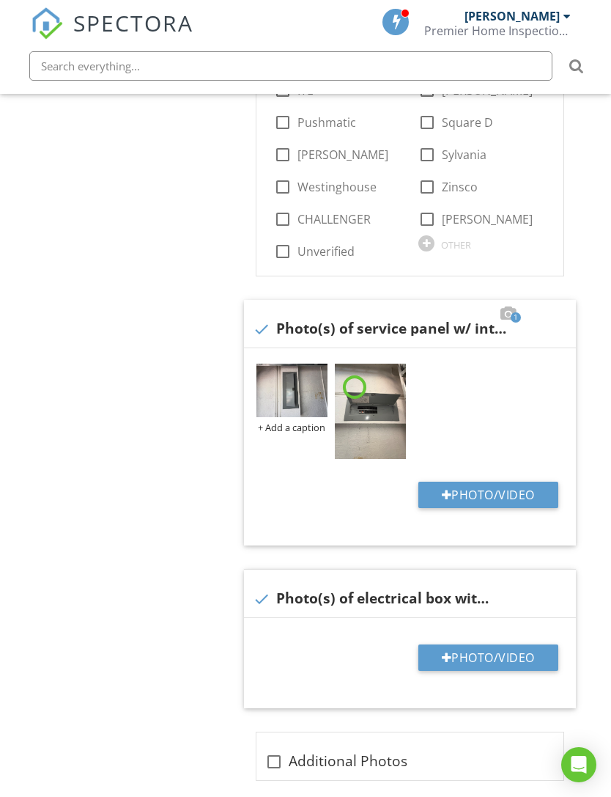
click at [372, 399] on img at bounding box center [370, 410] width 71 height 95
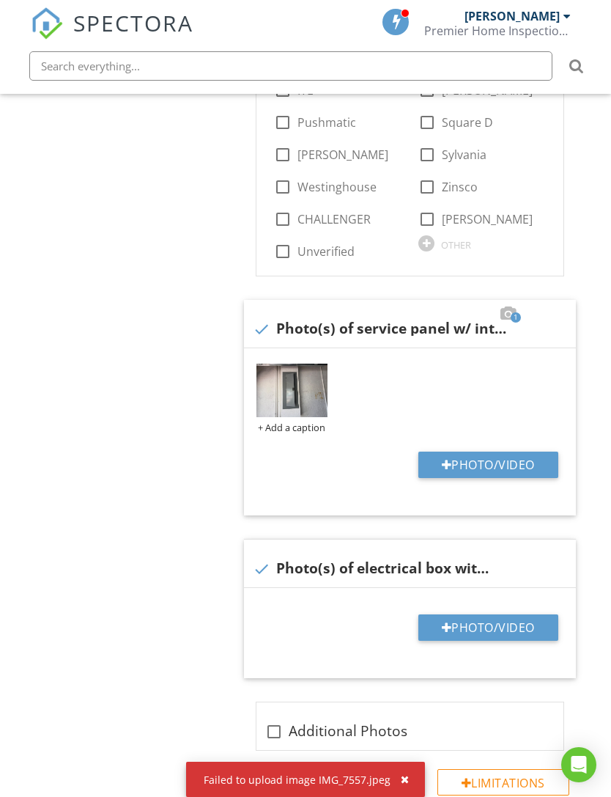
click at [457, 451] on button "Photo/Video" at bounding box center [488, 464] width 140 height 26
click at [452, 451] on button "Photo/Video" at bounding box center [488, 464] width 140 height 26
click at [449, 457] on button "Photo/Video" at bounding box center [488, 464] width 140 height 26
type input "C:\fakepath\IMG_7557.jpeg"
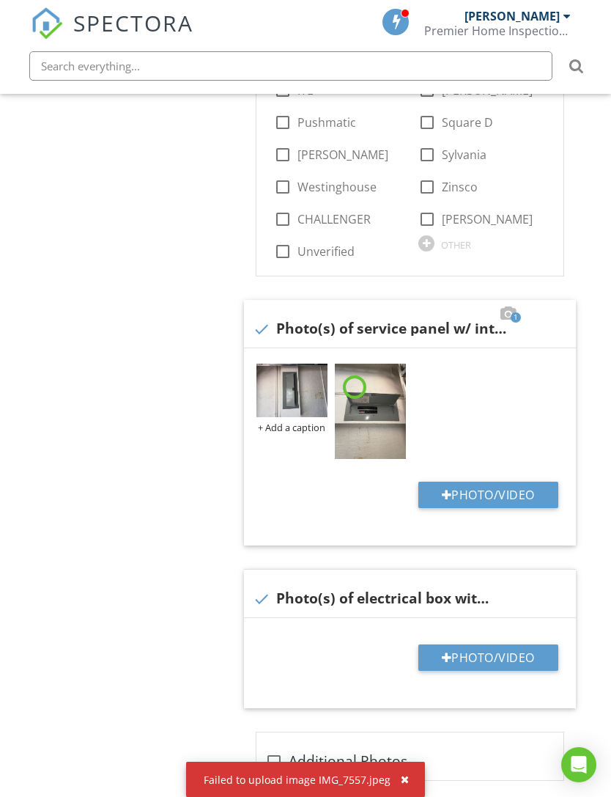
click at [404, 784] on div "button" at bounding box center [405, 779] width 8 height 10
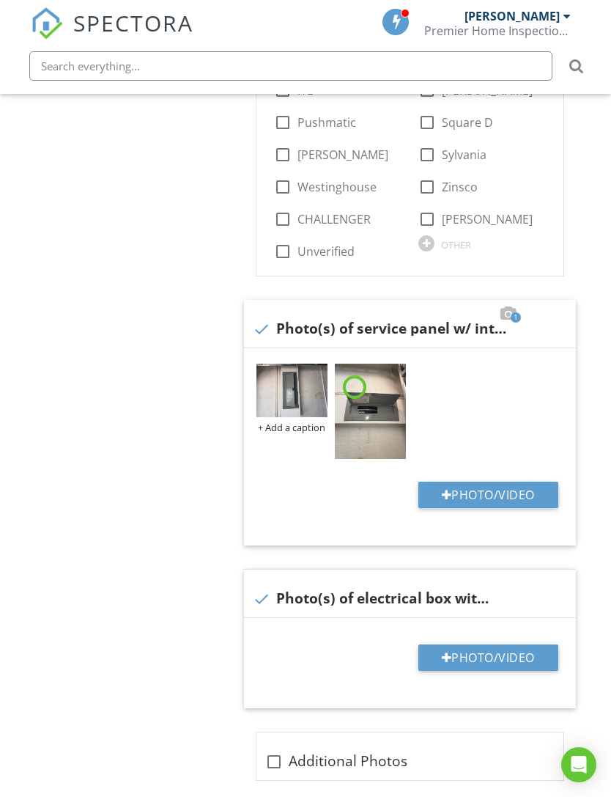
click at [479, 644] on button "Photo/Video" at bounding box center [488, 657] width 140 height 26
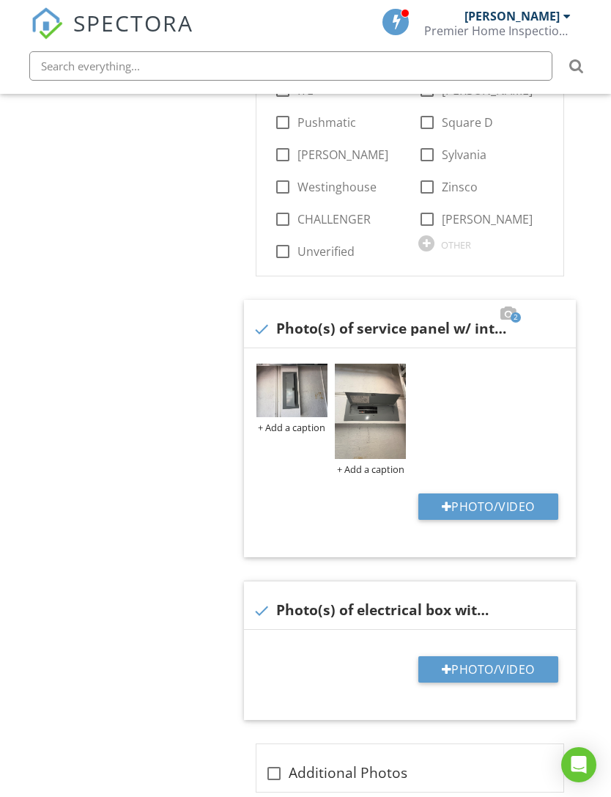
type input "C:\fakepath\IMG_7567.jpeg"
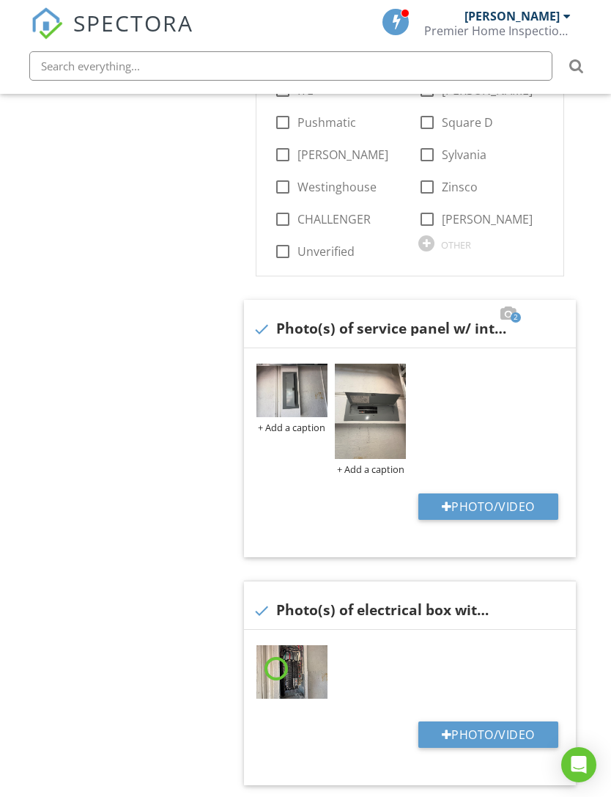
click at [367, 400] on img at bounding box center [370, 410] width 71 height 95
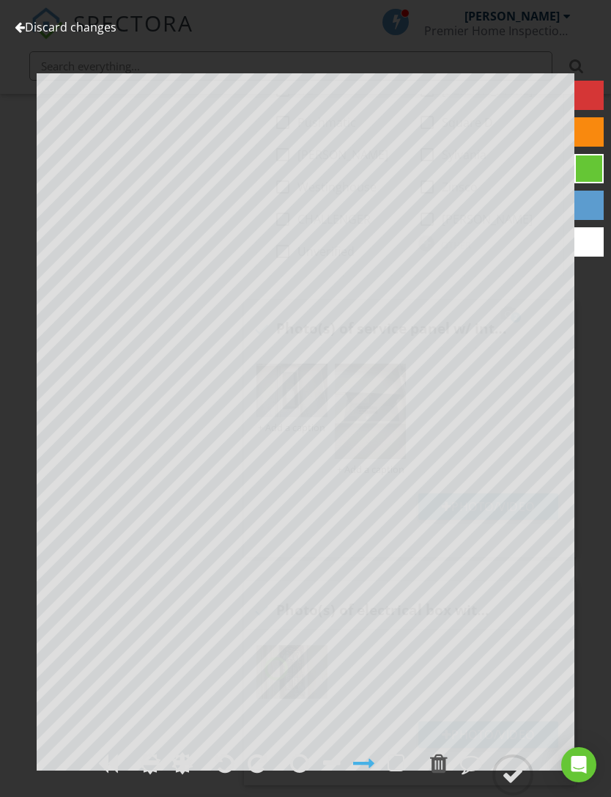
click at [221, 774] on div at bounding box center [224, 763] width 19 height 22
click at [230, 774] on div at bounding box center [224, 763] width 19 height 22
click at [519, 786] on div at bounding box center [513, 775] width 22 height 22
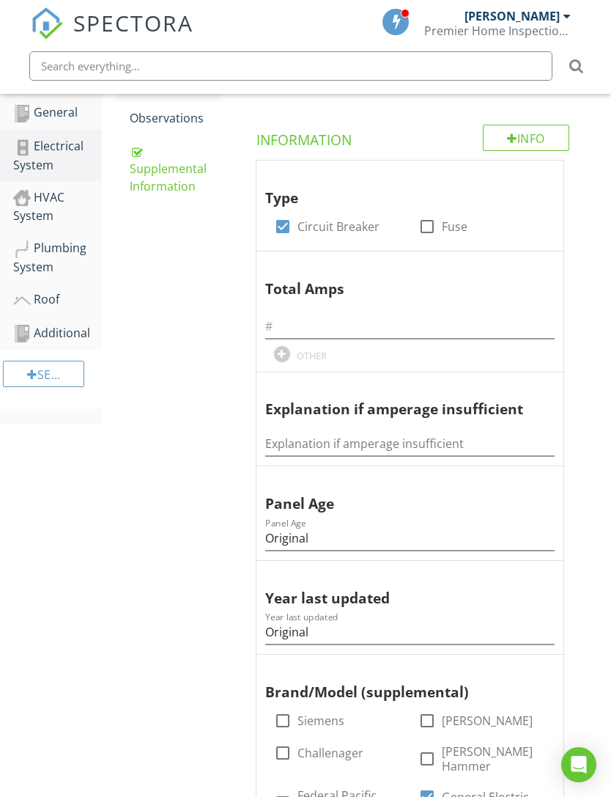
scroll to position [309, 0]
click at [59, 243] on div "Plumbing System" at bounding box center [57, 258] width 89 height 37
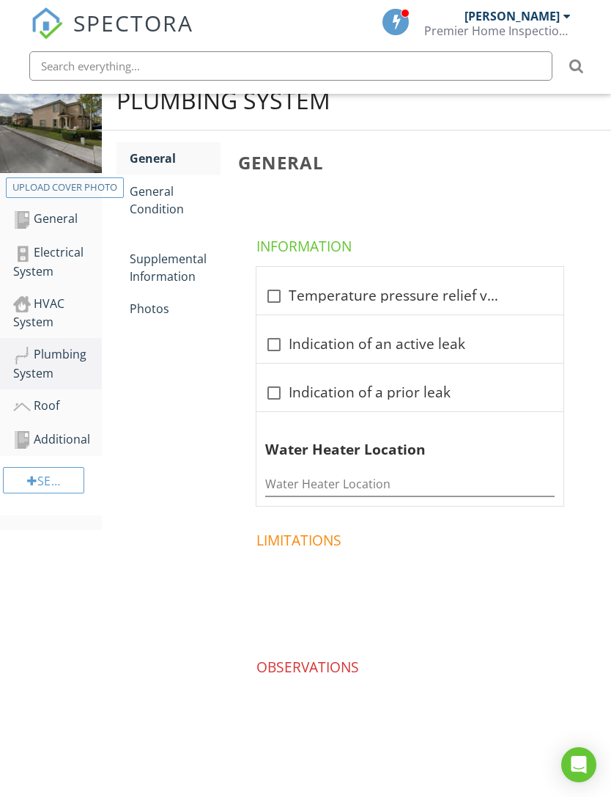
scroll to position [209, 0]
click at [43, 189] on button "Upload cover photo" at bounding box center [65, 187] width 118 height 21
click at [48, 298] on div "HVAC System" at bounding box center [57, 313] width 89 height 37
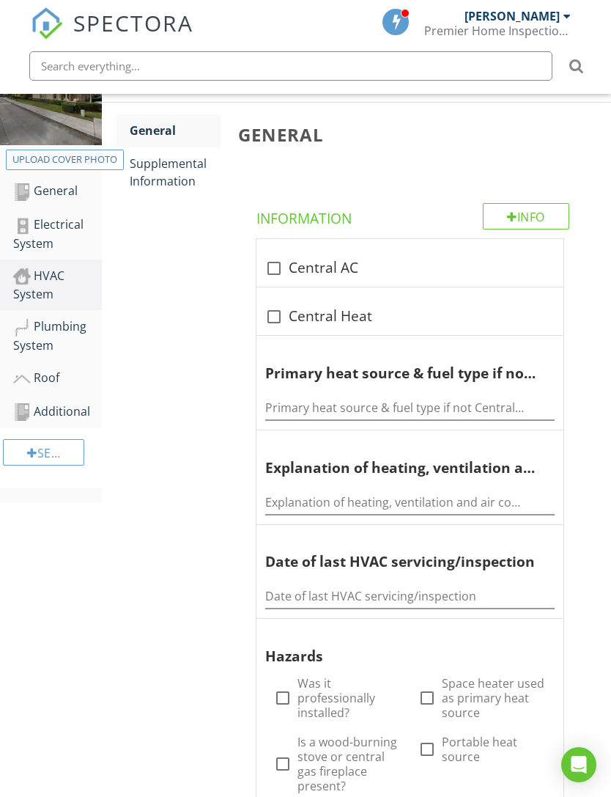
scroll to position [290, 0]
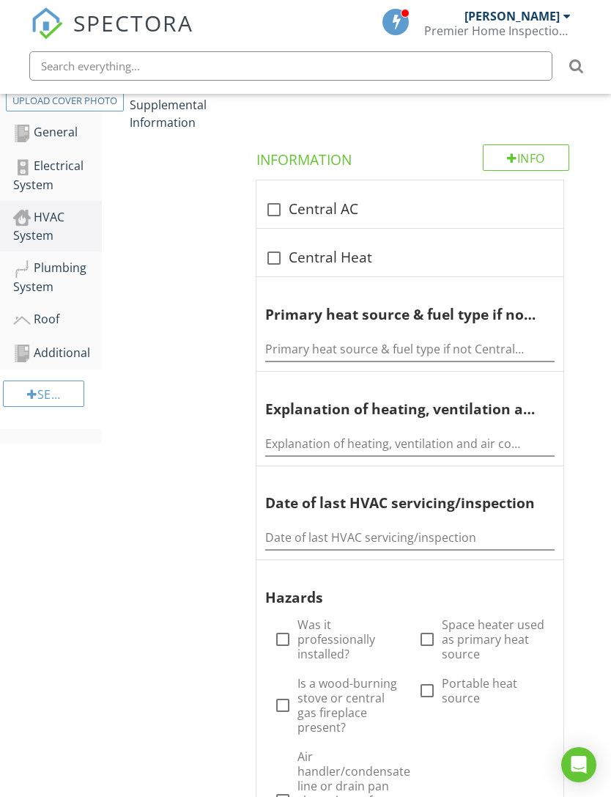
click at [278, 223] on input "checkbox" at bounding box center [274, 216] width 18 height 18
checkbox input "false"
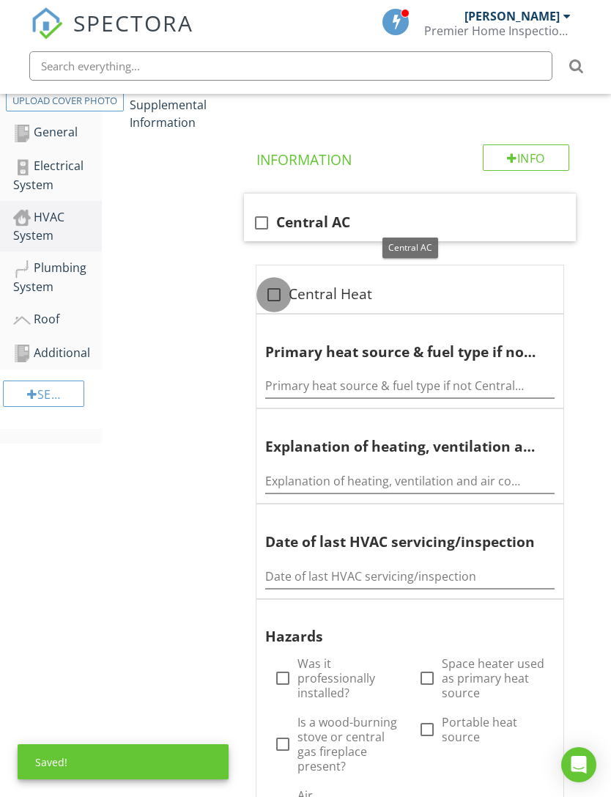
click at [283, 295] on div at bounding box center [274, 294] width 25 height 25
checkbox input "true"
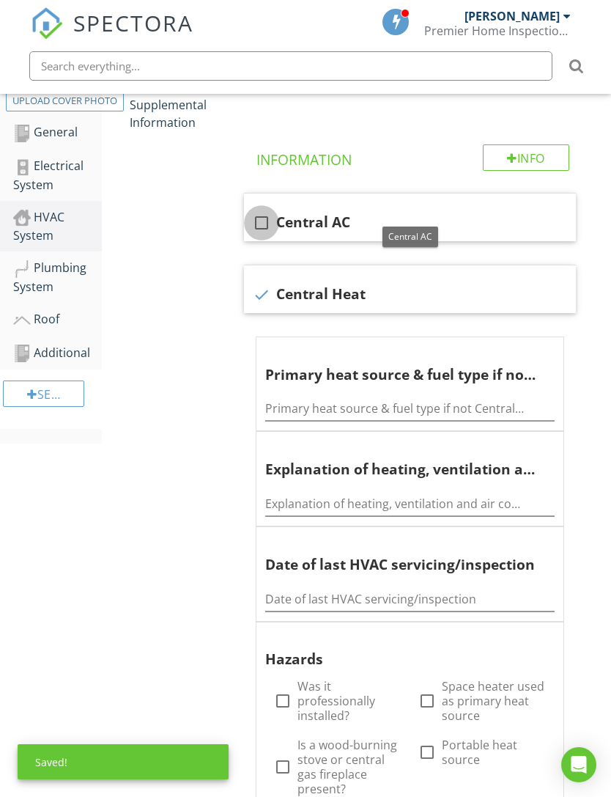
click at [273, 224] on div at bounding box center [261, 222] width 25 height 25
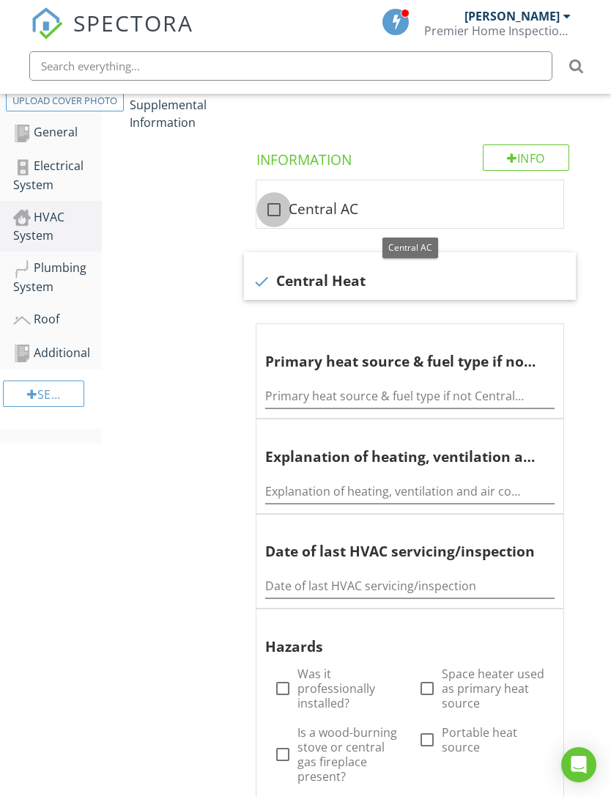
click at [266, 206] on div at bounding box center [274, 209] width 25 height 25
checkbox input "true"
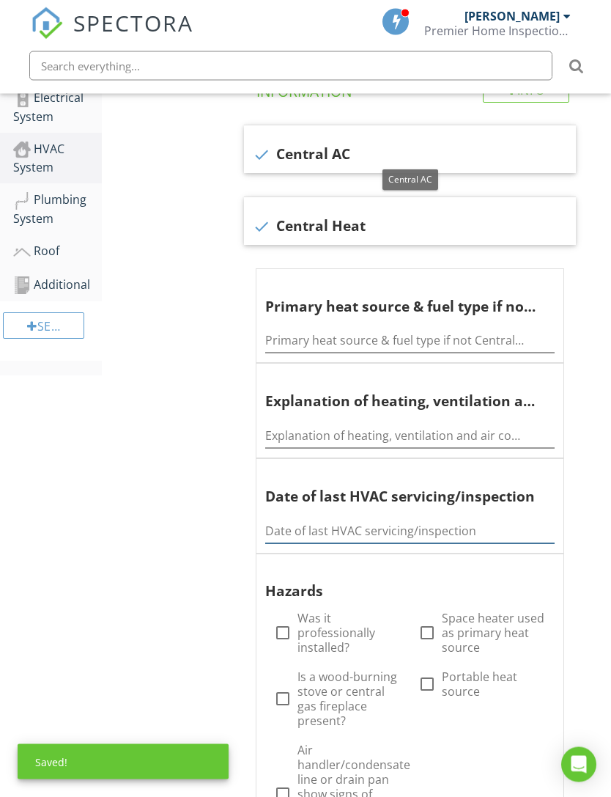
click at [377, 520] on input "Date of last HVAC servicing/inspection" at bounding box center [409, 532] width 289 height 24
click at [379, 520] on input "Date of last HVAC servicing/inspection" at bounding box center [409, 532] width 289 height 24
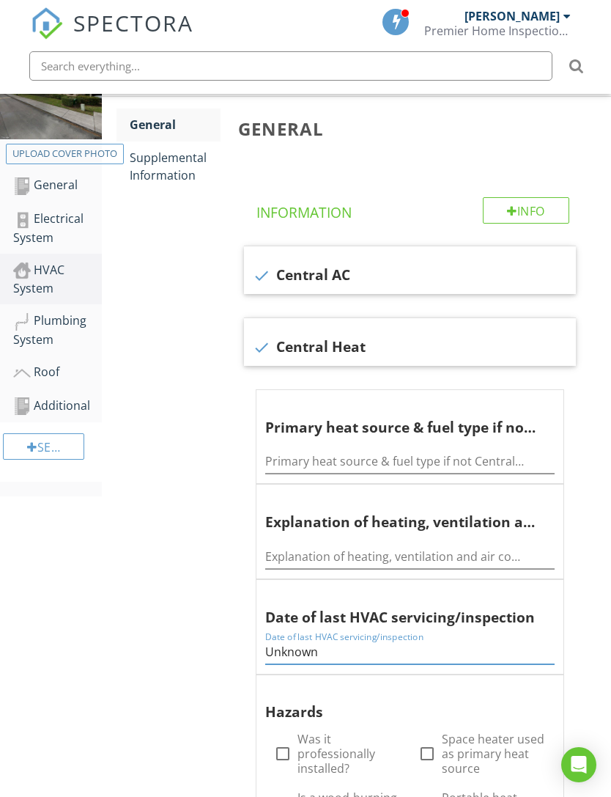
scroll to position [7, 0]
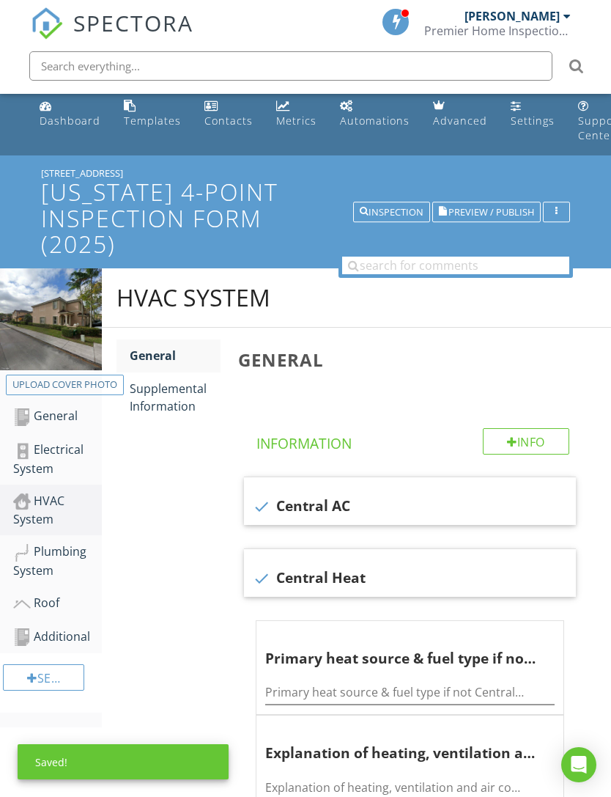
type input "Unknown"
click at [188, 388] on div "Supplemental Information" at bounding box center [175, 397] width 91 height 35
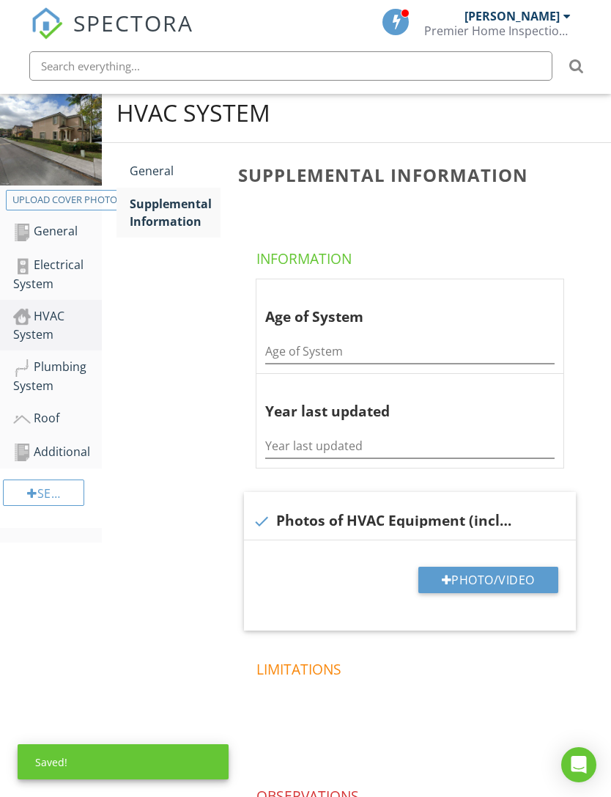
scroll to position [188, 0]
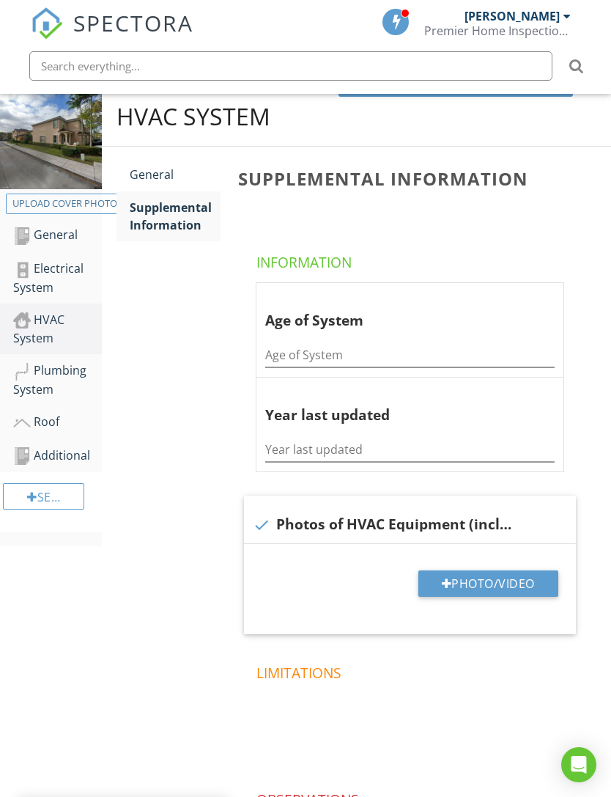
click at [457, 576] on button "Photo/Video" at bounding box center [488, 583] width 140 height 26
type input "C:\fakepath\IMG_7426.jpeg"
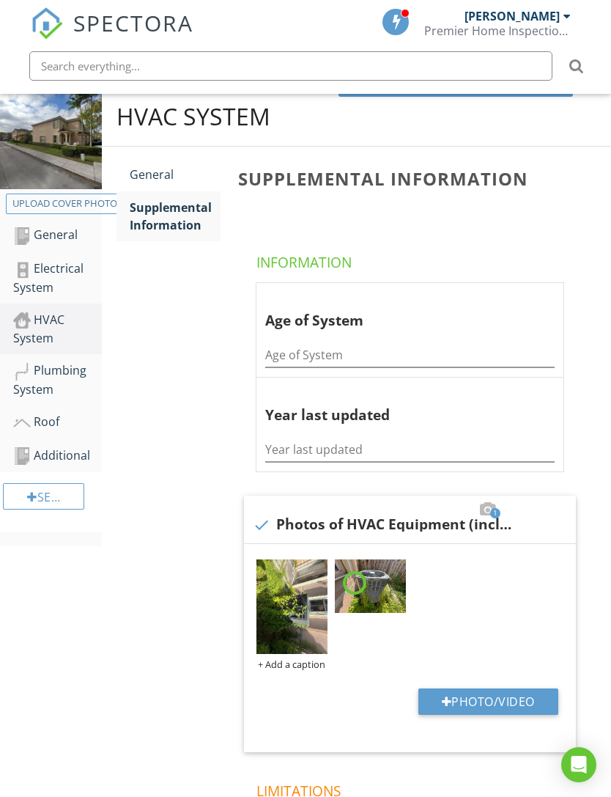
click at [301, 613] on img at bounding box center [291, 606] width 71 height 95
